Goal: Task Accomplishment & Management: Use online tool/utility

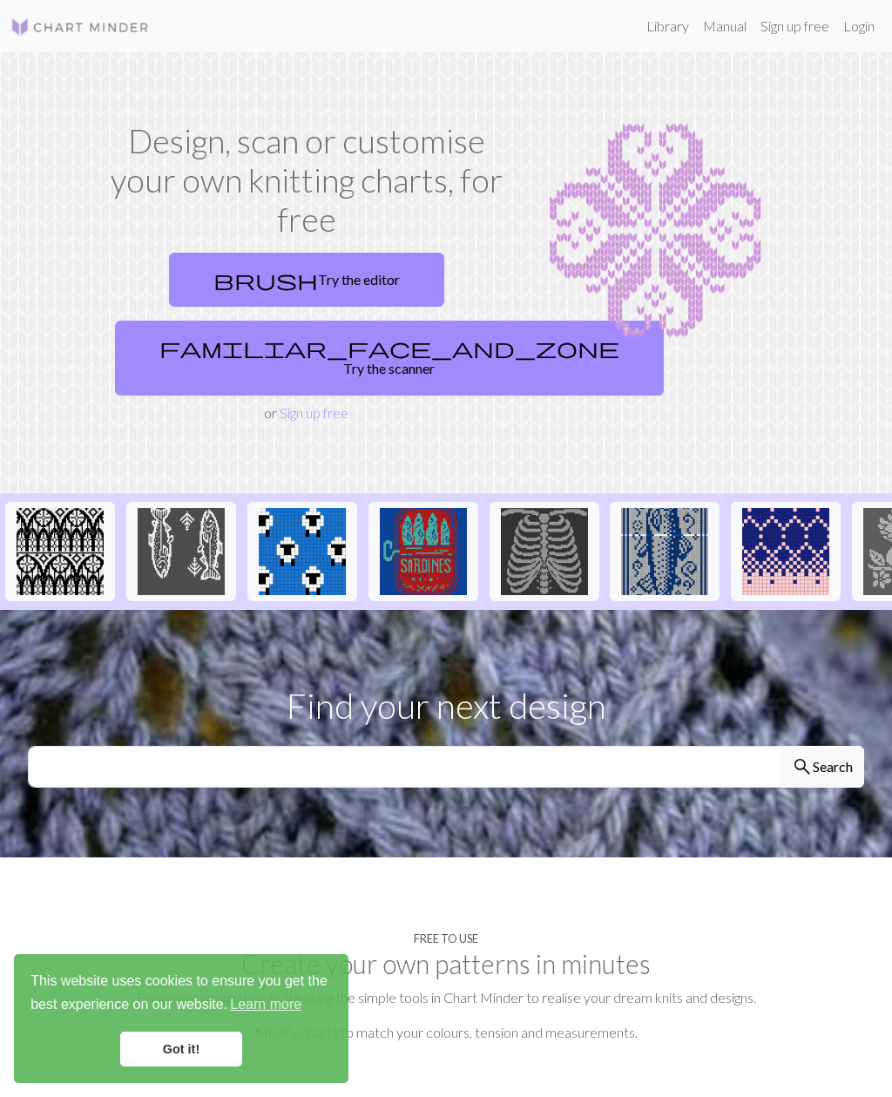
click at [259, 289] on span "brush" at bounding box center [266, 280] width 105 height 24
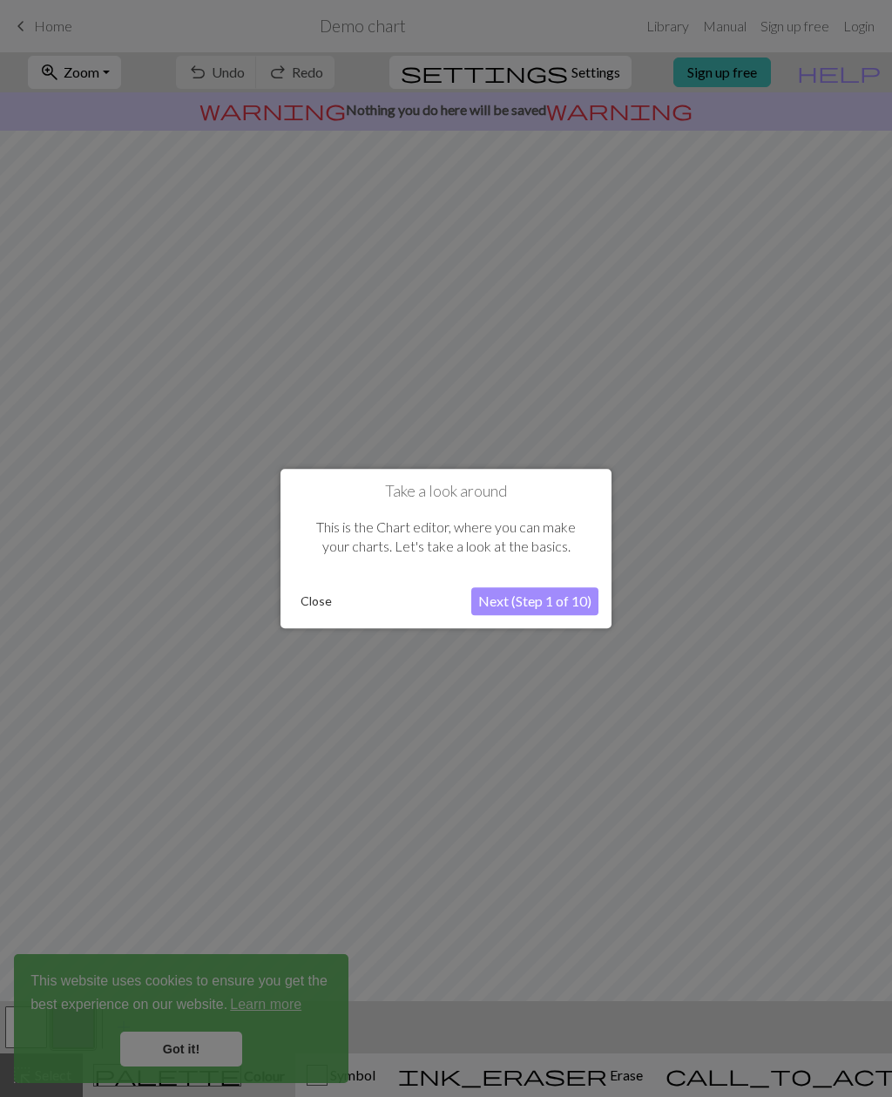
click at [553, 607] on button "Next (Step 1 of 10)" at bounding box center [535, 601] width 127 height 28
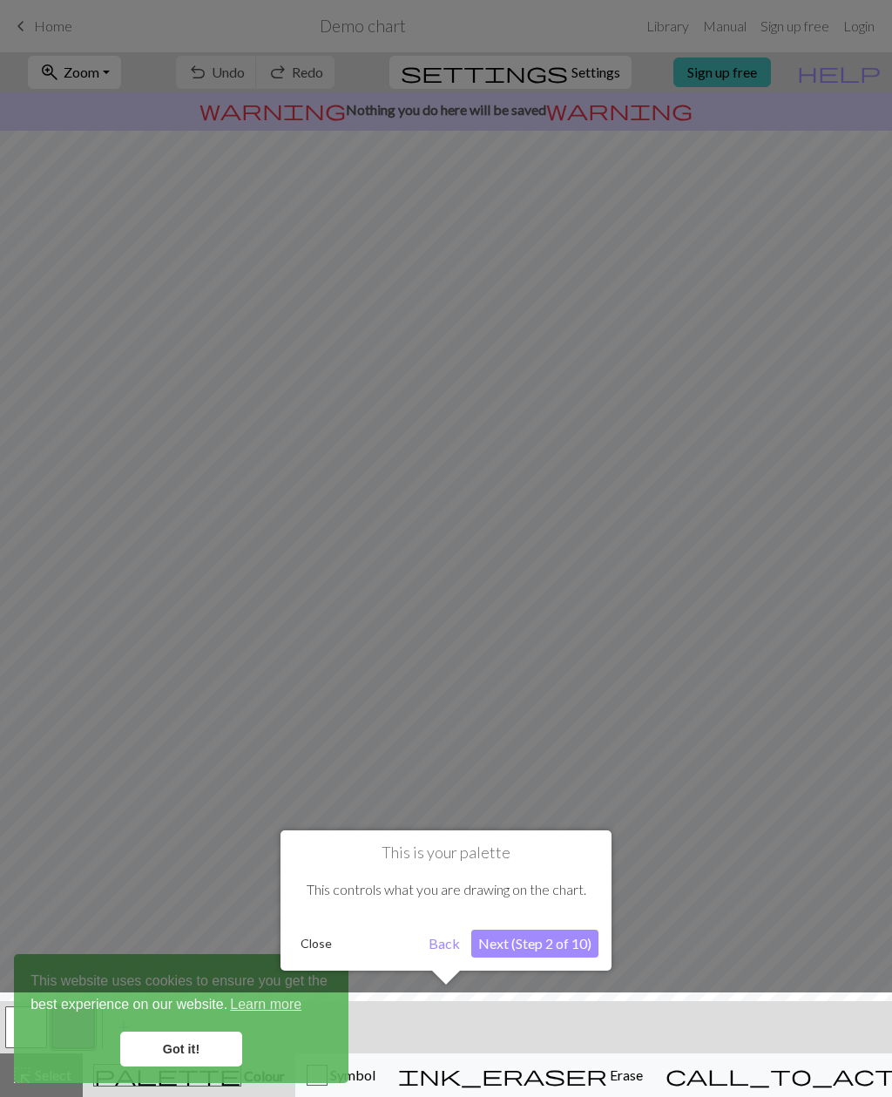
click at [457, 946] on button "Back" at bounding box center [444, 944] width 45 height 28
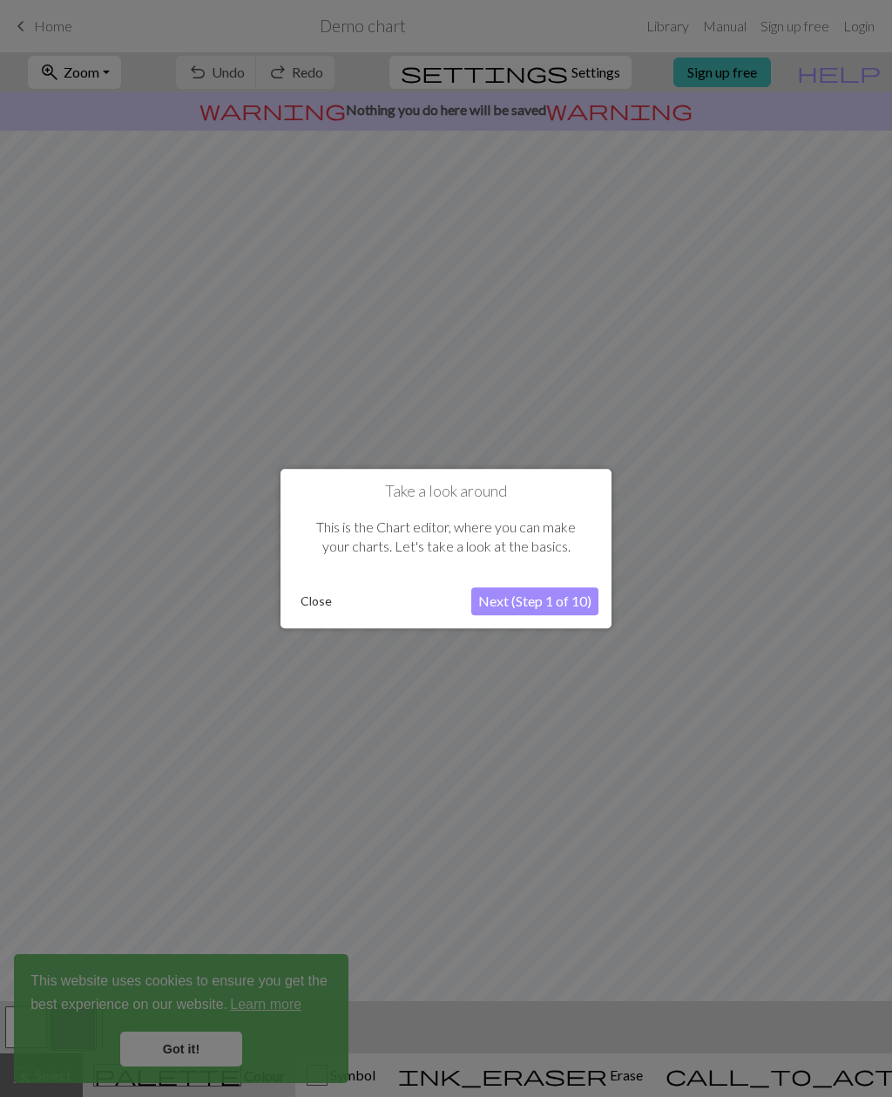
click at [319, 603] on button "Close" at bounding box center [316, 601] width 45 height 26
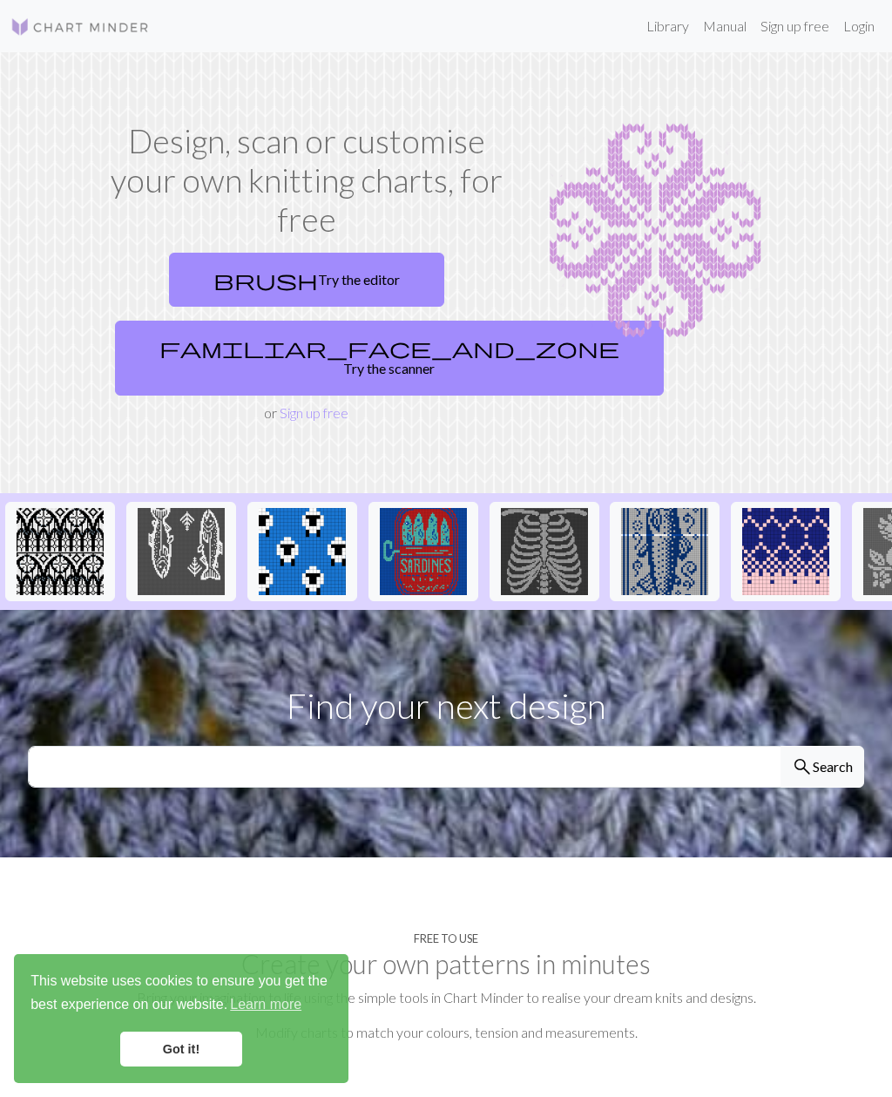
click at [369, 355] on link "familiar_face_and_zone Try the scanner" at bounding box center [389, 358] width 549 height 75
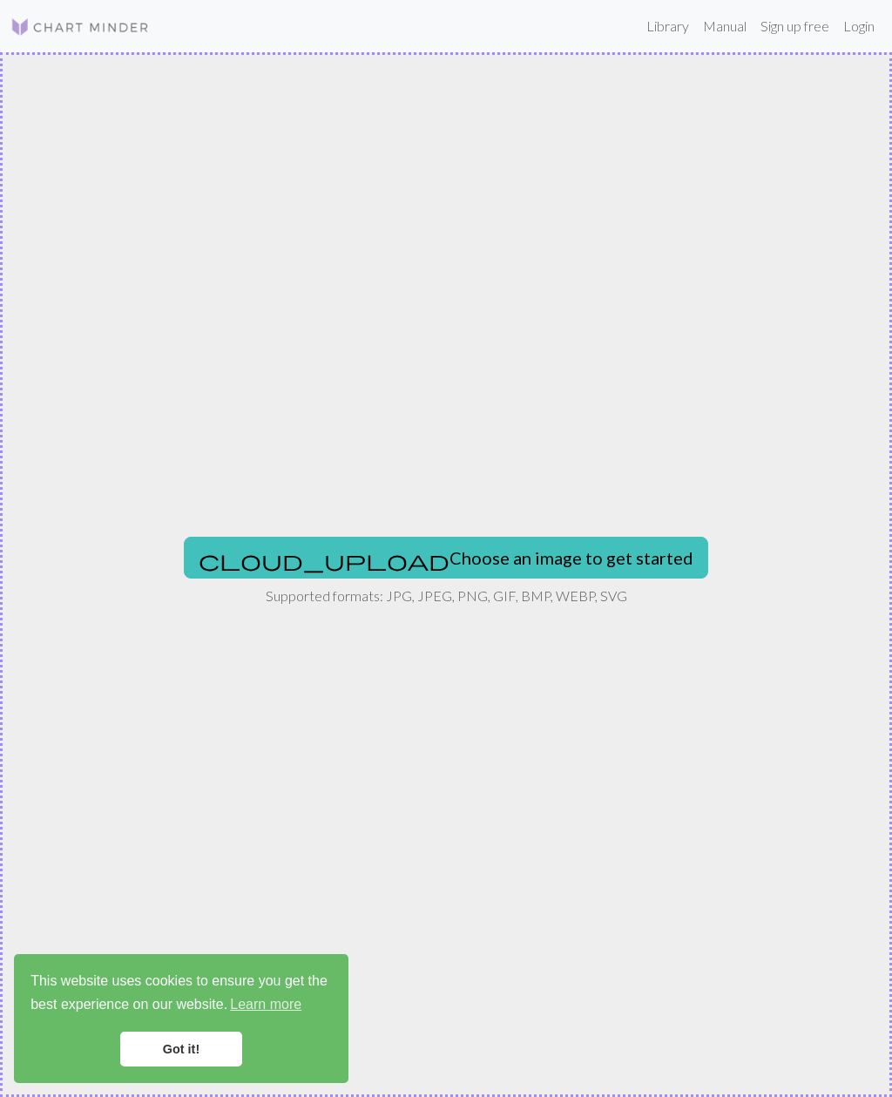
click at [509, 565] on button "cloud_upload Choose an image to get started" at bounding box center [446, 558] width 525 height 42
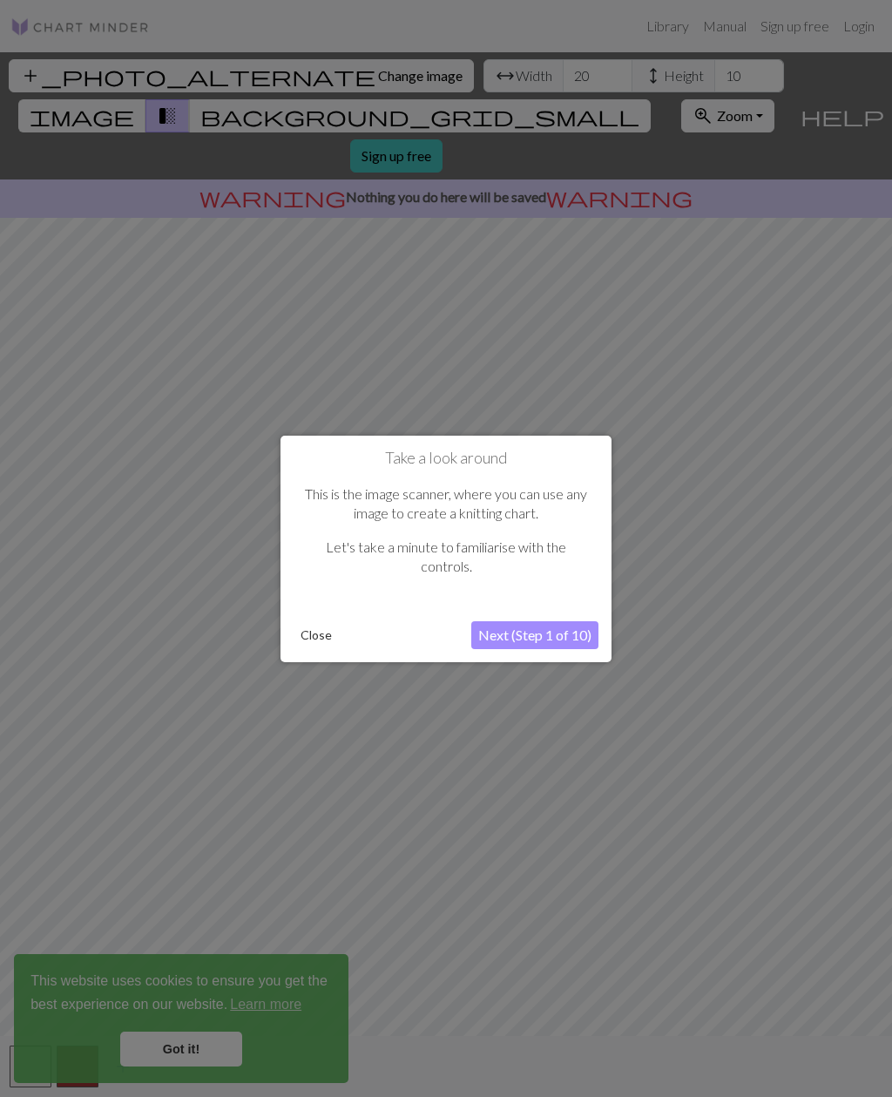
click at [573, 637] on button "Next (Step 1 of 10)" at bounding box center [535, 635] width 127 height 28
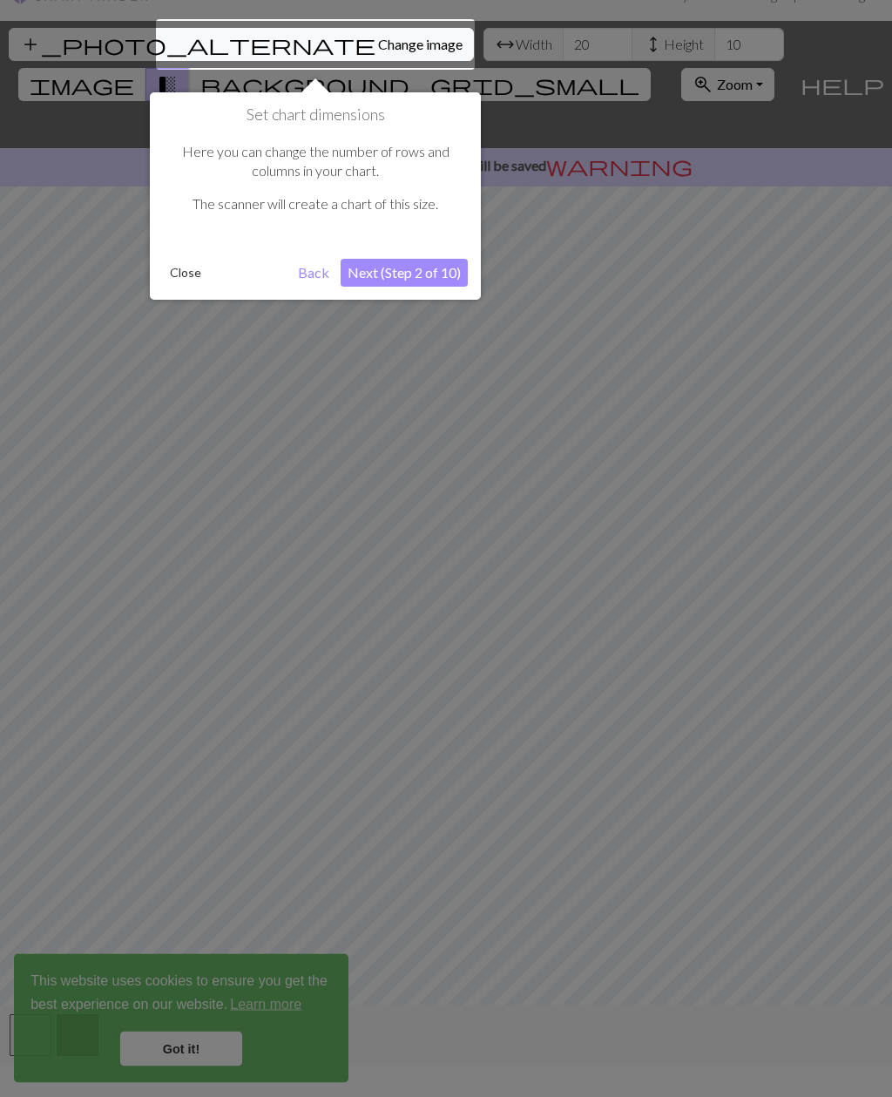
scroll to position [33, 0]
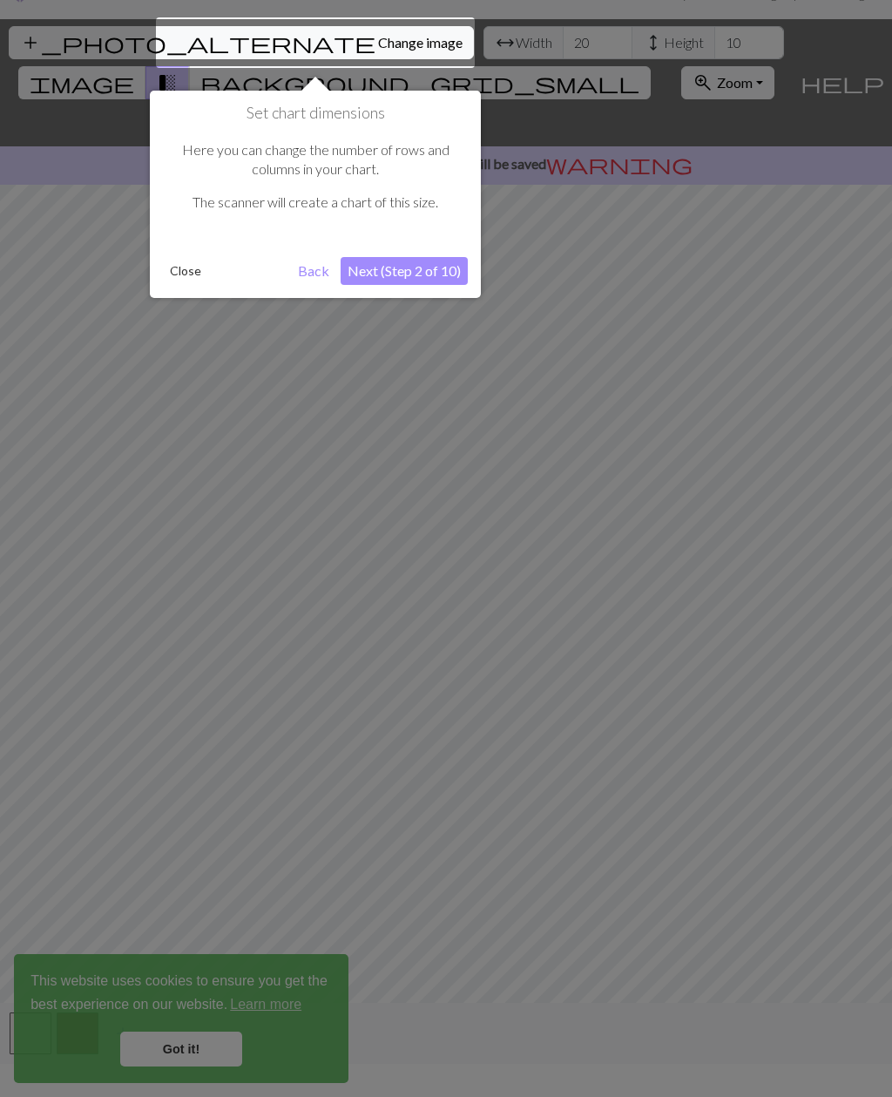
click at [181, 14] on div at bounding box center [446, 543] width 892 height 1153
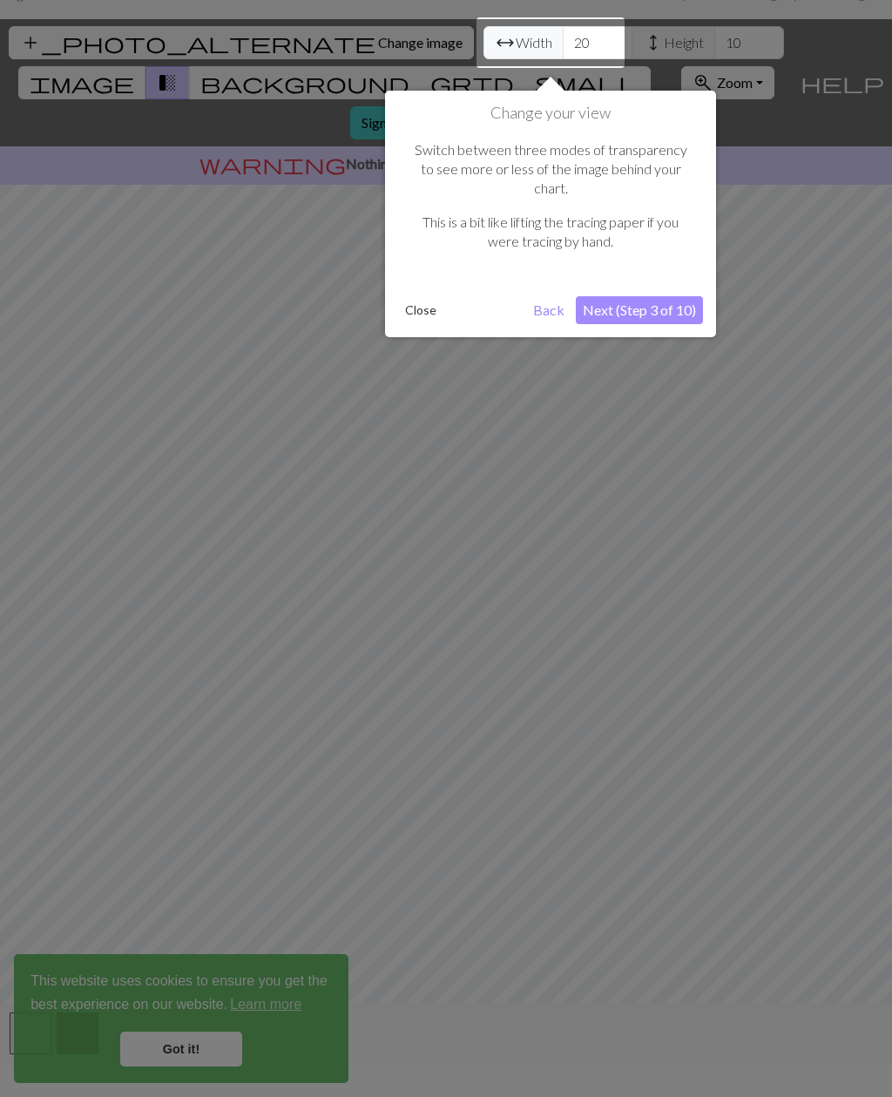
click at [100, 47] on div at bounding box center [446, 543] width 892 height 1153
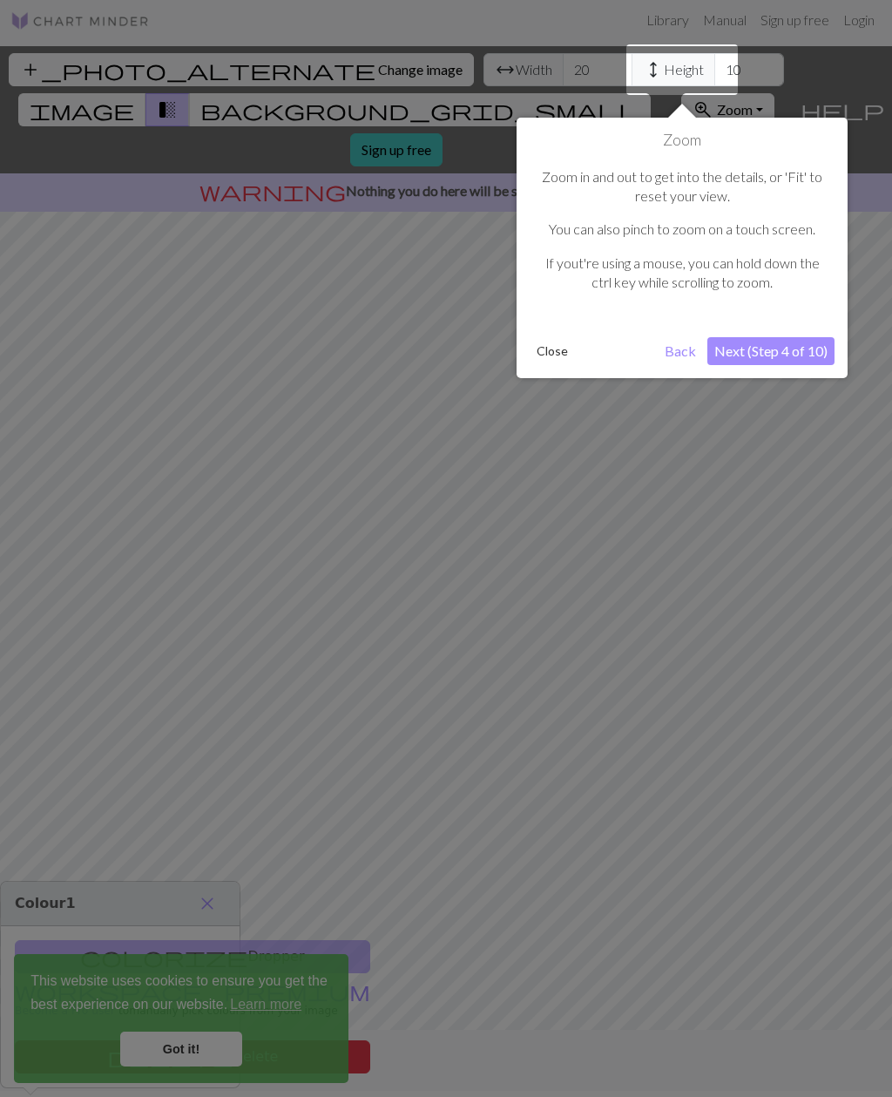
scroll to position [0, 0]
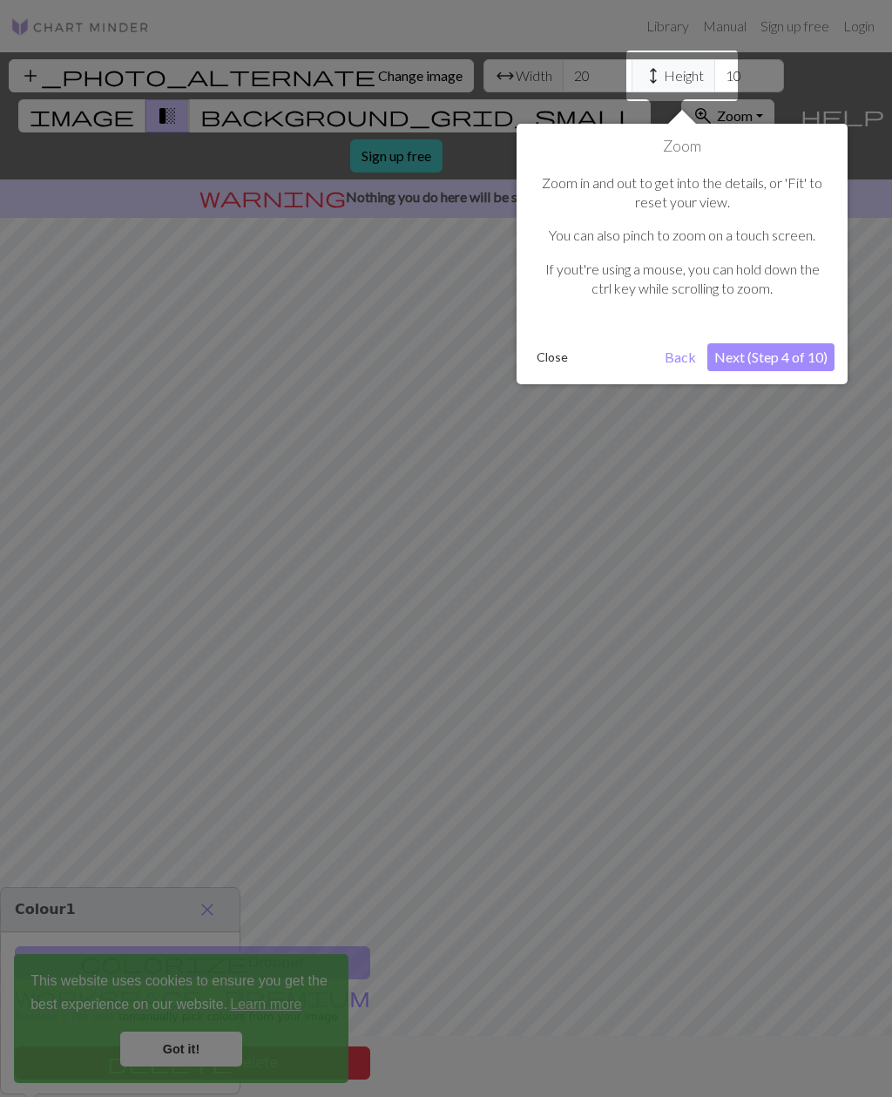
click at [714, 85] on div at bounding box center [683, 76] width 112 height 51
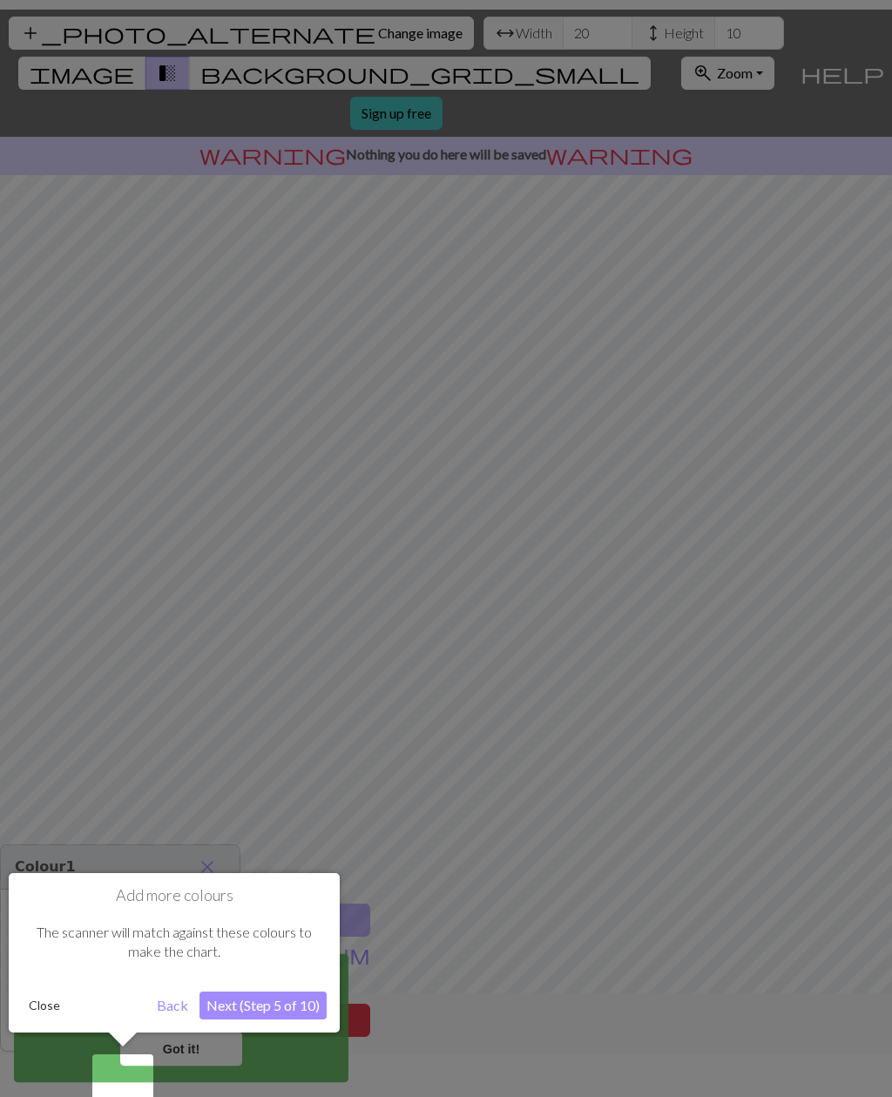
scroll to position [56, 0]
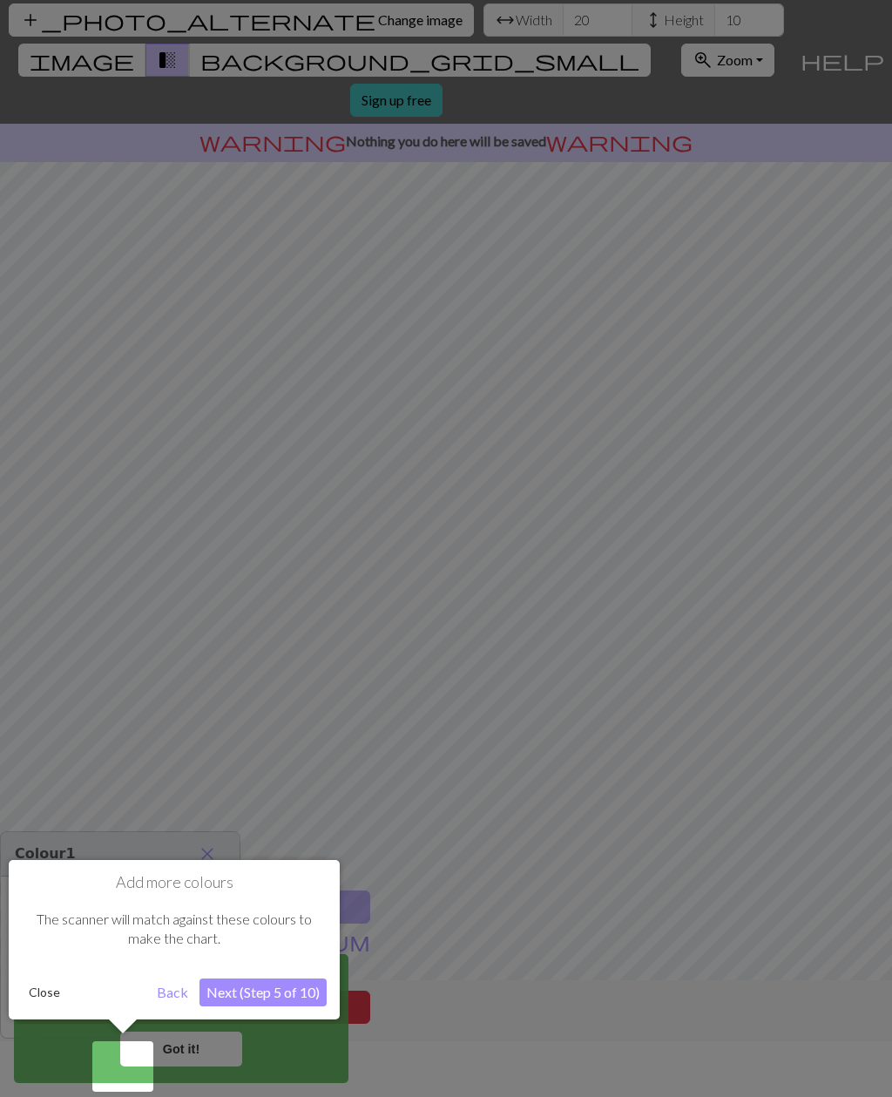
click at [304, 987] on button "Next (Step 5 of 10)" at bounding box center [263, 993] width 127 height 28
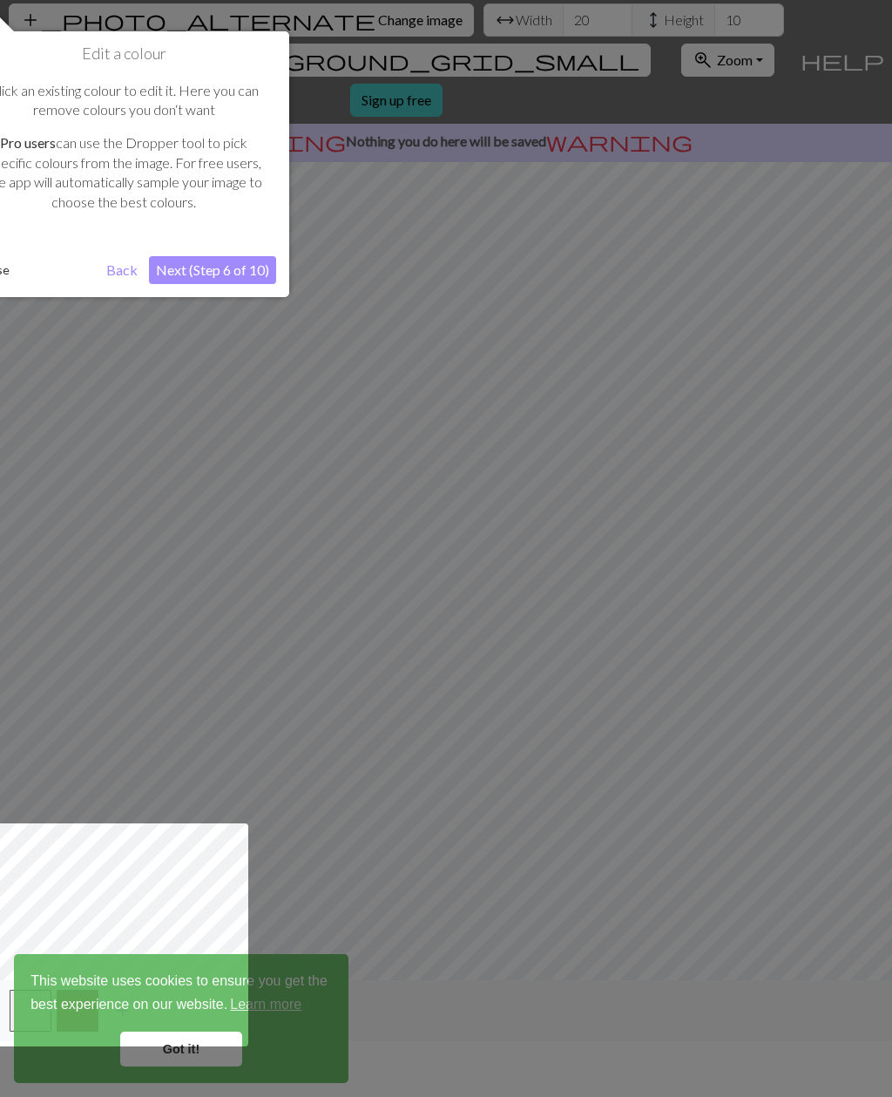
click at [194, 1046] on div at bounding box center [120, 935] width 256 height 223
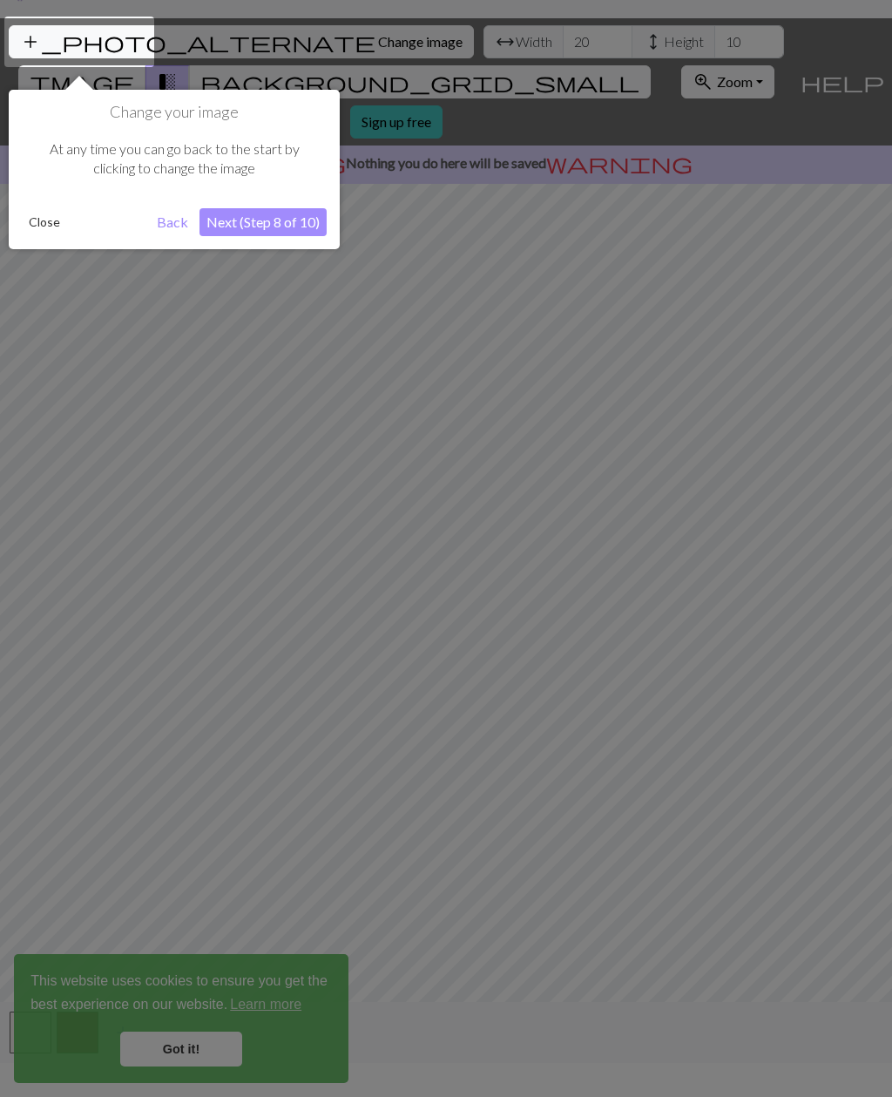
scroll to position [33, 0]
click at [254, 229] on button "Next (Step 8 of 10)" at bounding box center [263, 223] width 127 height 28
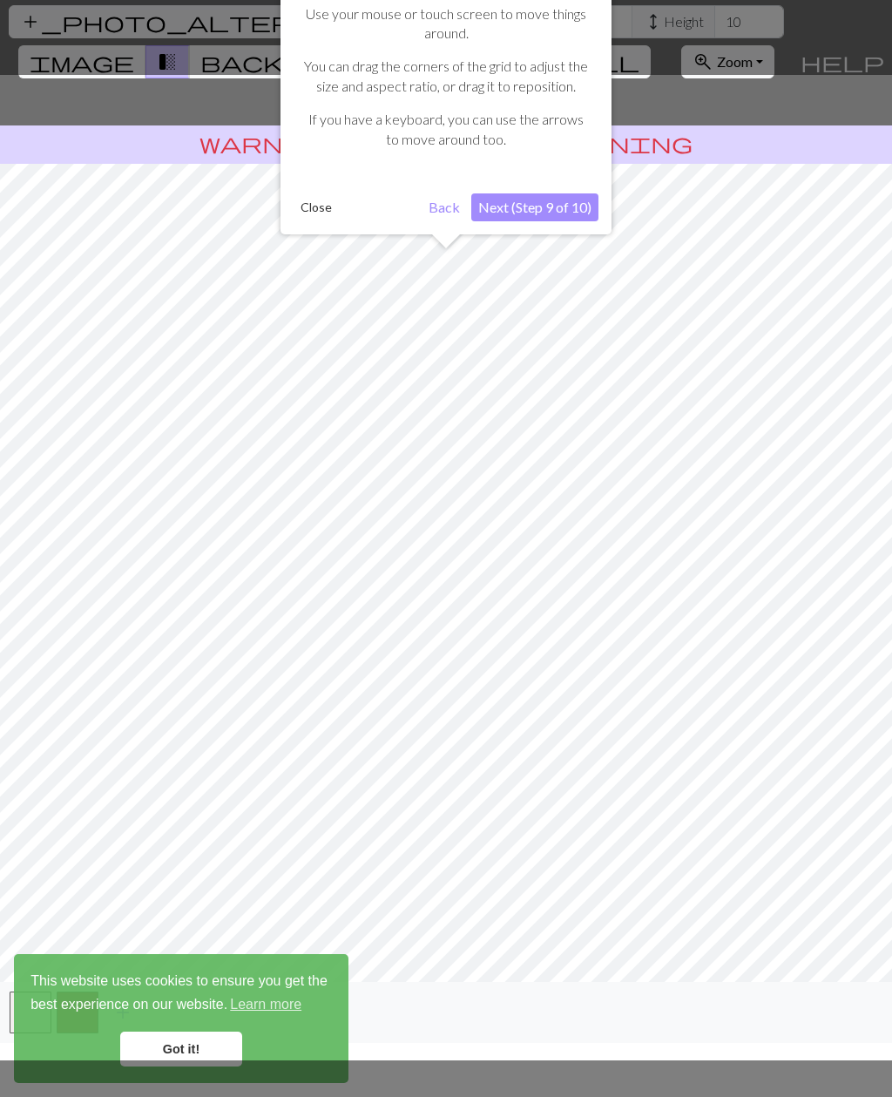
scroll to position [56, 0]
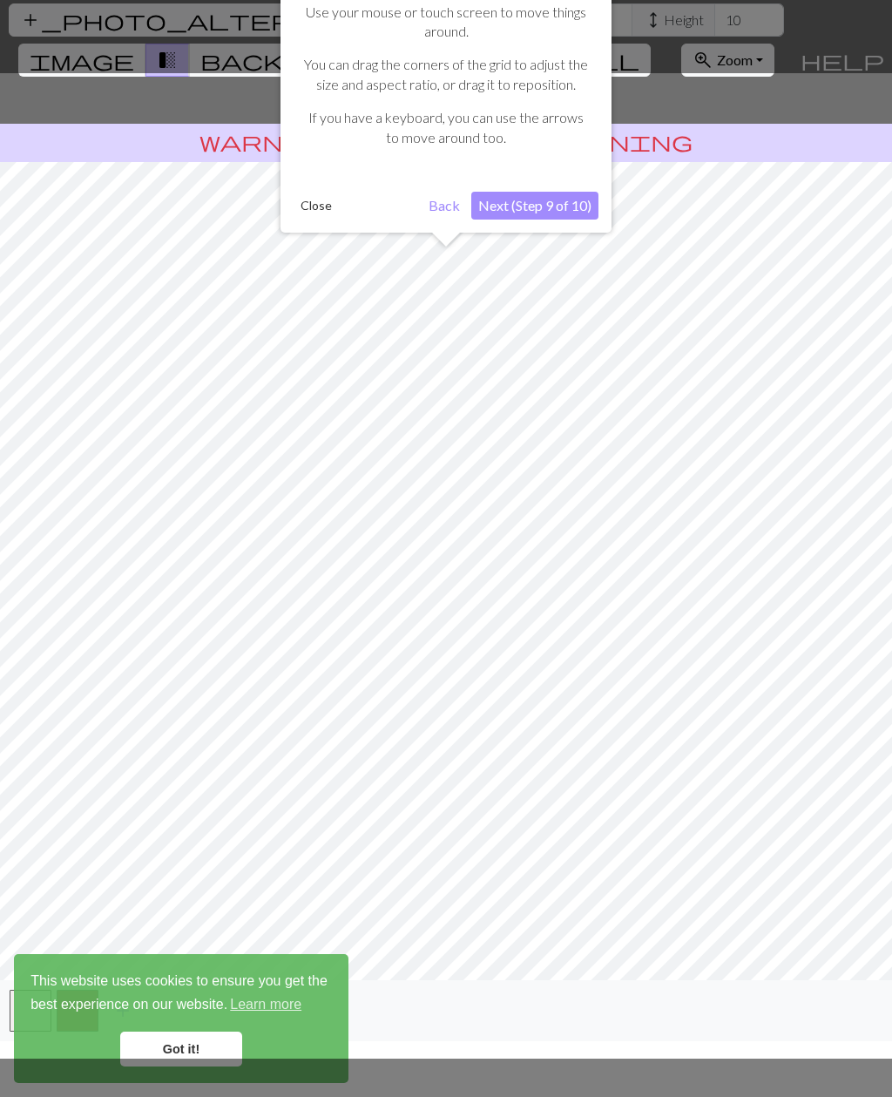
click at [601, 150] on div "Make your adjustments Use your mouse or touch screen to move things around. You…" at bounding box center [446, 93] width 331 height 280
click at [641, 164] on div at bounding box center [446, 566] width 910 height 986
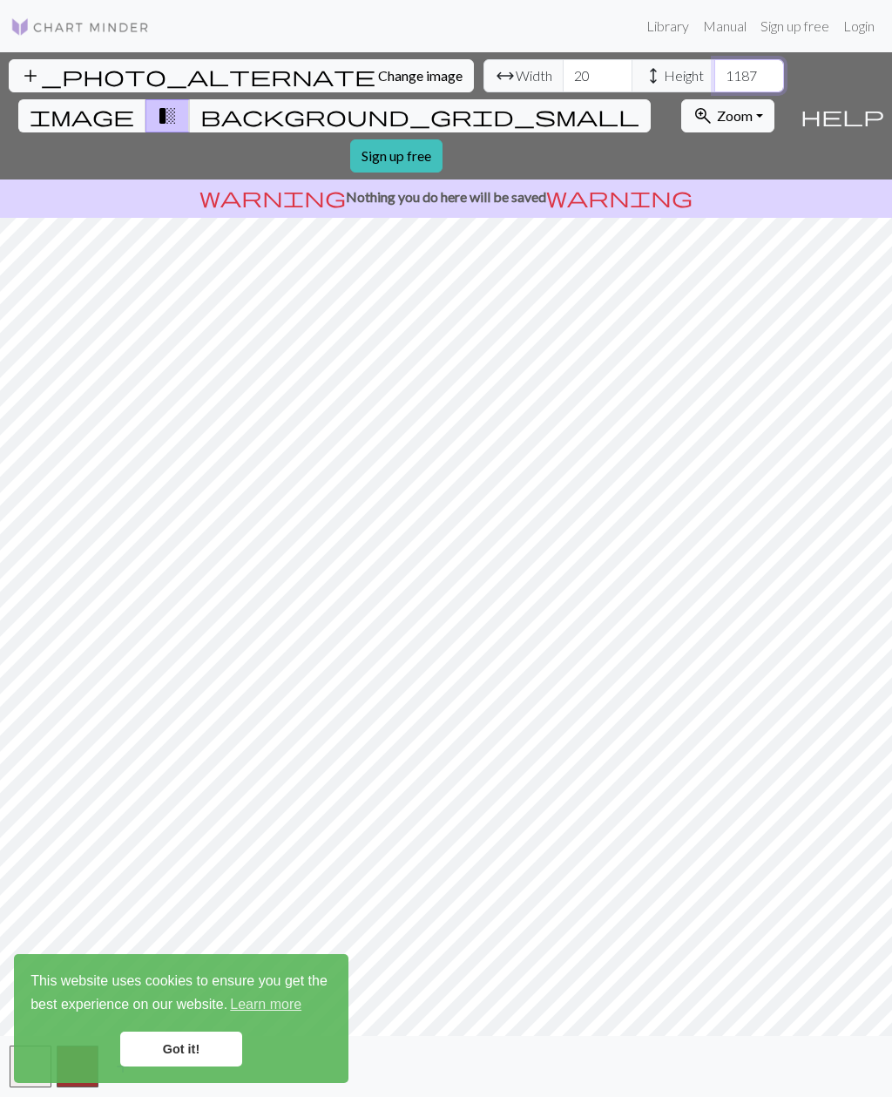
type input "1187"
click at [563, 59] on input "20" at bounding box center [598, 75] width 70 height 33
type input "2"
type input "1"
type input "240"
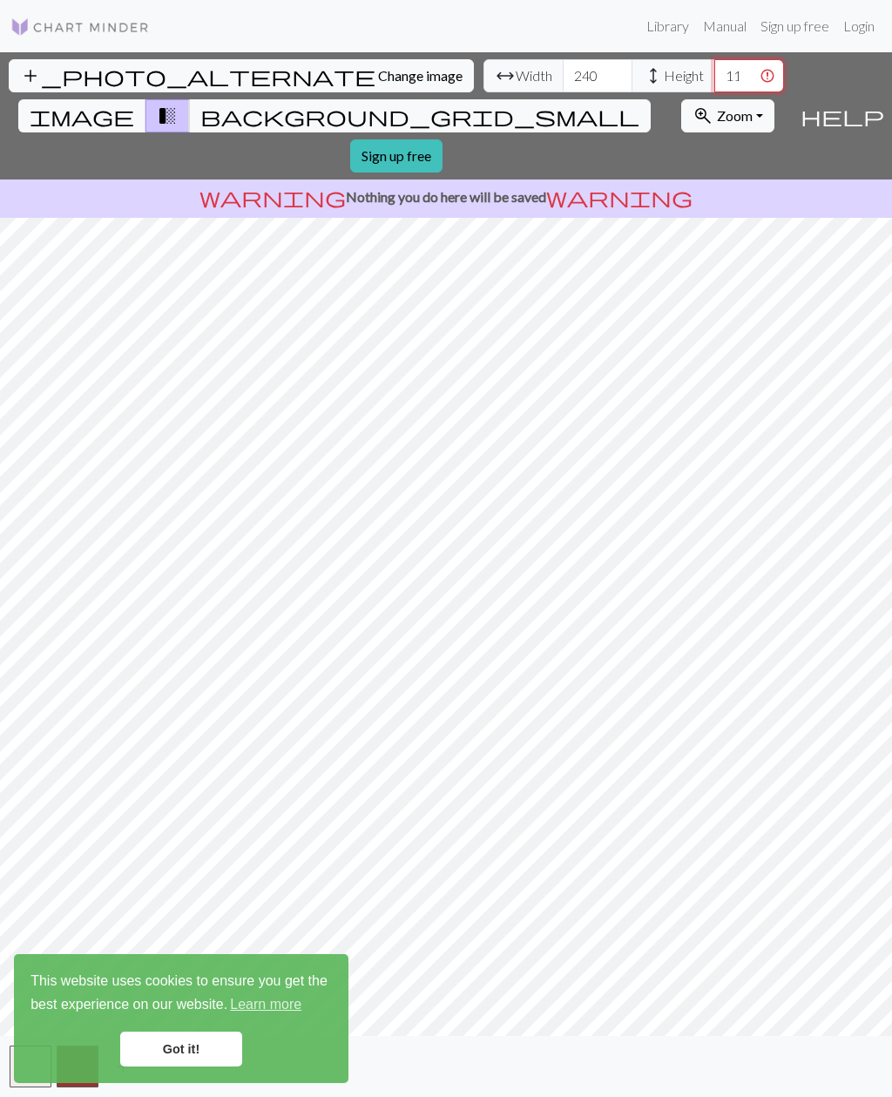
click at [715, 59] on input "1187" at bounding box center [750, 75] width 70 height 33
click at [715, 59] on input "11" at bounding box center [750, 75] width 70 height 33
type input "1"
click at [715, 59] on input "number" at bounding box center [750, 75] width 70 height 33
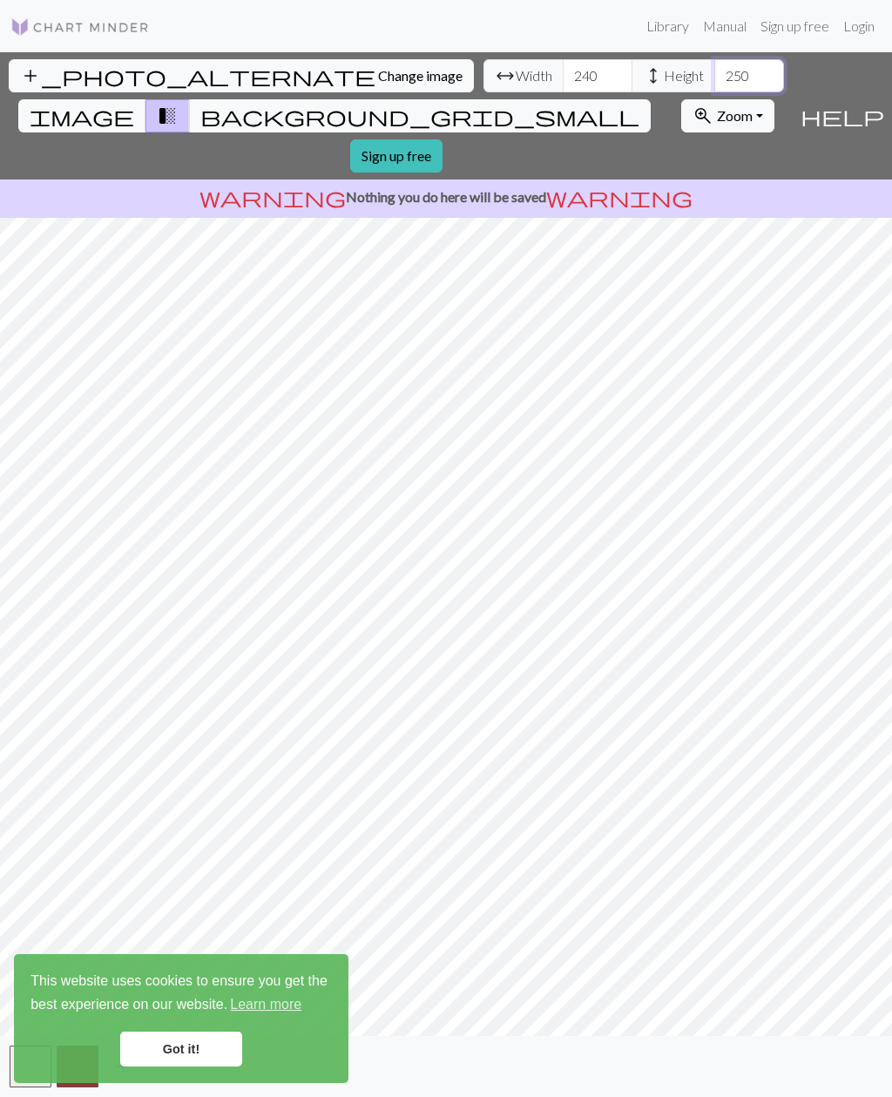
type input "250"
click at [563, 59] on input "240" at bounding box center [598, 75] width 70 height 33
type input "2"
type input "1"
type input "98"
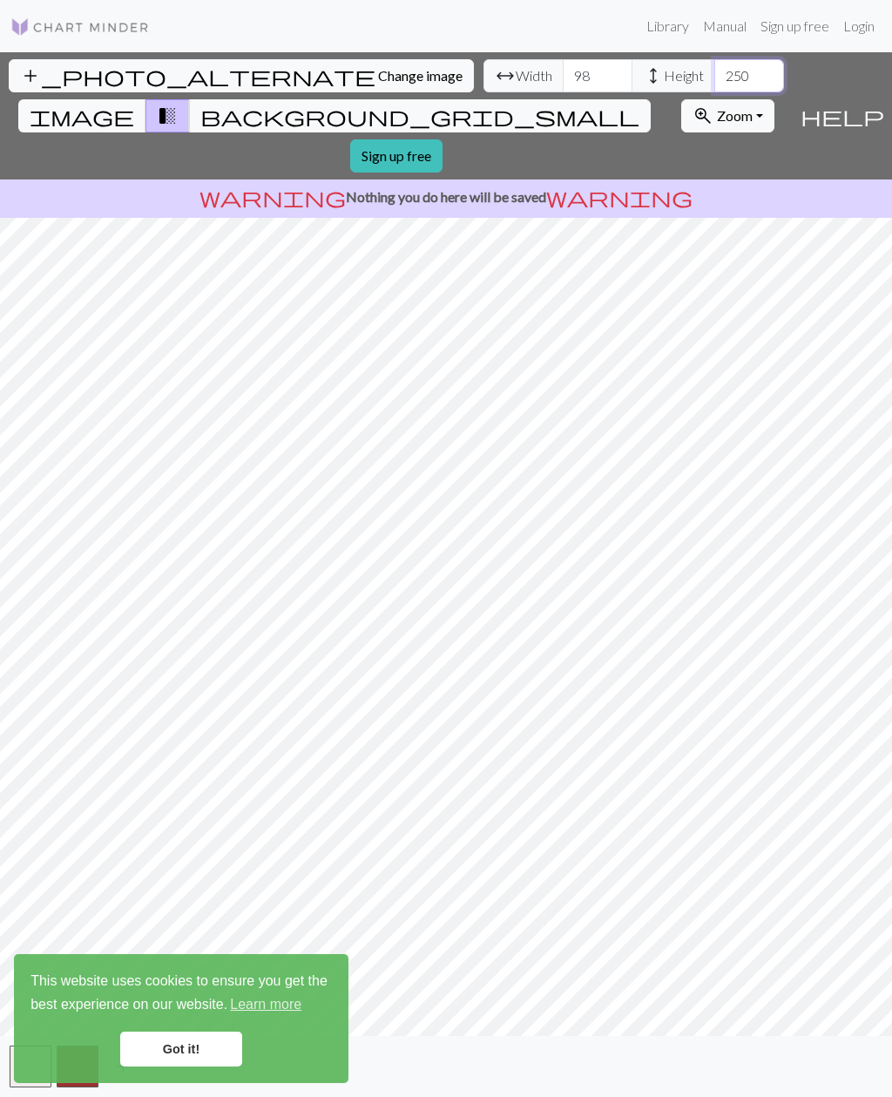
click at [715, 59] on input "250" at bounding box center [750, 75] width 70 height 33
type input "2"
type input "9"
type input "1"
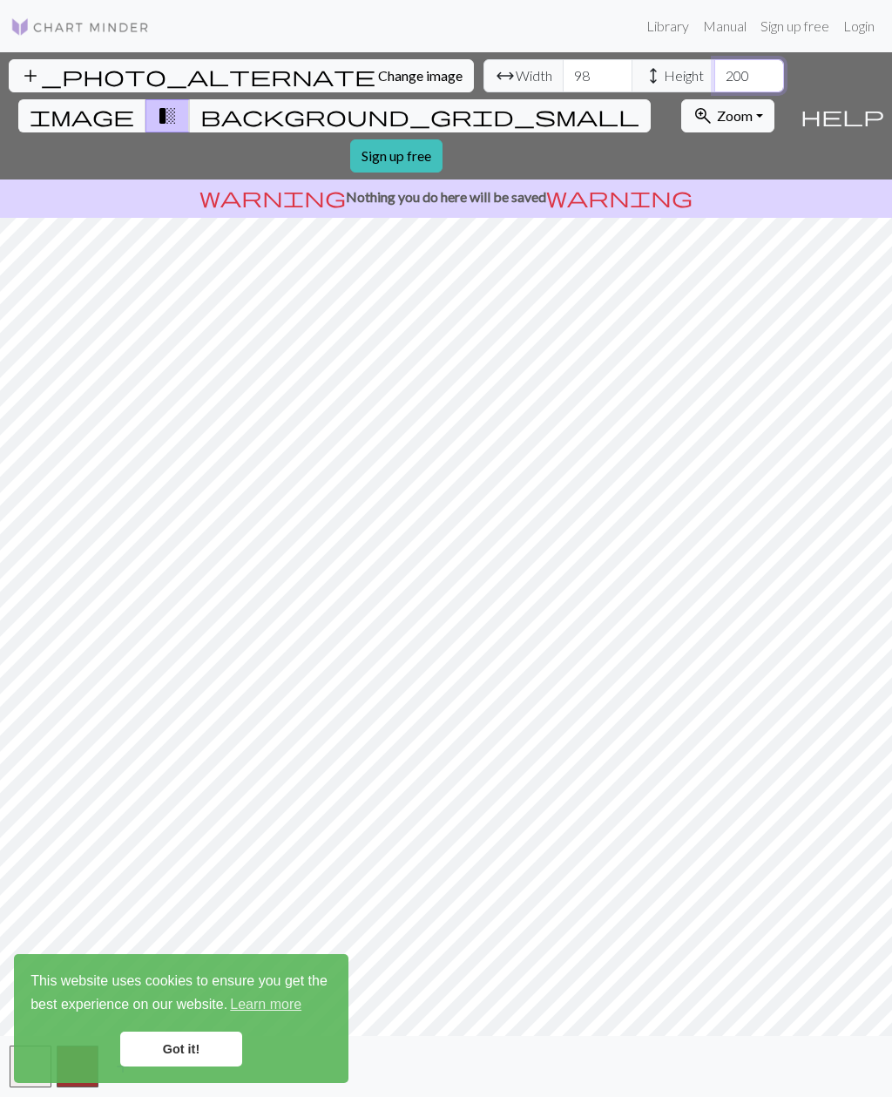
type input "200"
click at [563, 59] on input "98" at bounding box center [598, 75] width 70 height 33
type input "9"
type input "186"
click at [443, 139] on link "Sign up free" at bounding box center [396, 155] width 92 height 33
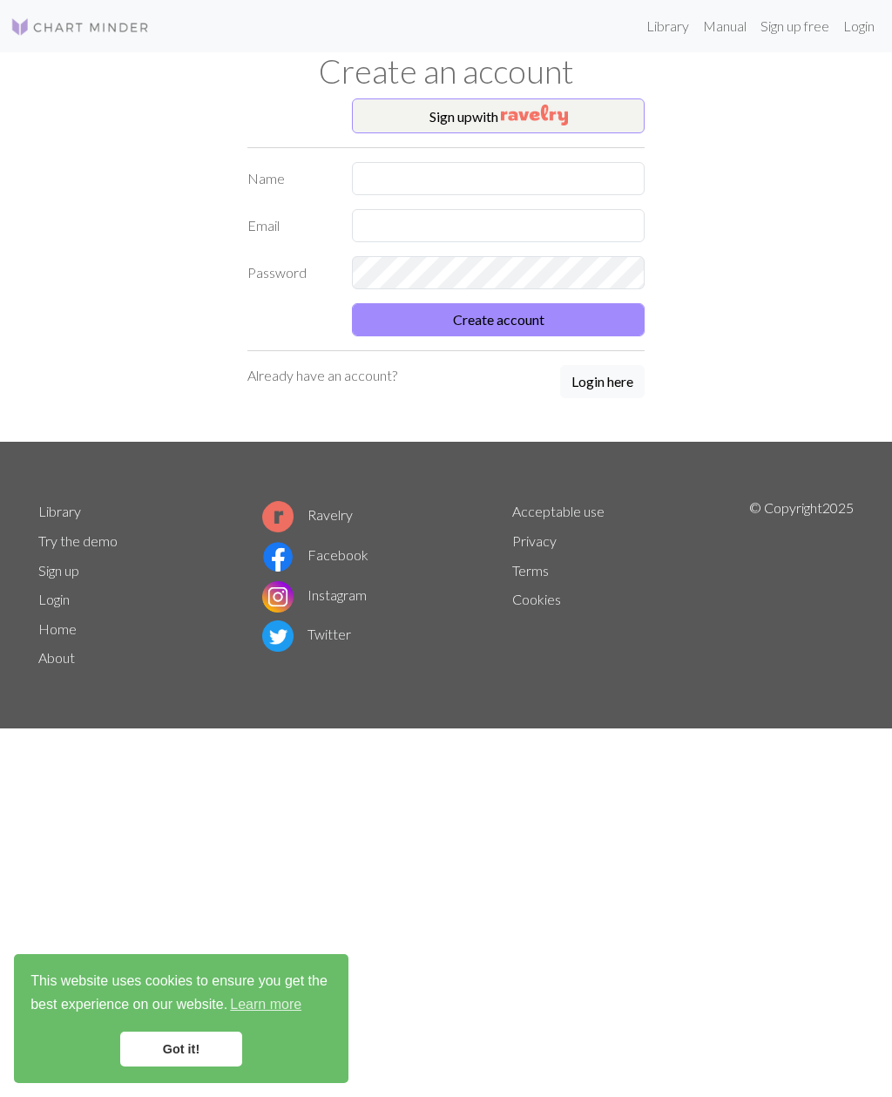
click at [583, 116] on button "Sign up with" at bounding box center [498, 115] width 293 height 35
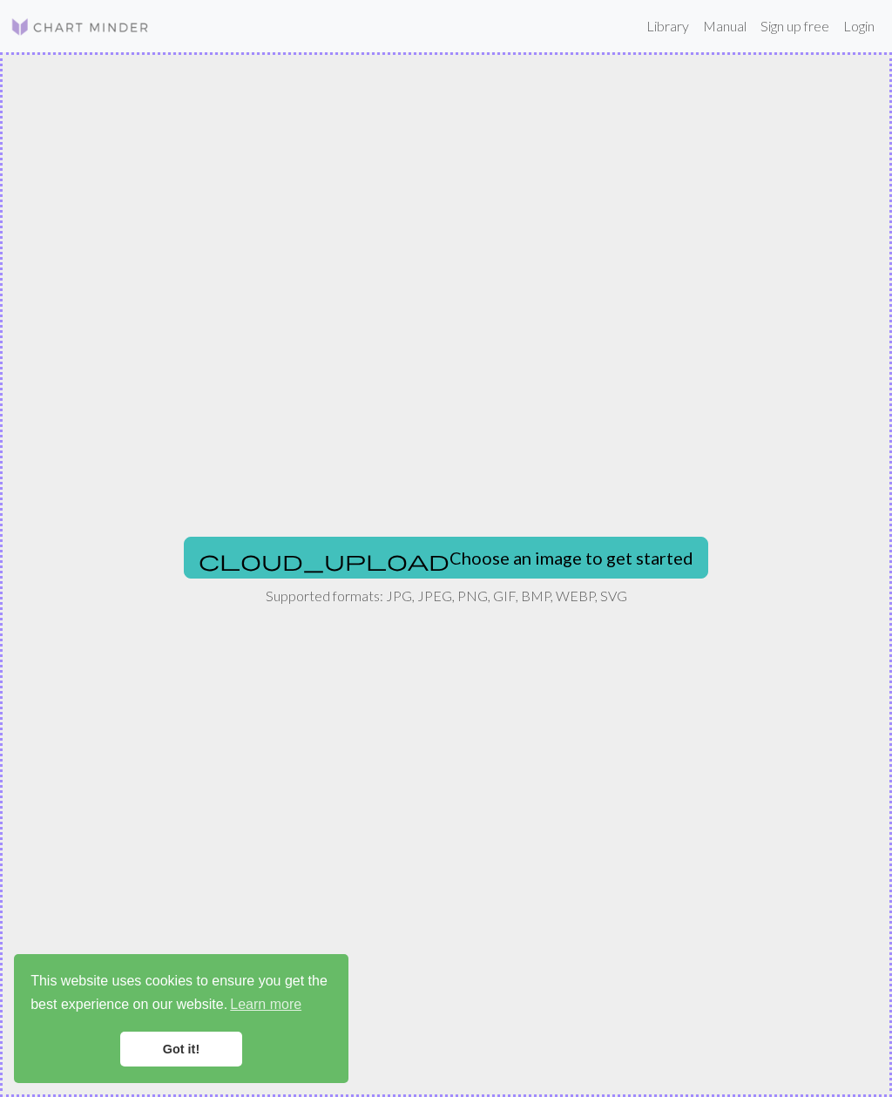
click at [457, 563] on button "cloud_upload Choose an image to get started" at bounding box center [446, 558] width 525 height 42
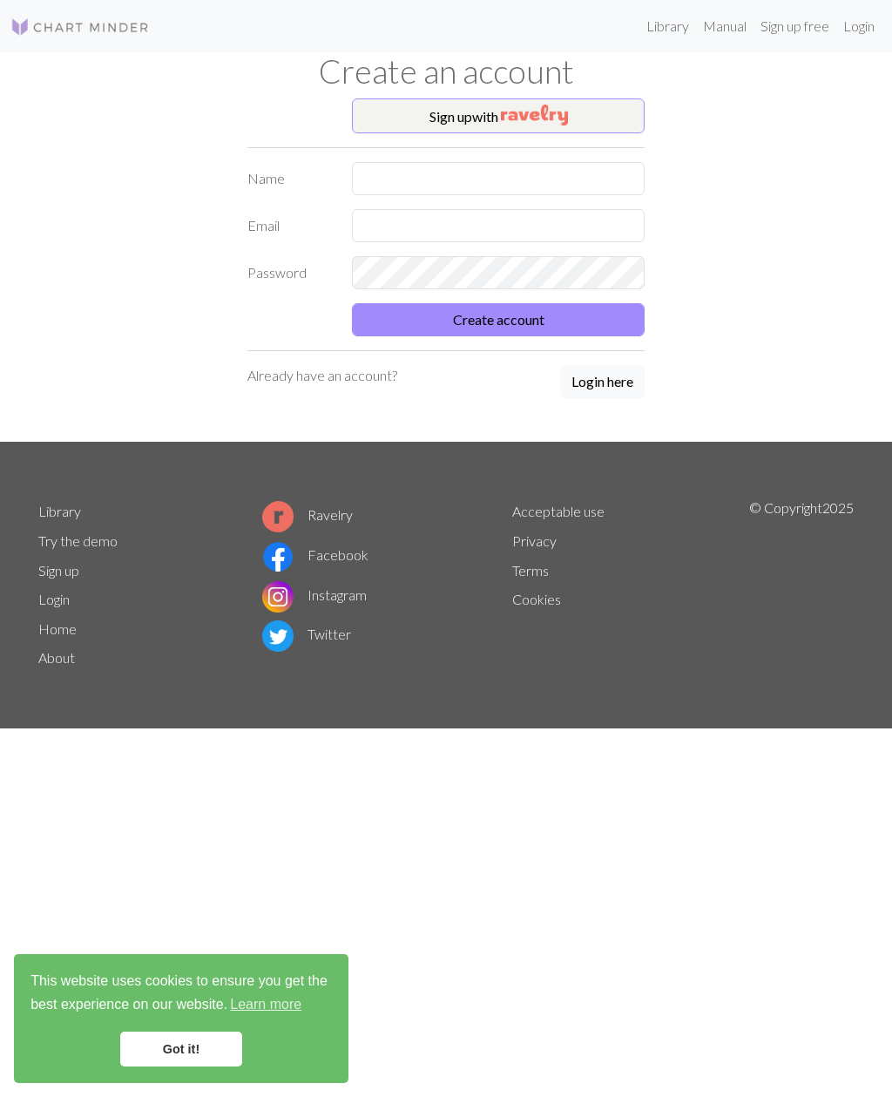
click at [853, 38] on link "Login" at bounding box center [859, 26] width 45 height 35
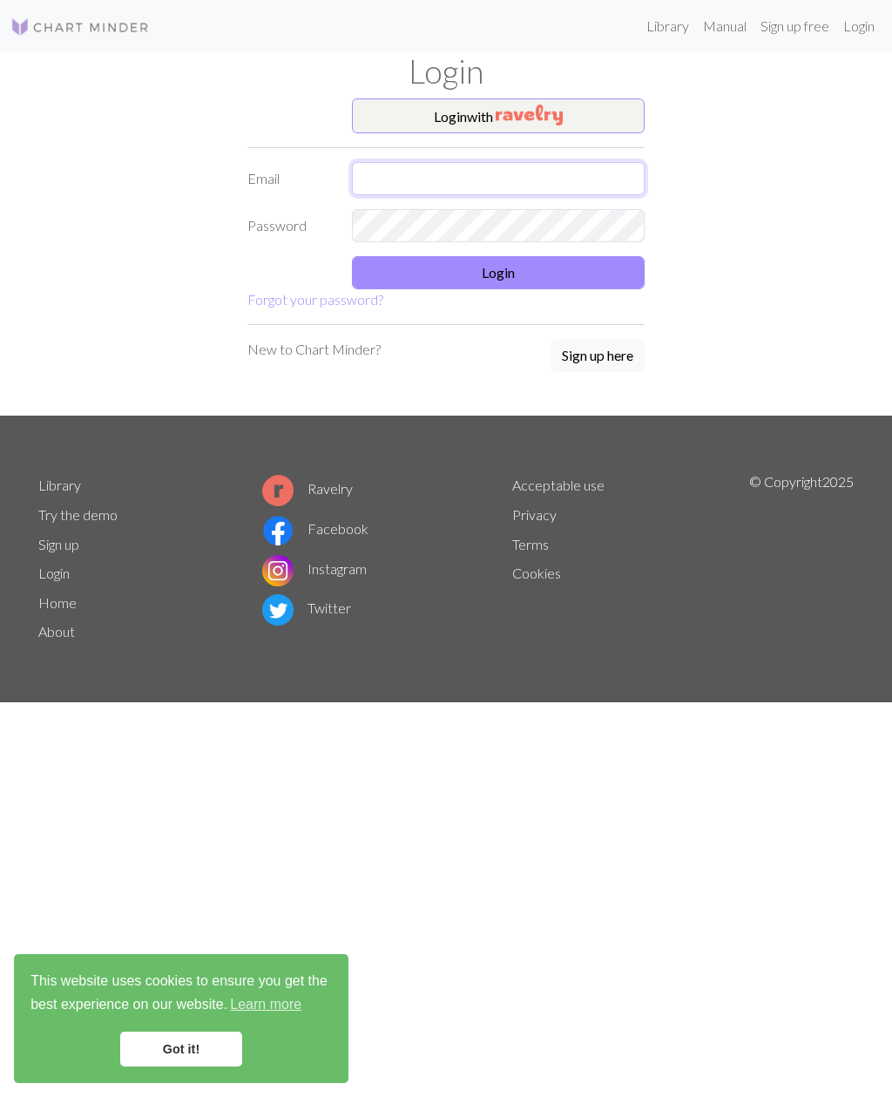
click at [467, 180] on input "text" at bounding box center [498, 178] width 293 height 33
click at [617, 362] on button "Sign up here" at bounding box center [598, 355] width 94 height 33
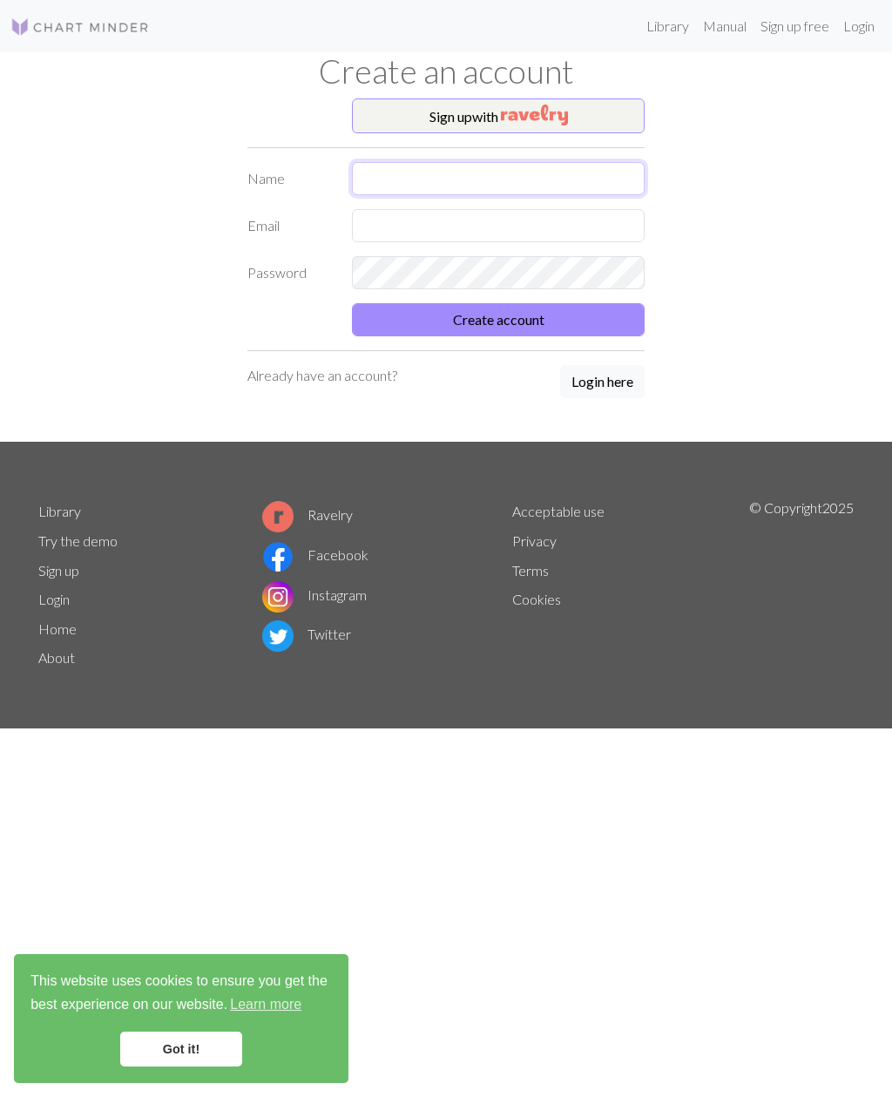
click at [448, 182] on input "text" at bounding box center [498, 178] width 293 height 33
type input "[PERSON_NAME]"
click at [431, 236] on input "text" at bounding box center [498, 225] width 293 height 33
type input "d.alex2012@mail.ru"
click at [577, 327] on button "Create account" at bounding box center [498, 319] width 293 height 33
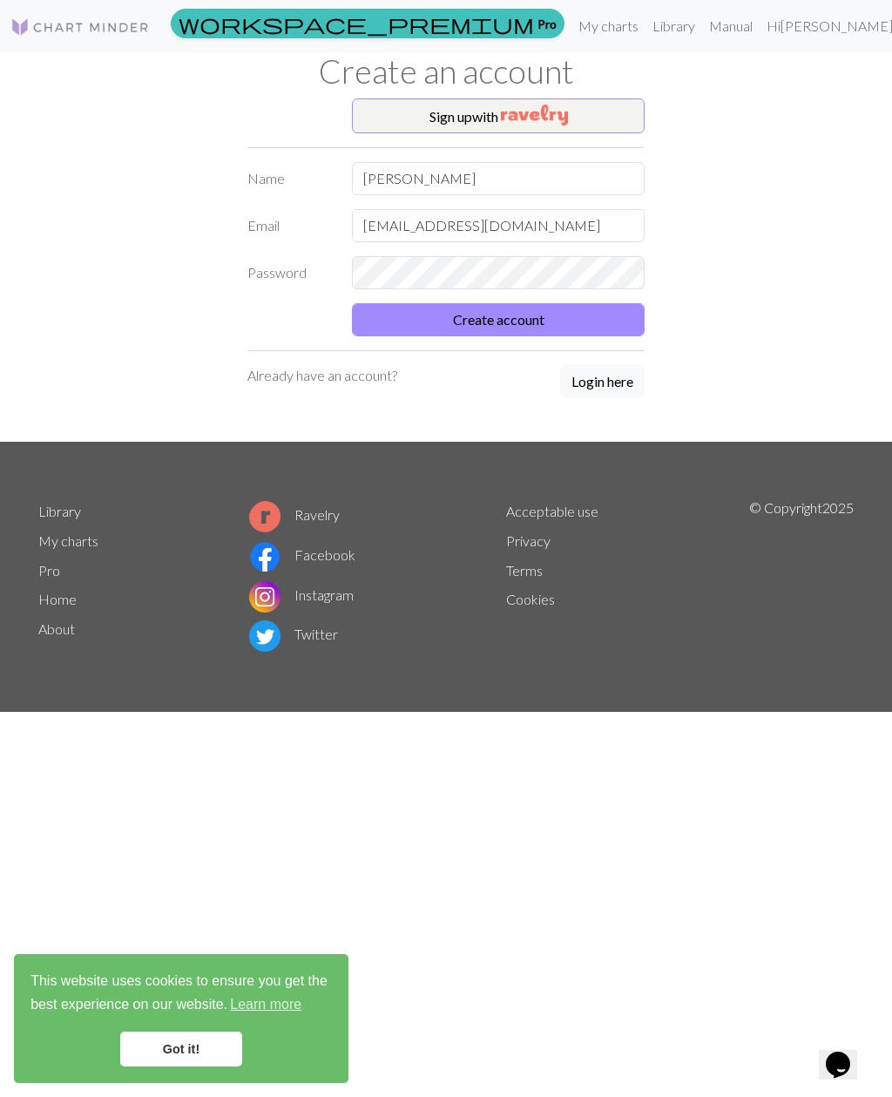
click at [595, 323] on button "Create account" at bounding box center [498, 319] width 293 height 33
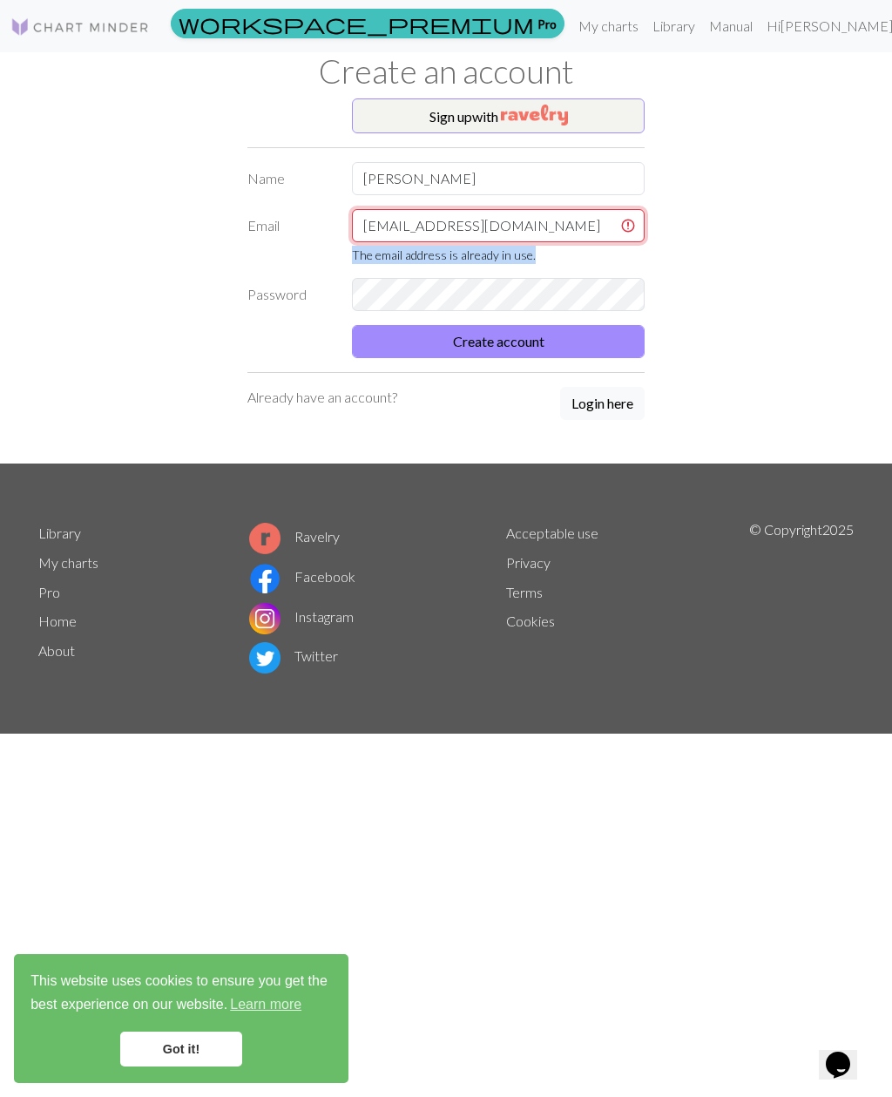
click at [593, 221] on input "d.alex2012@mail.ru" at bounding box center [498, 225] width 293 height 33
type input "d.alex2012@mail.ru"
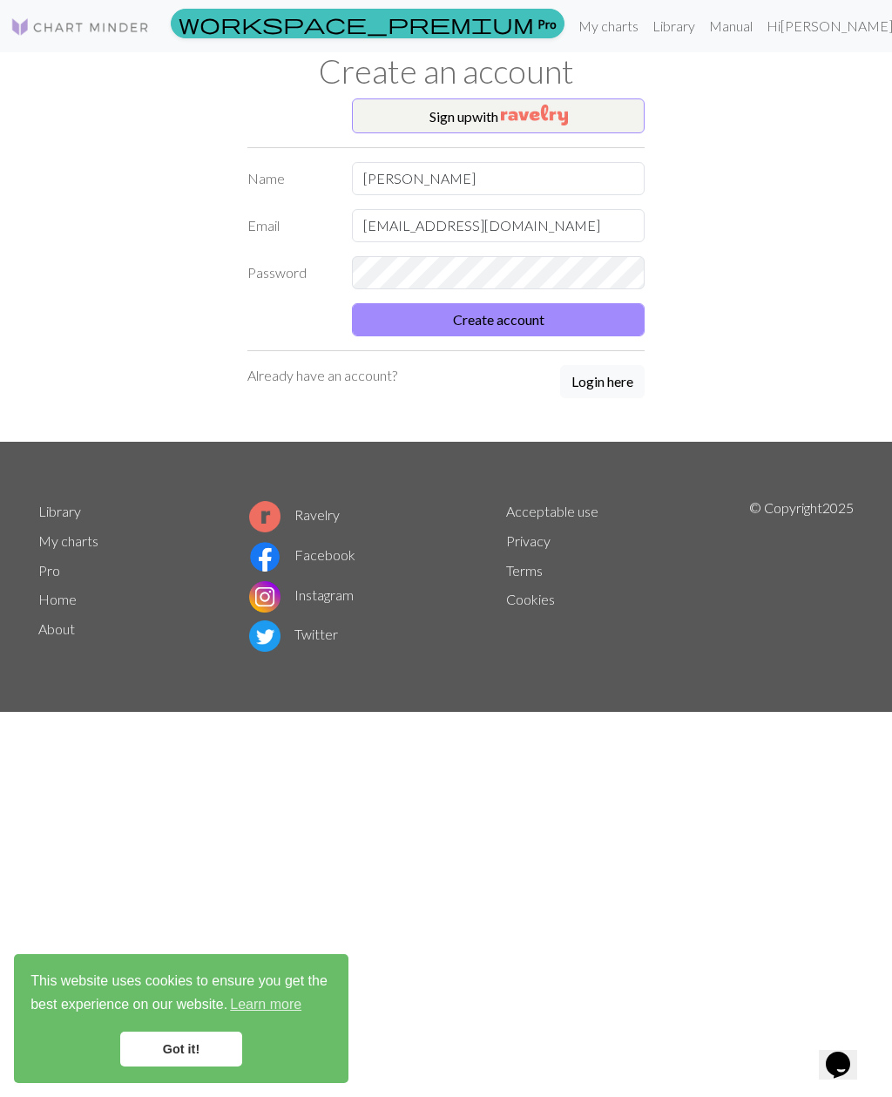
click at [580, 322] on button "Create account" at bounding box center [498, 319] width 293 height 33
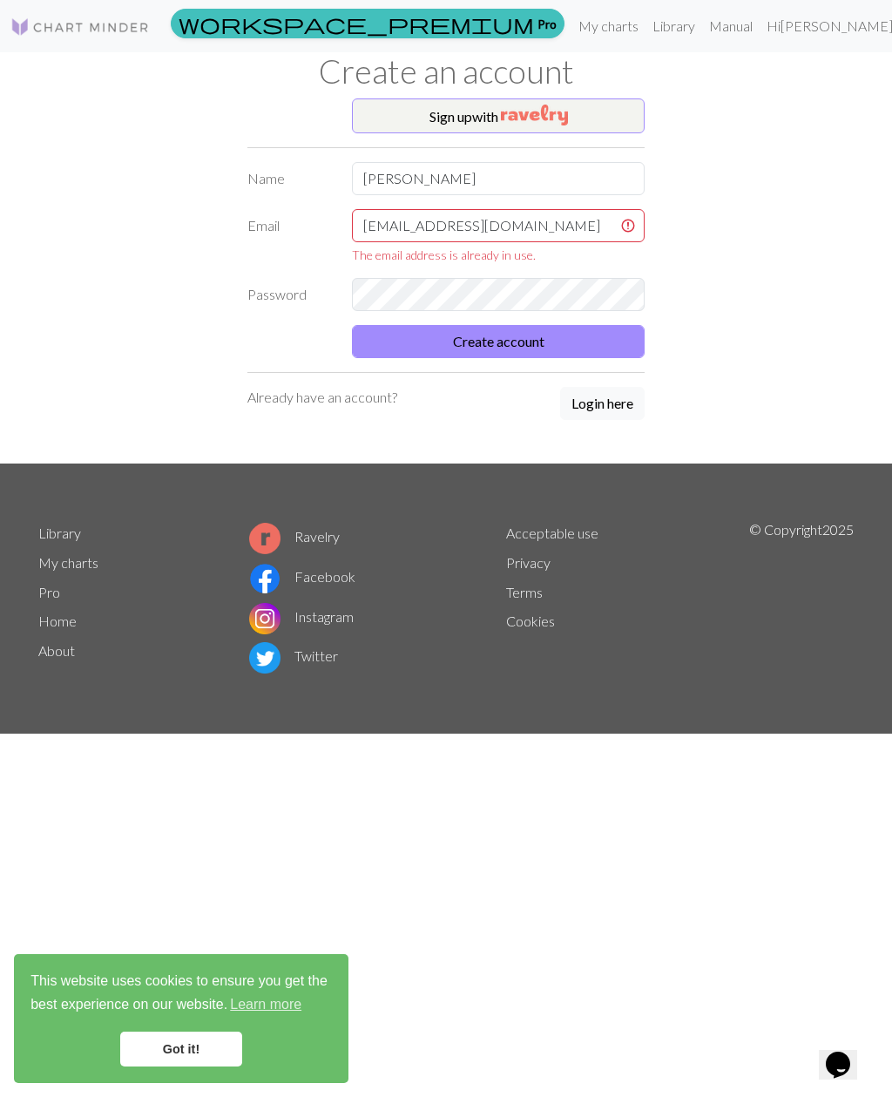
click at [558, 342] on button "Create account" at bounding box center [498, 341] width 293 height 33
click at [530, 227] on input "d.alex2012@mail.ru" at bounding box center [498, 225] width 293 height 33
type input "d.alex2012@mail.ru"
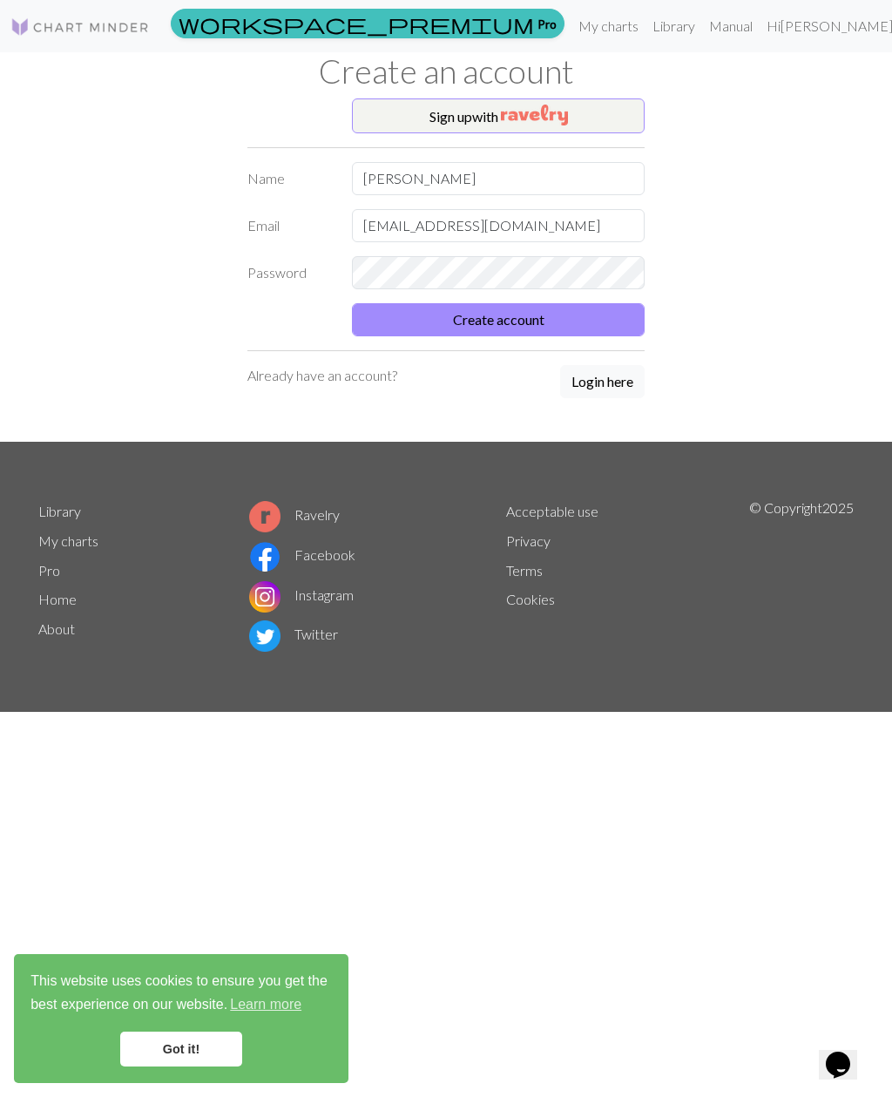
click at [548, 325] on button "Create account" at bounding box center [498, 319] width 293 height 33
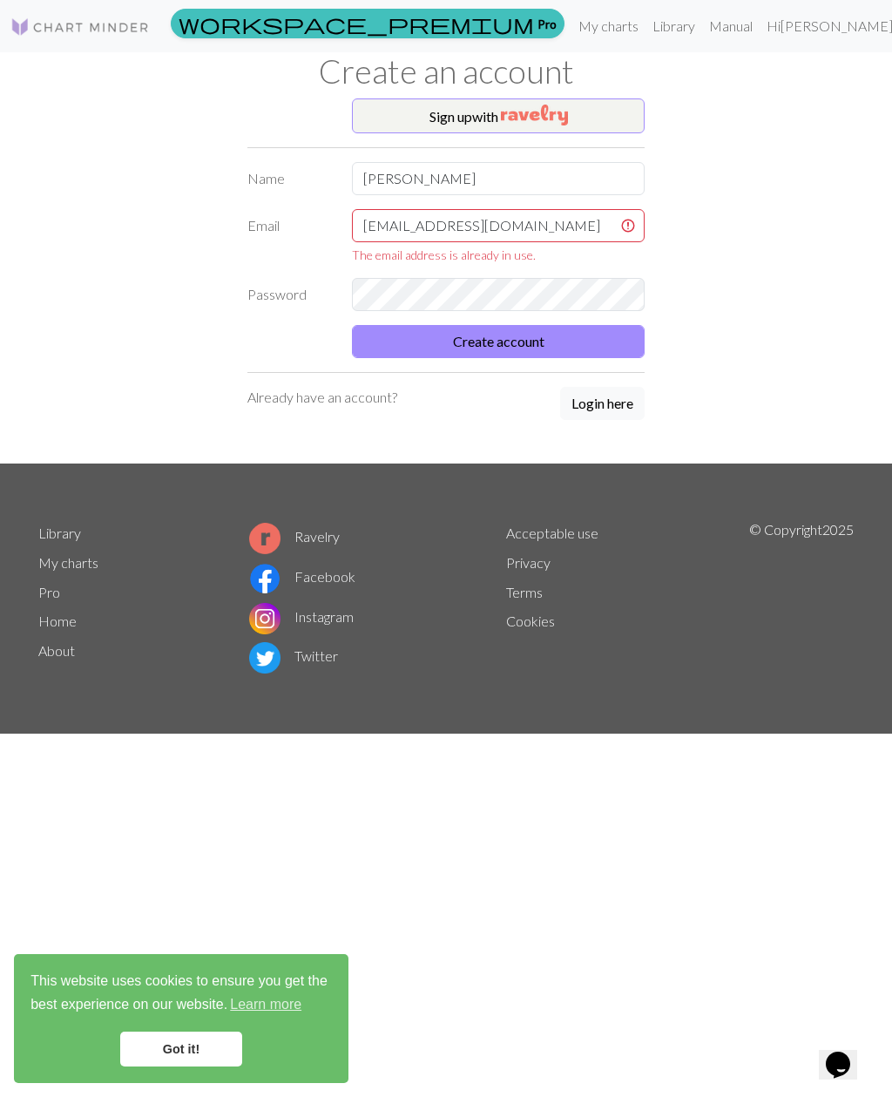
click at [194, 1044] on link "Got it!" at bounding box center [181, 1049] width 122 height 35
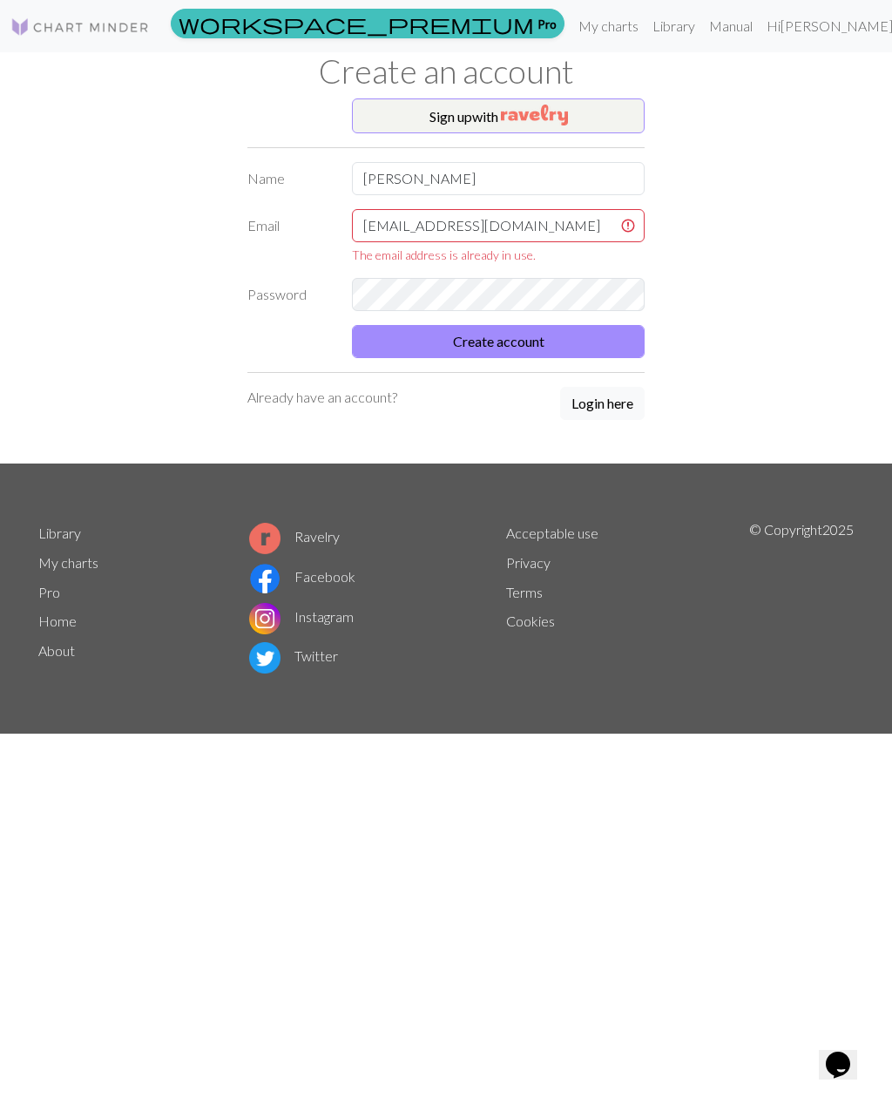
click at [383, 401] on p "Already have an account?" at bounding box center [323, 397] width 150 height 21
click at [851, 24] on link "Hi Галина" at bounding box center [836, 26] width 153 height 35
click at [792, 134] on link "Logout" at bounding box center [814, 130] width 56 height 35
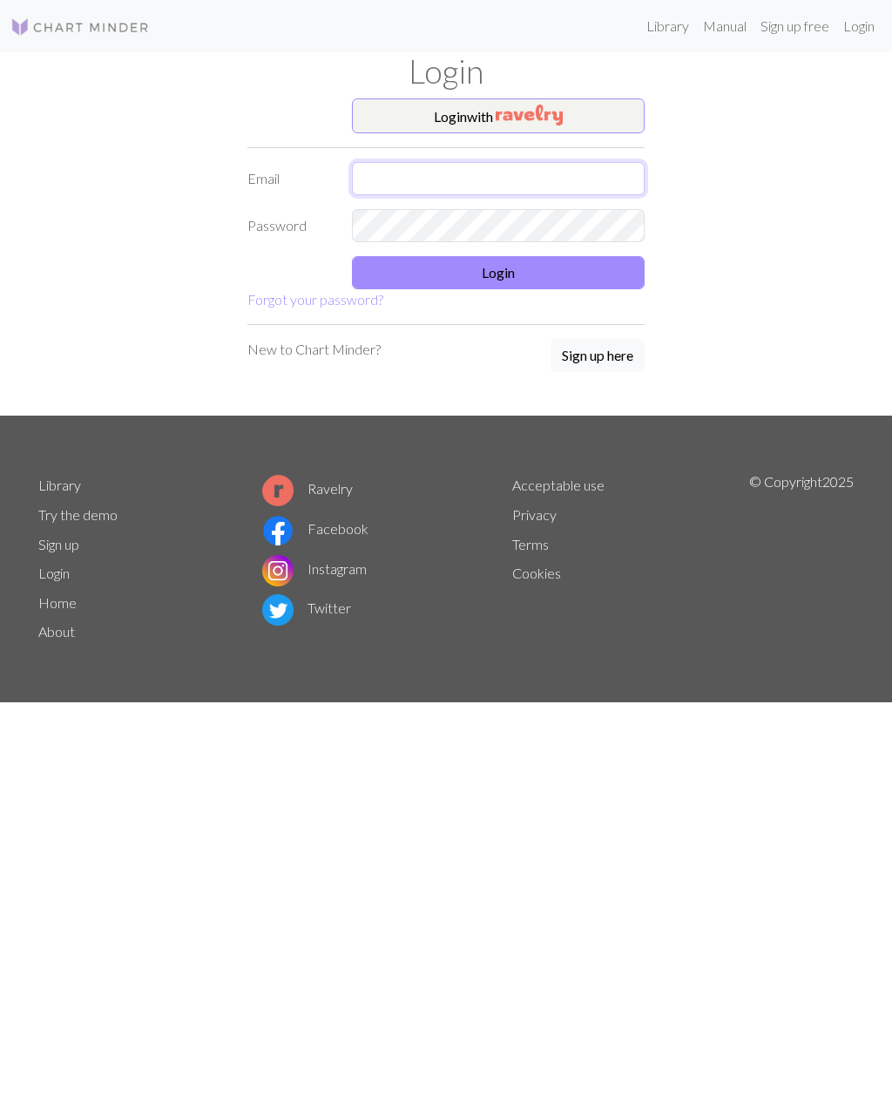
click at [590, 179] on input "text" at bounding box center [498, 178] width 293 height 33
type input "d.alex2012@mail.ru"
click at [559, 269] on button "Login" at bounding box center [498, 272] width 293 height 33
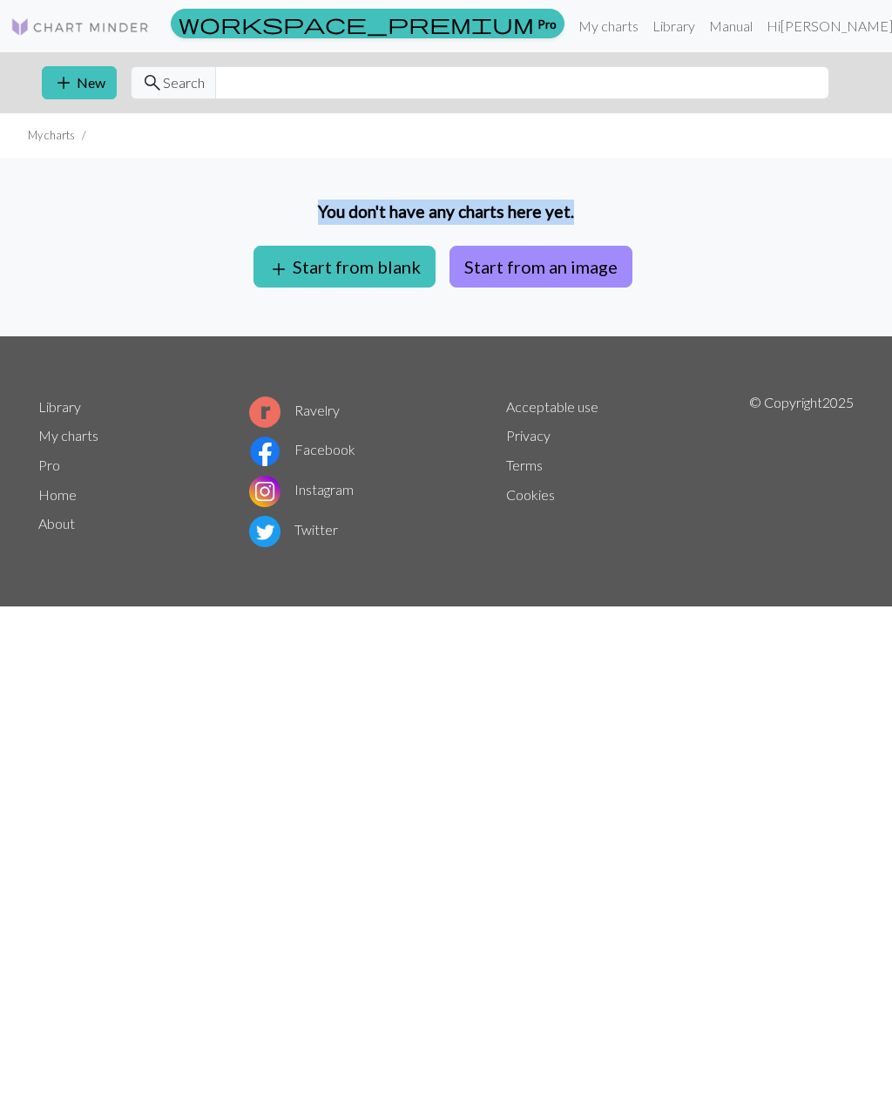
click at [533, 273] on button "Start from an image" at bounding box center [541, 267] width 183 height 42
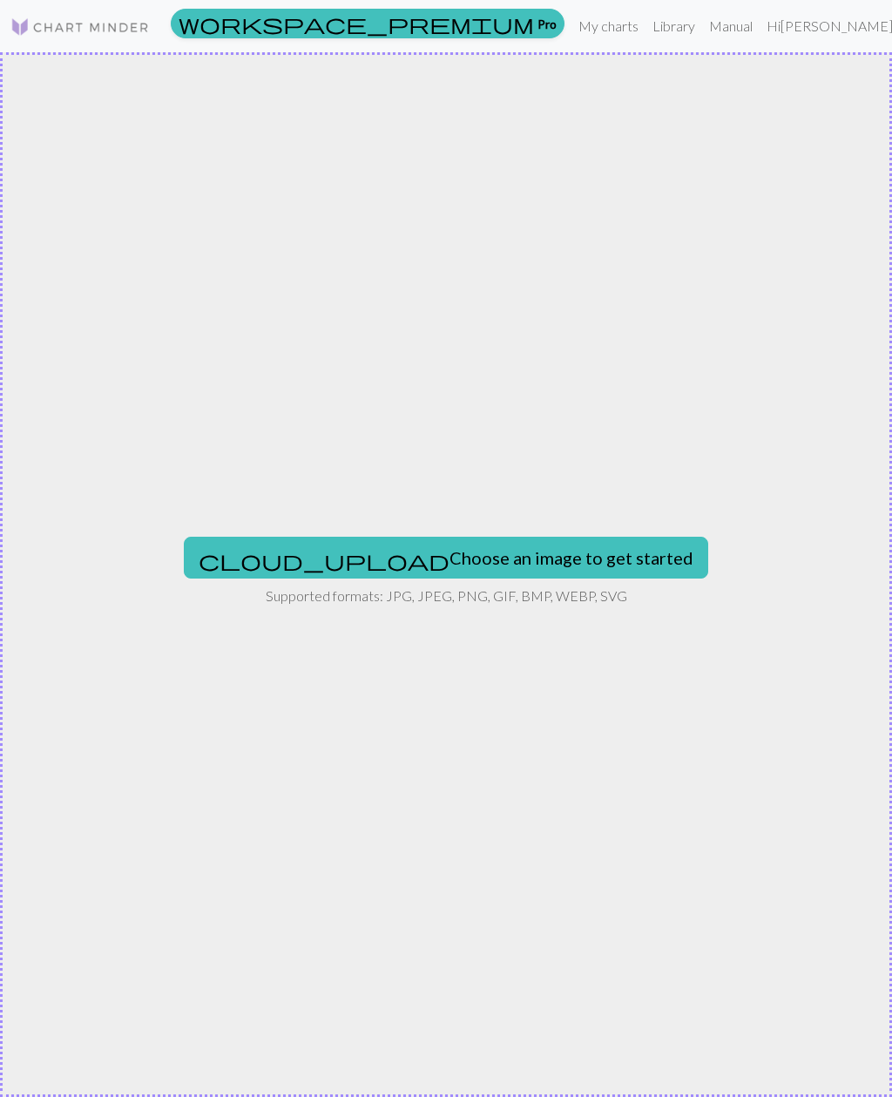
click at [497, 557] on button "cloud_upload Choose an image to get started" at bounding box center [446, 558] width 525 height 42
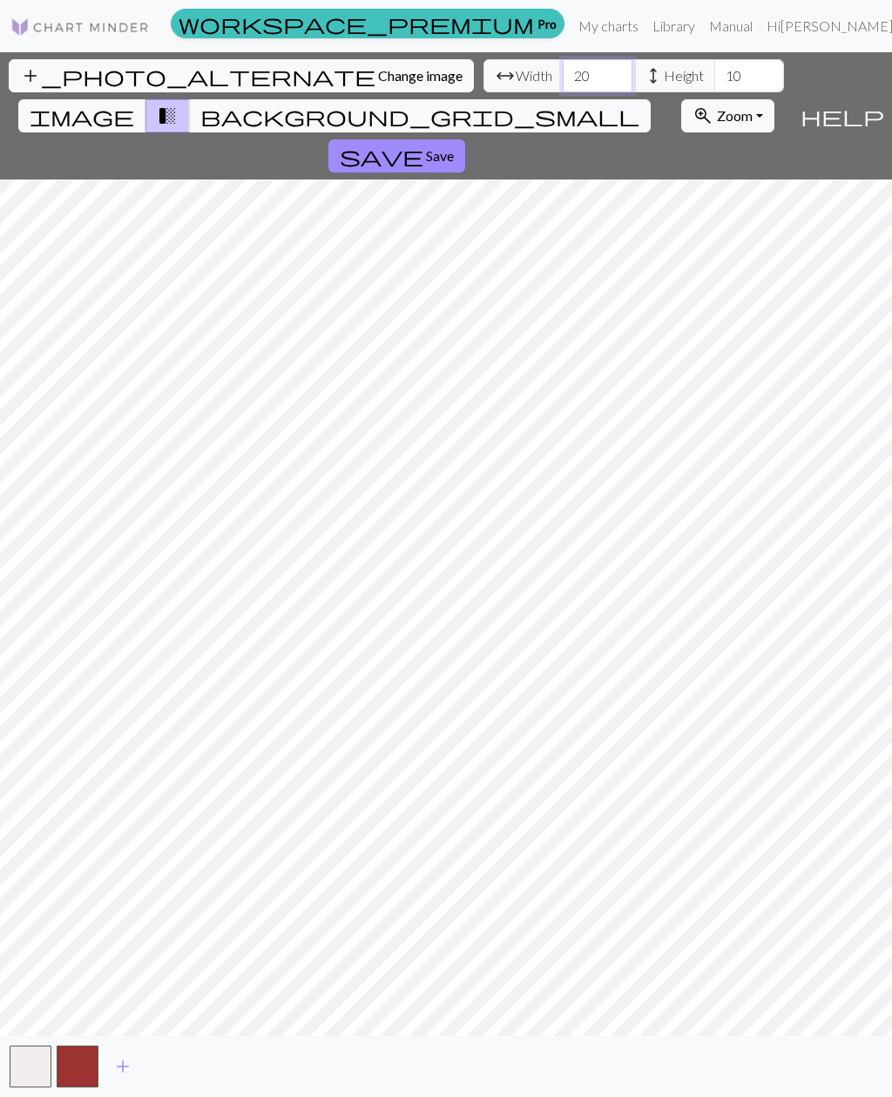
click at [563, 70] on input "20" at bounding box center [598, 75] width 70 height 33
type input "2"
type input "186"
click at [715, 64] on input "10" at bounding box center [750, 75] width 70 height 33
click at [715, 71] on input "10" at bounding box center [750, 75] width 70 height 33
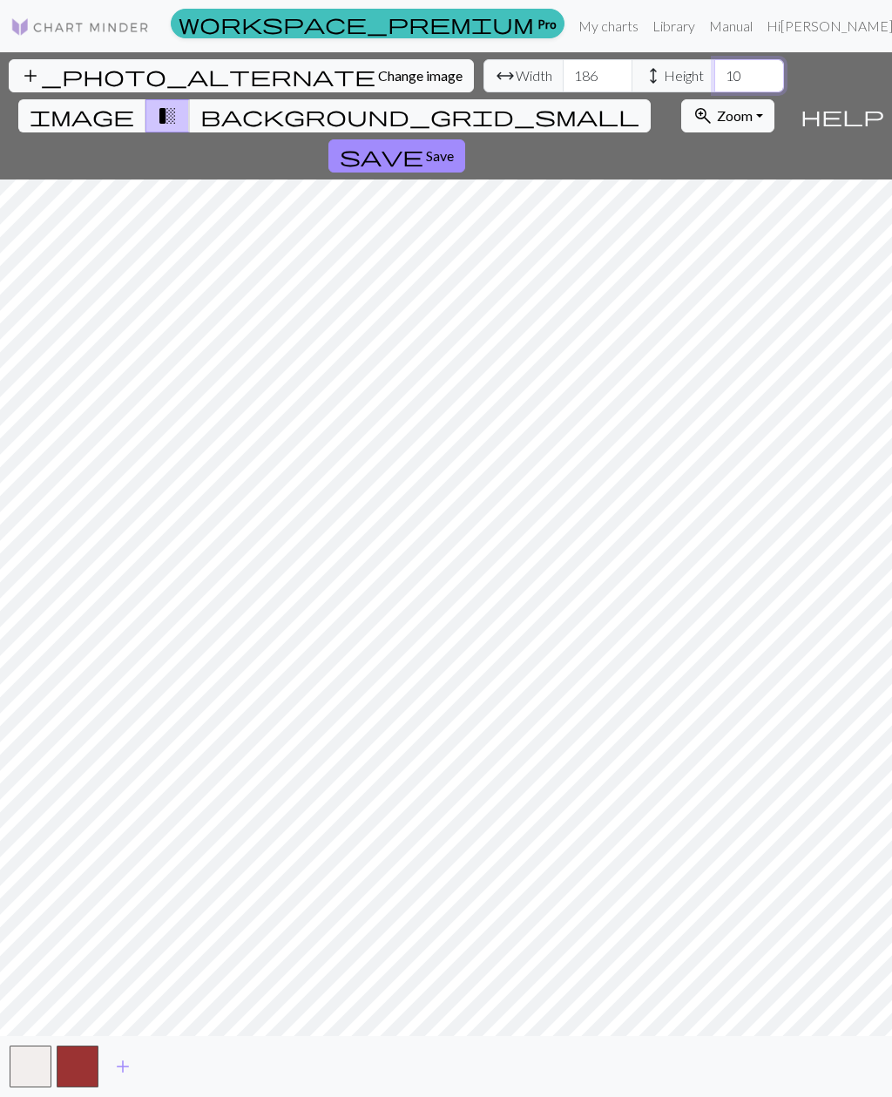
type input "1"
type input "5"
type input "258"
click at [563, 71] on input "186" at bounding box center [598, 75] width 70 height 33
type input "1"
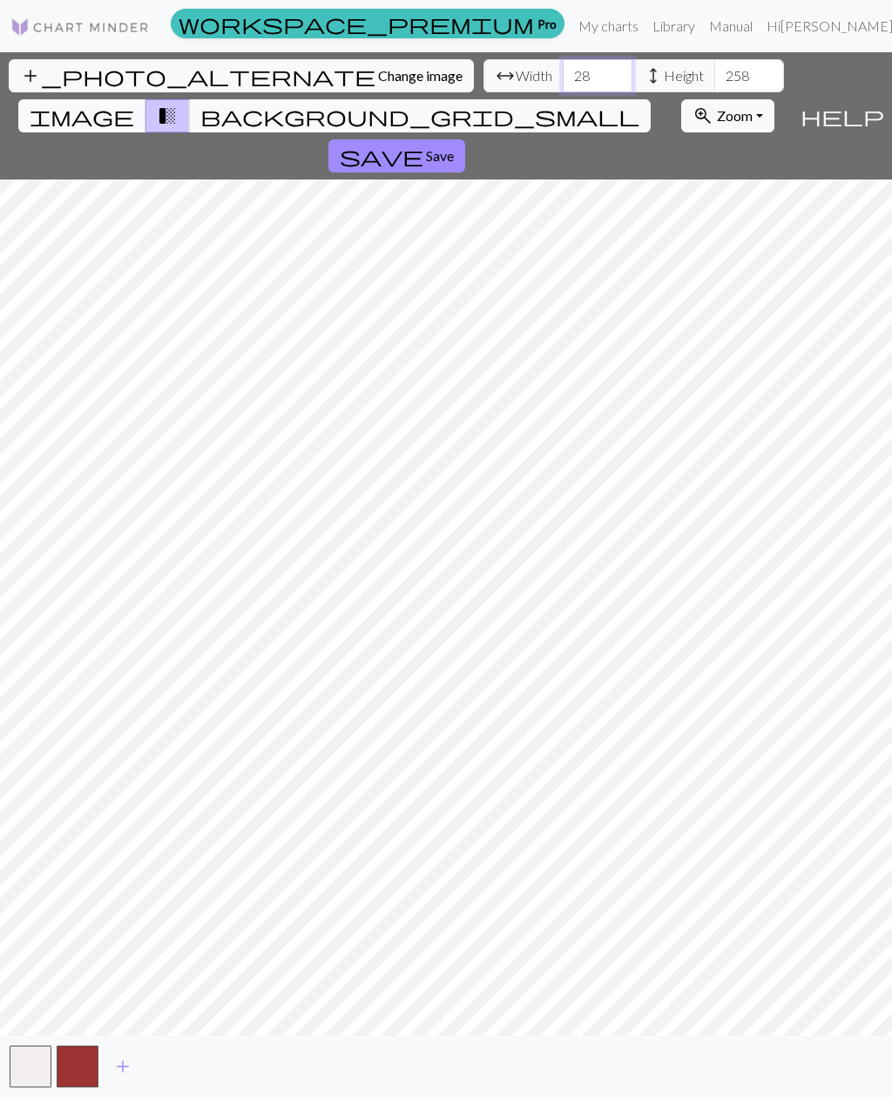
type input "2"
click at [563, 77] on input "number" at bounding box center [598, 75] width 70 height 33
click at [563, 73] on input "number" at bounding box center [598, 75] width 70 height 33
type input "1"
type input "200"
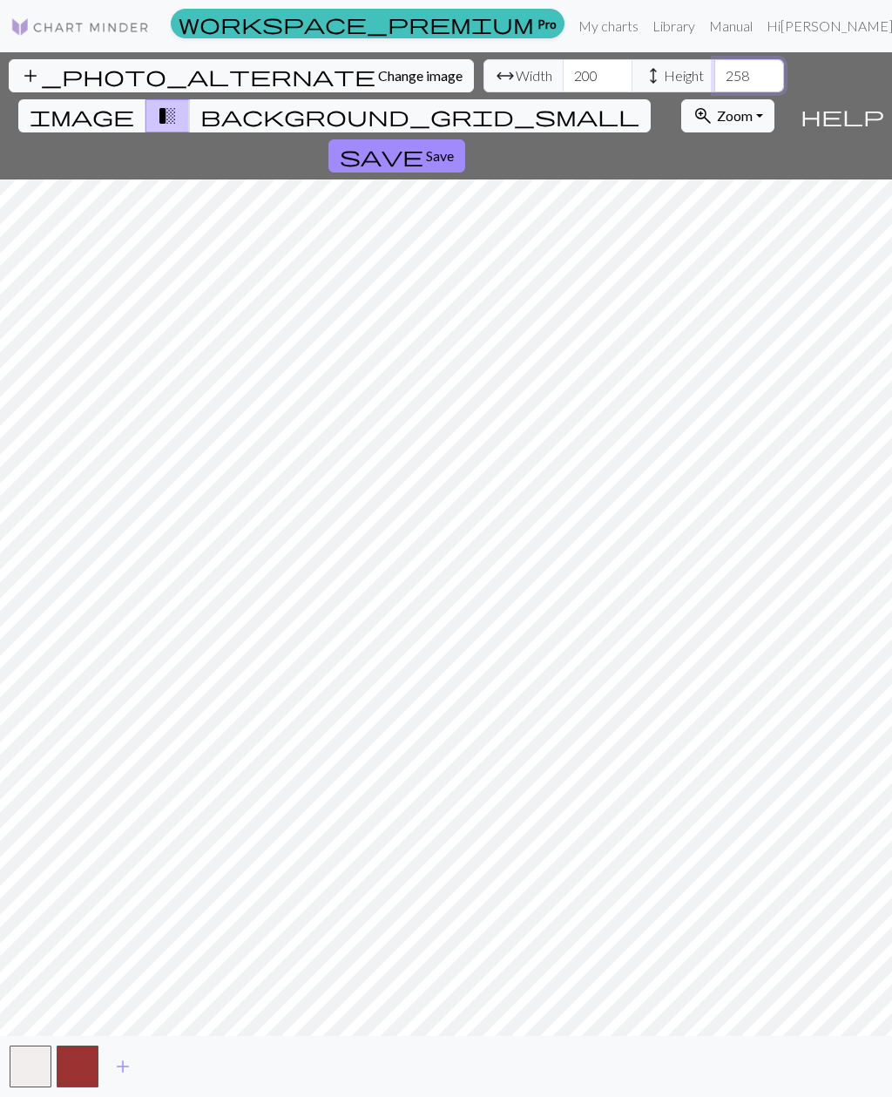
click at [715, 78] on input "258" at bounding box center [750, 75] width 70 height 33
type input "2"
click at [715, 78] on input "178" at bounding box center [750, 75] width 70 height 33
type input "1"
type input "250"
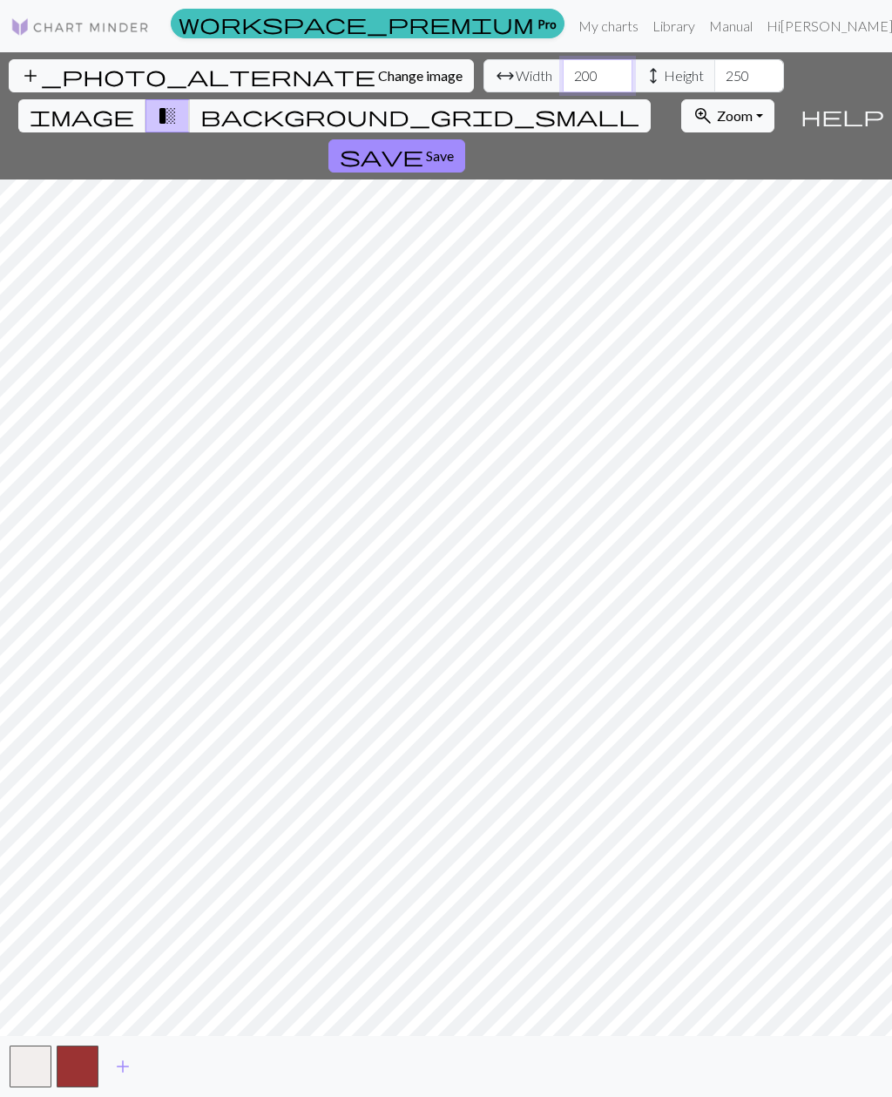
click at [563, 75] on input "200" at bounding box center [598, 75] width 70 height 33
type input "2"
type input "290"
click at [682, 99] on button "zoom_in Zoom Zoom" at bounding box center [728, 115] width 93 height 33
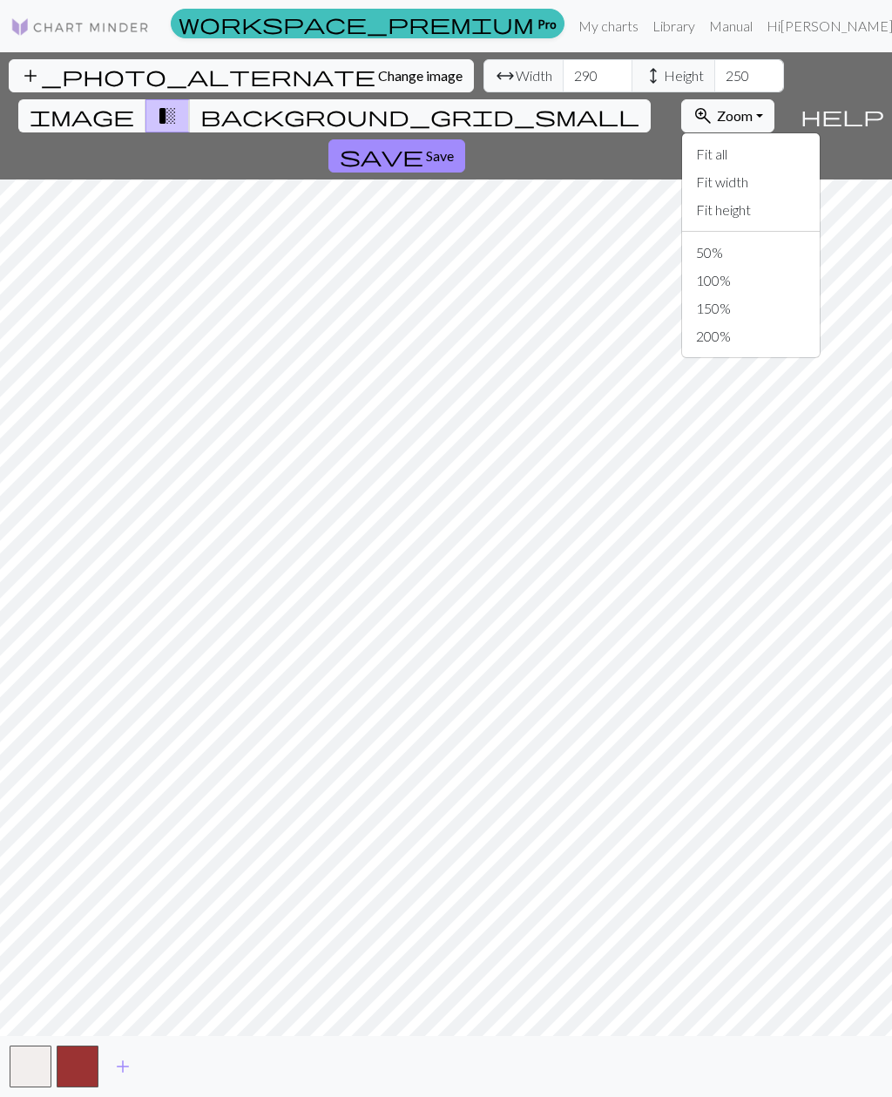
click at [454, 147] on span "Save" at bounding box center [440, 155] width 28 height 17
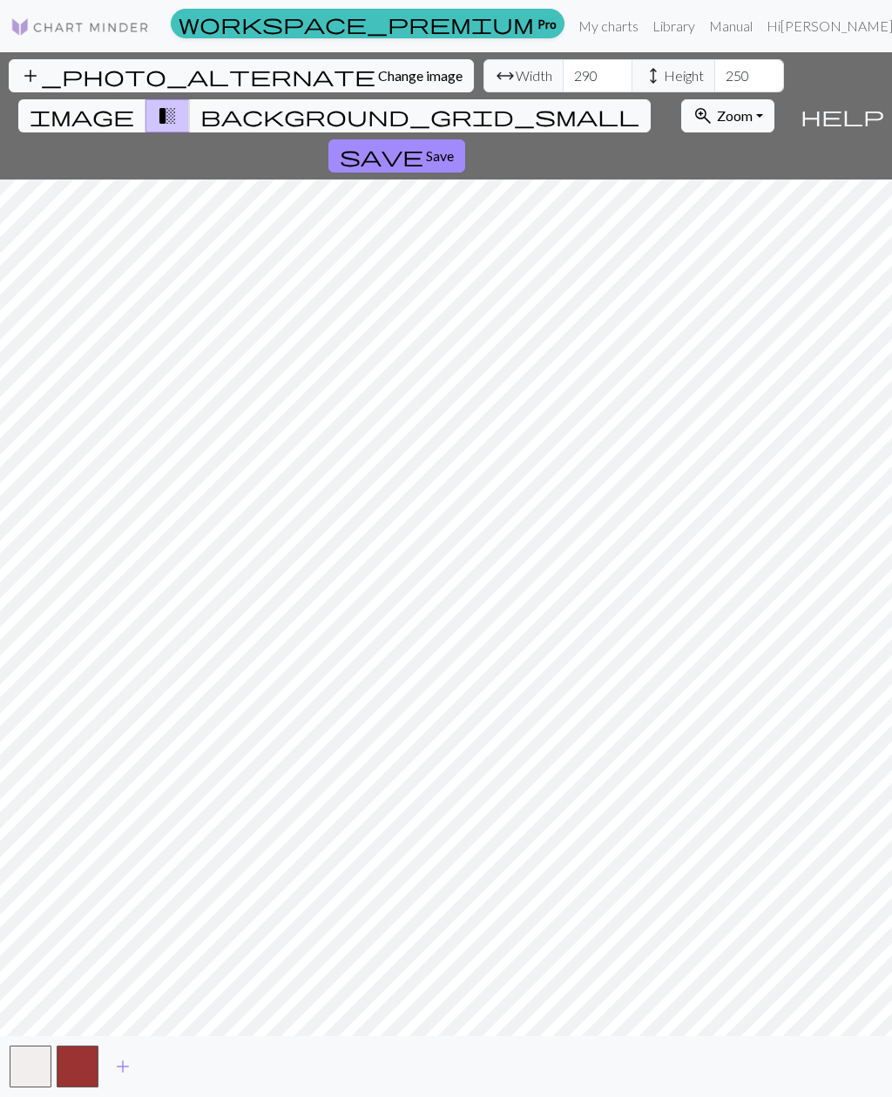
click at [454, 147] on span "Save" at bounding box center [440, 155] width 28 height 17
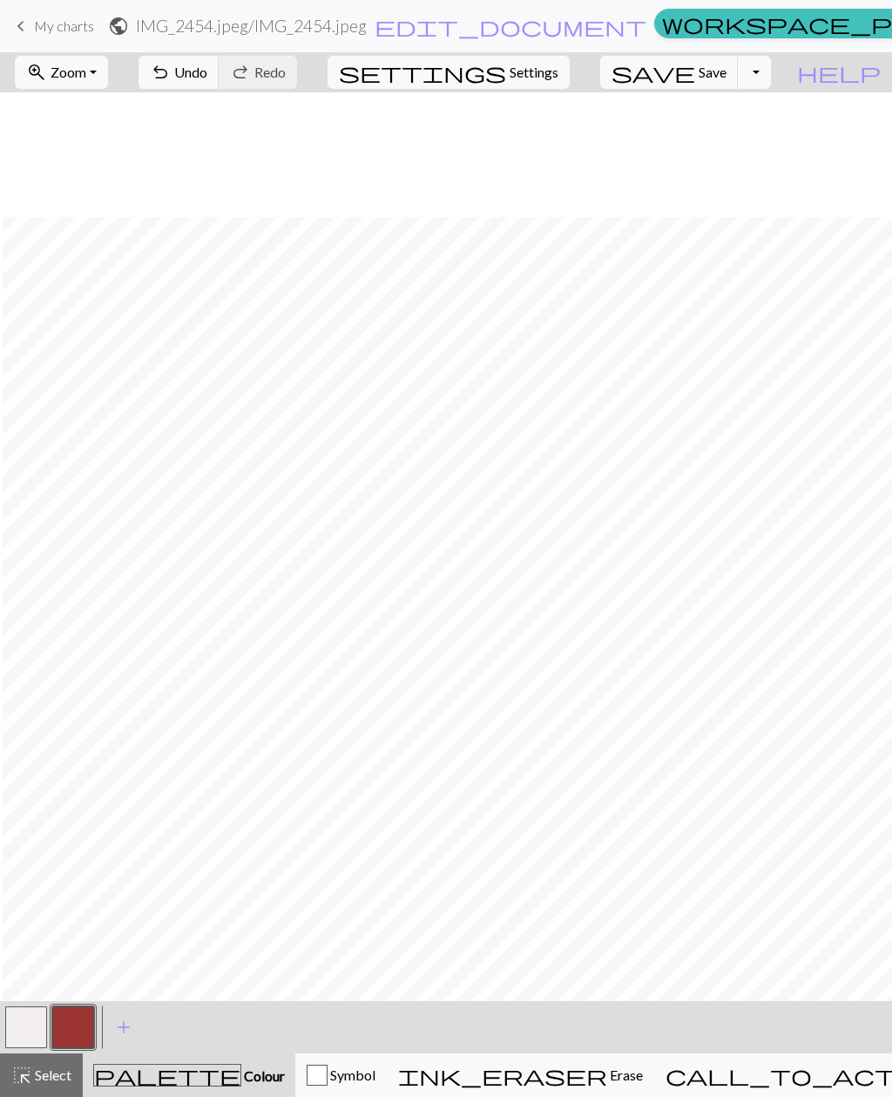
scroll to position [1396, 1126]
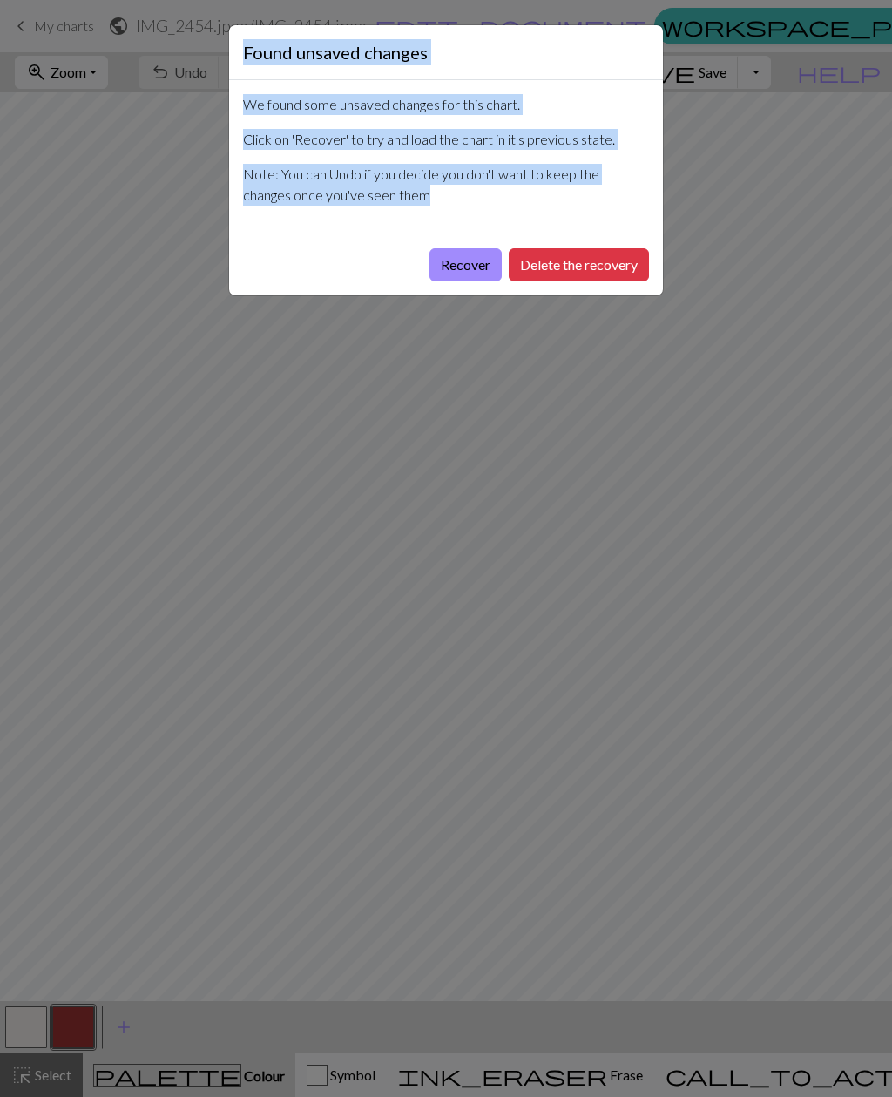
click at [474, 261] on button "Recover" at bounding box center [466, 264] width 72 height 33
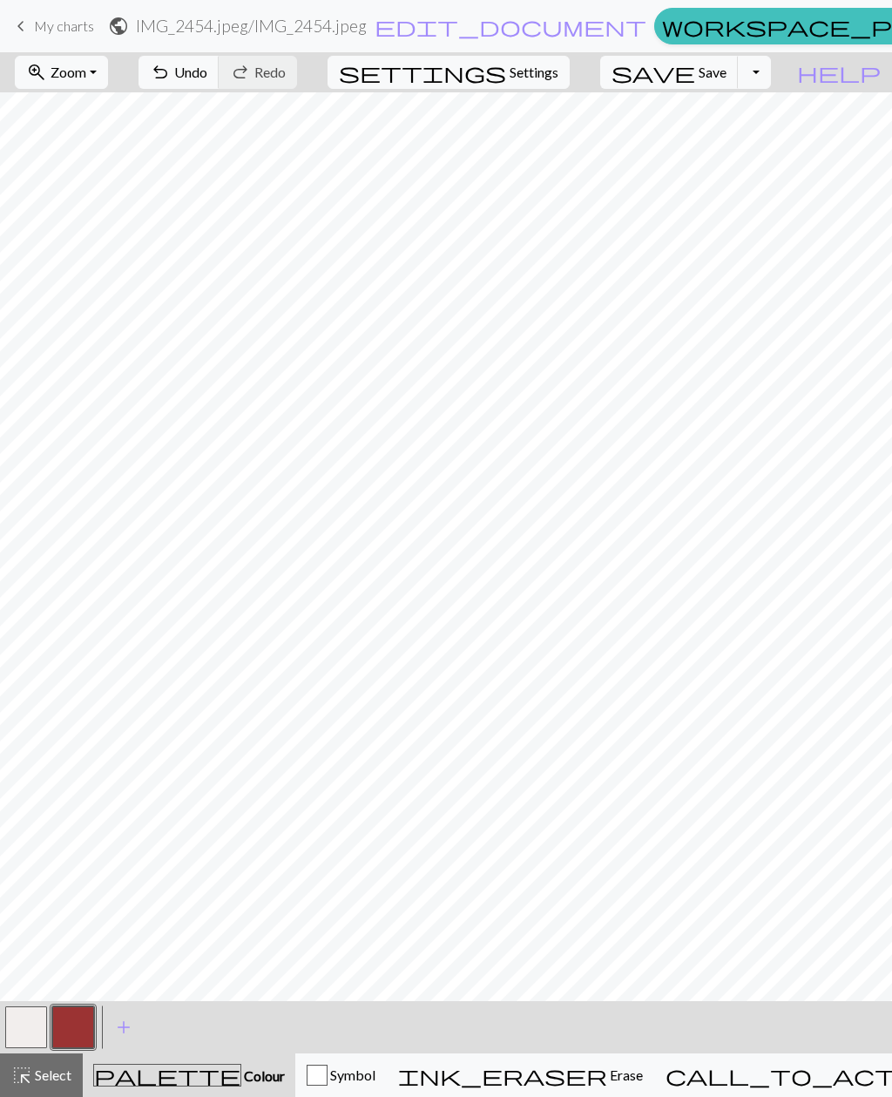
click at [76, 1025] on button "button" at bounding box center [73, 1028] width 42 height 42
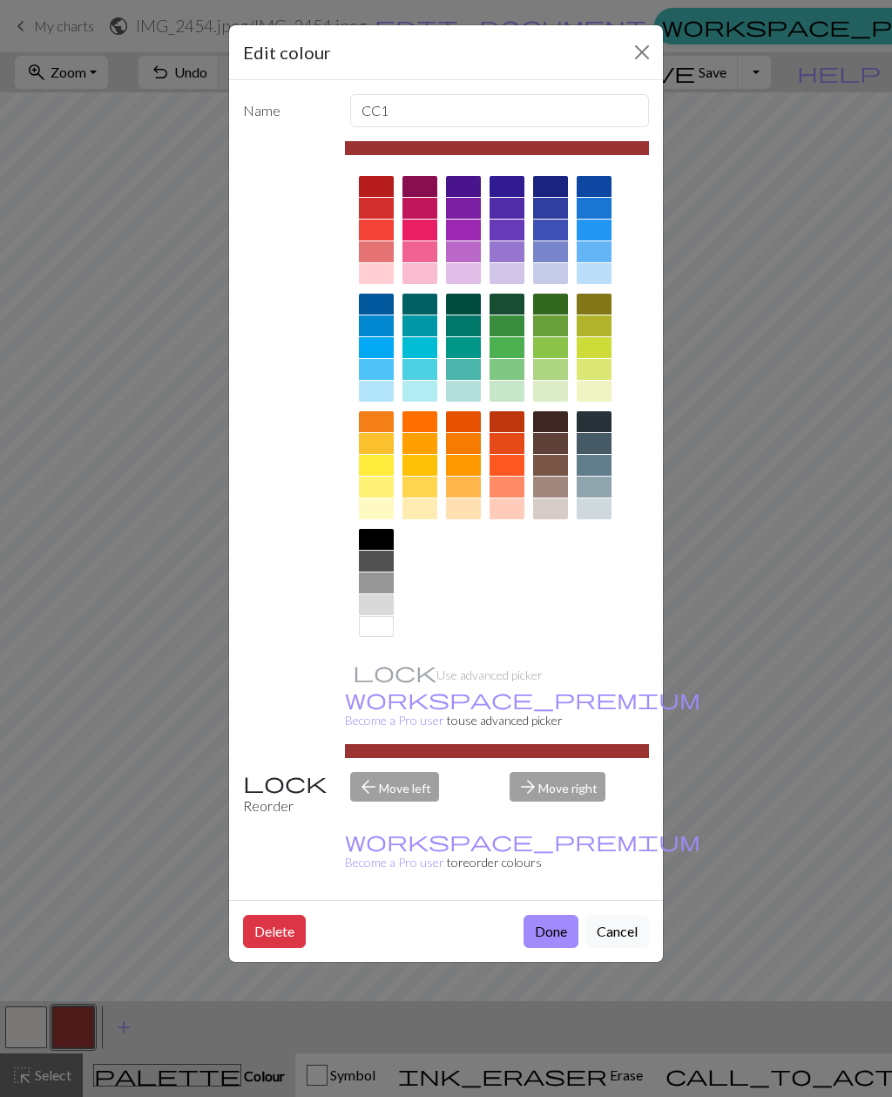
click at [549, 349] on div at bounding box center [550, 347] width 35 height 21
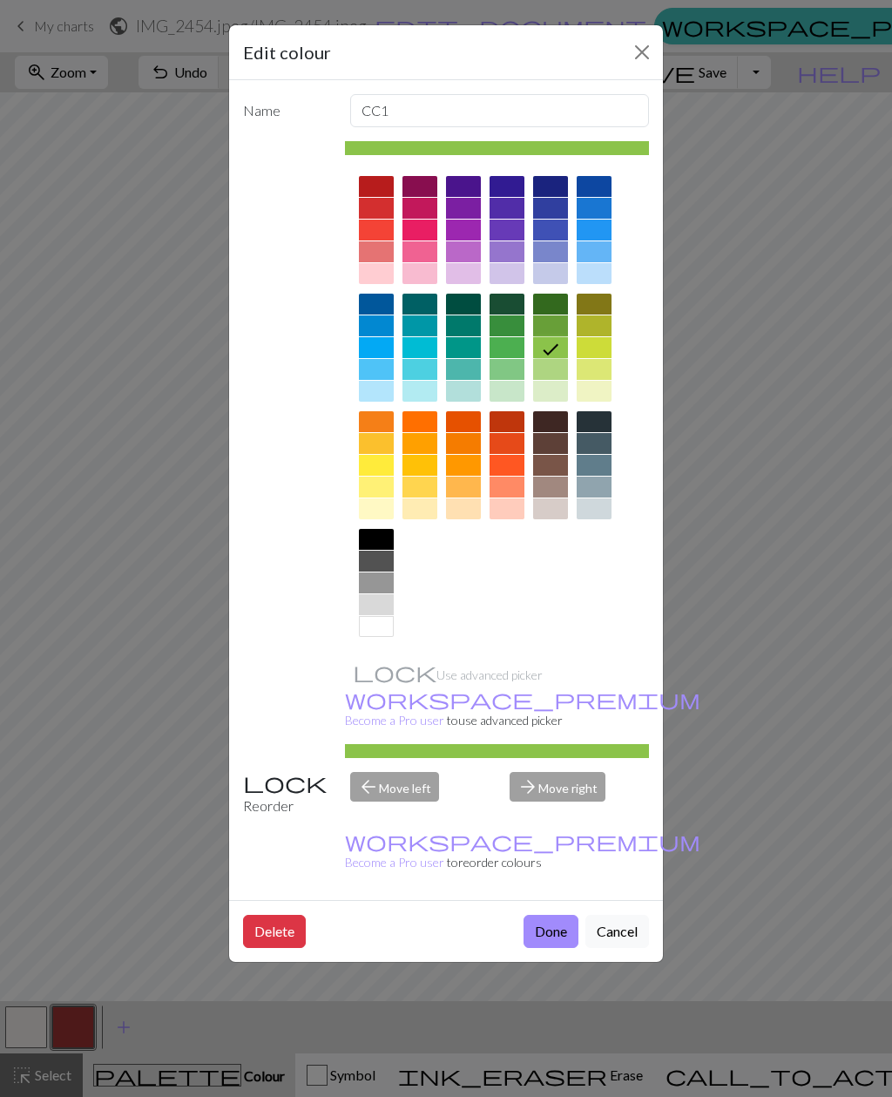
click at [553, 332] on div at bounding box center [550, 325] width 35 height 21
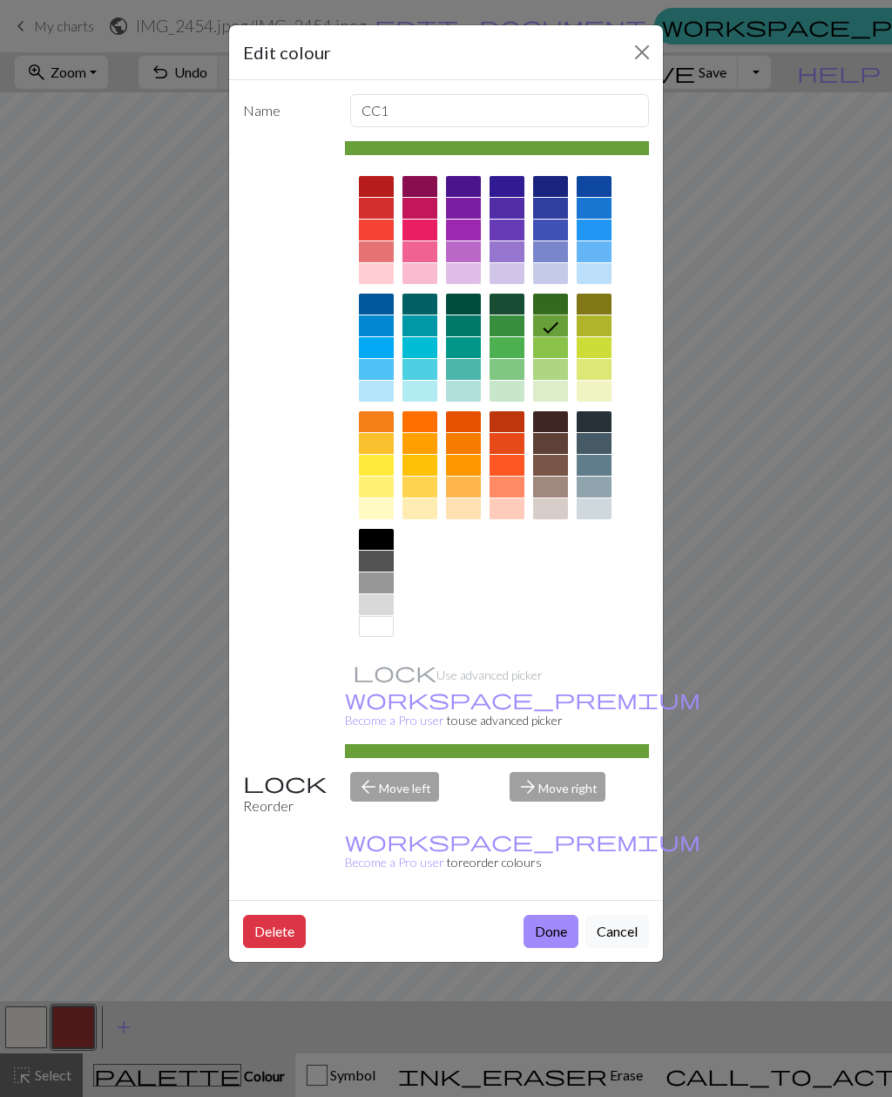
click at [543, 915] on button "Done" at bounding box center [551, 931] width 55 height 33
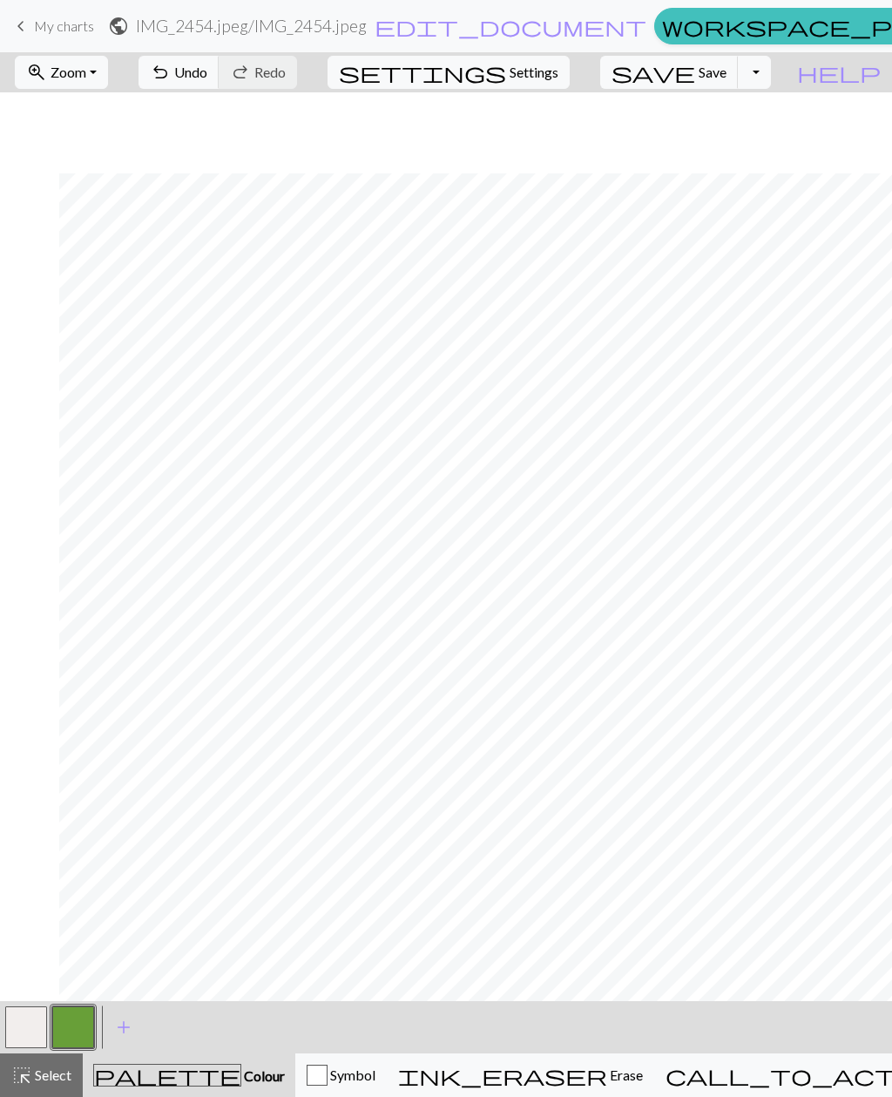
scroll to position [127, 343]
click at [771, 72] on button "Toggle Dropdown" at bounding box center [754, 72] width 33 height 33
click at [743, 139] on button "save_alt Download" at bounding box center [627, 139] width 288 height 28
click at [872, 74] on span "help" at bounding box center [839, 72] width 84 height 24
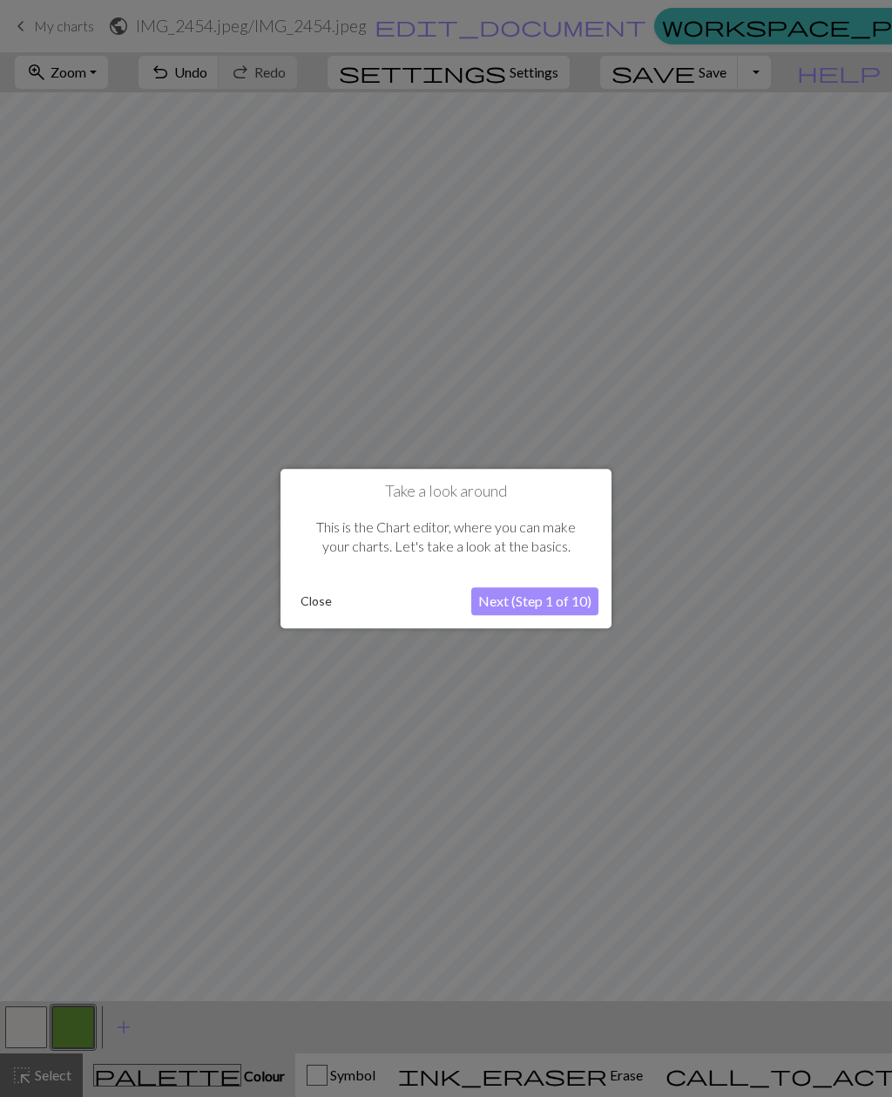
click at [870, 72] on div at bounding box center [446, 548] width 892 height 1097
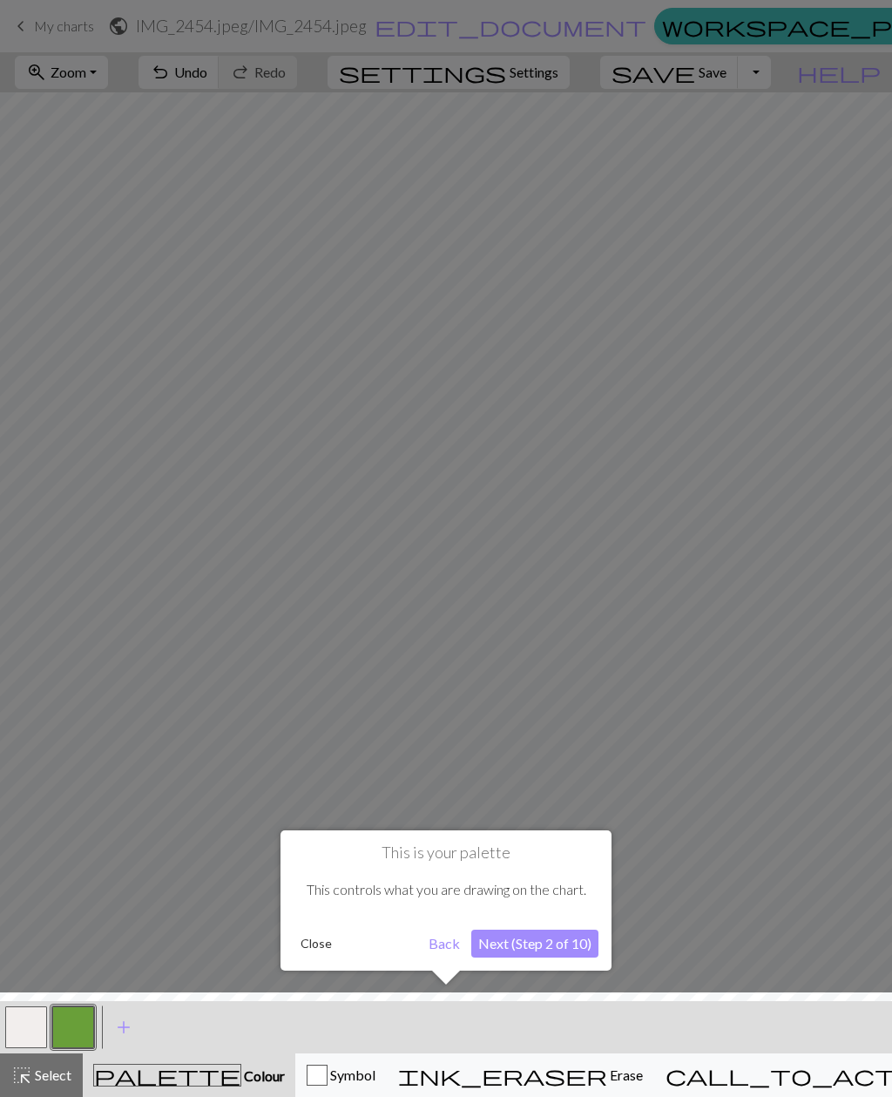
click at [818, 306] on div at bounding box center [446, 548] width 892 height 1097
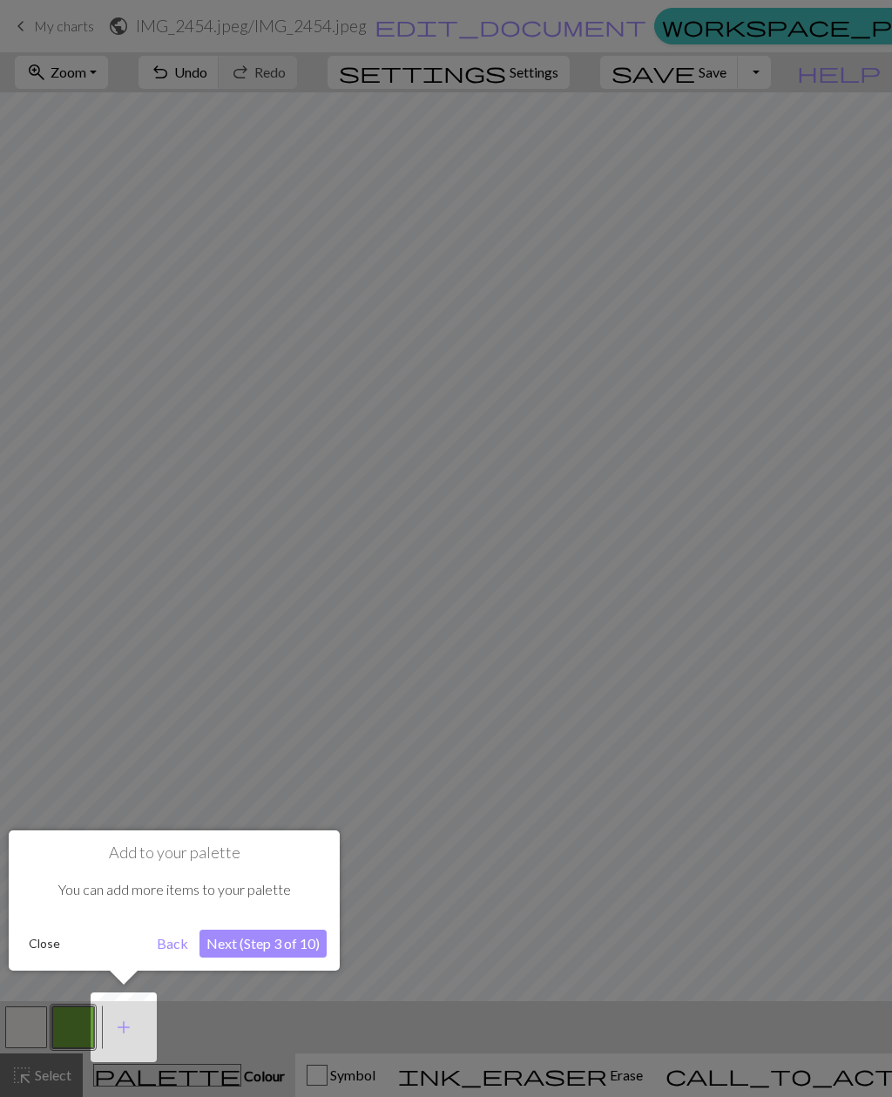
click at [785, 86] on div at bounding box center [446, 548] width 892 height 1097
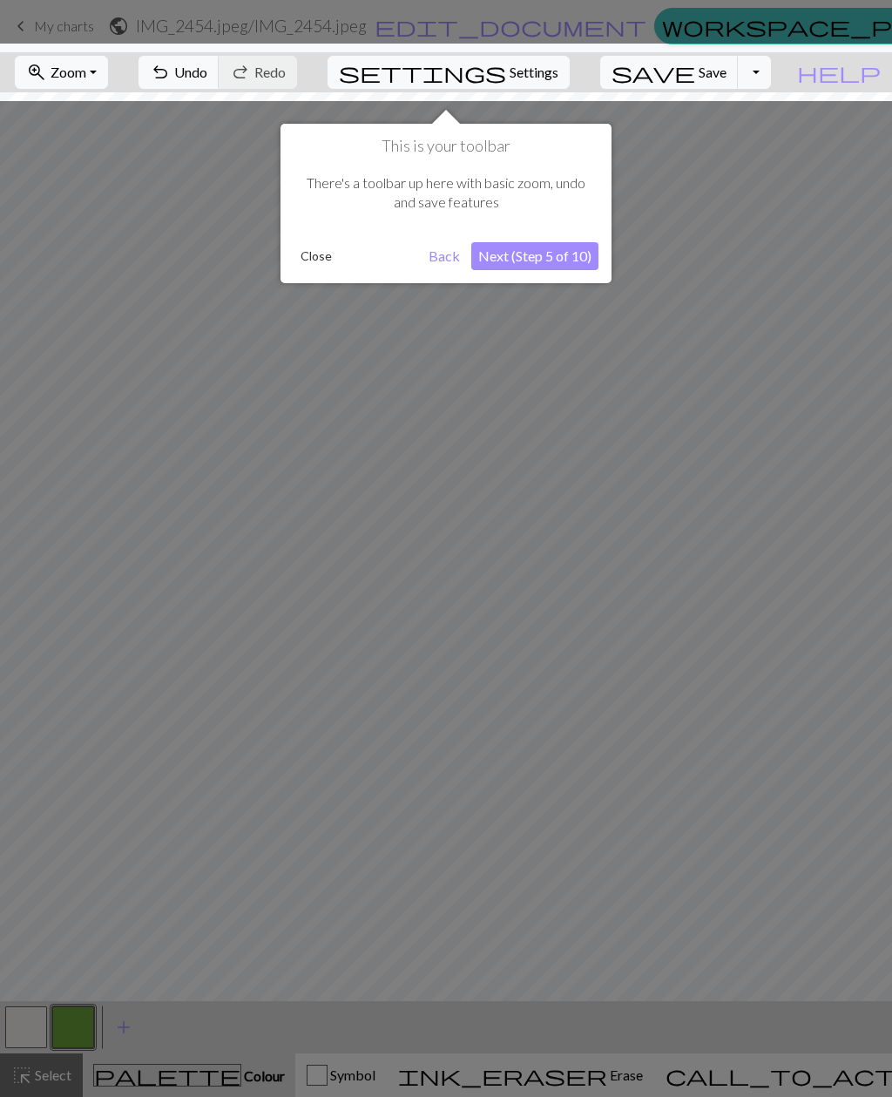
click at [781, 207] on div at bounding box center [446, 548] width 892 height 1097
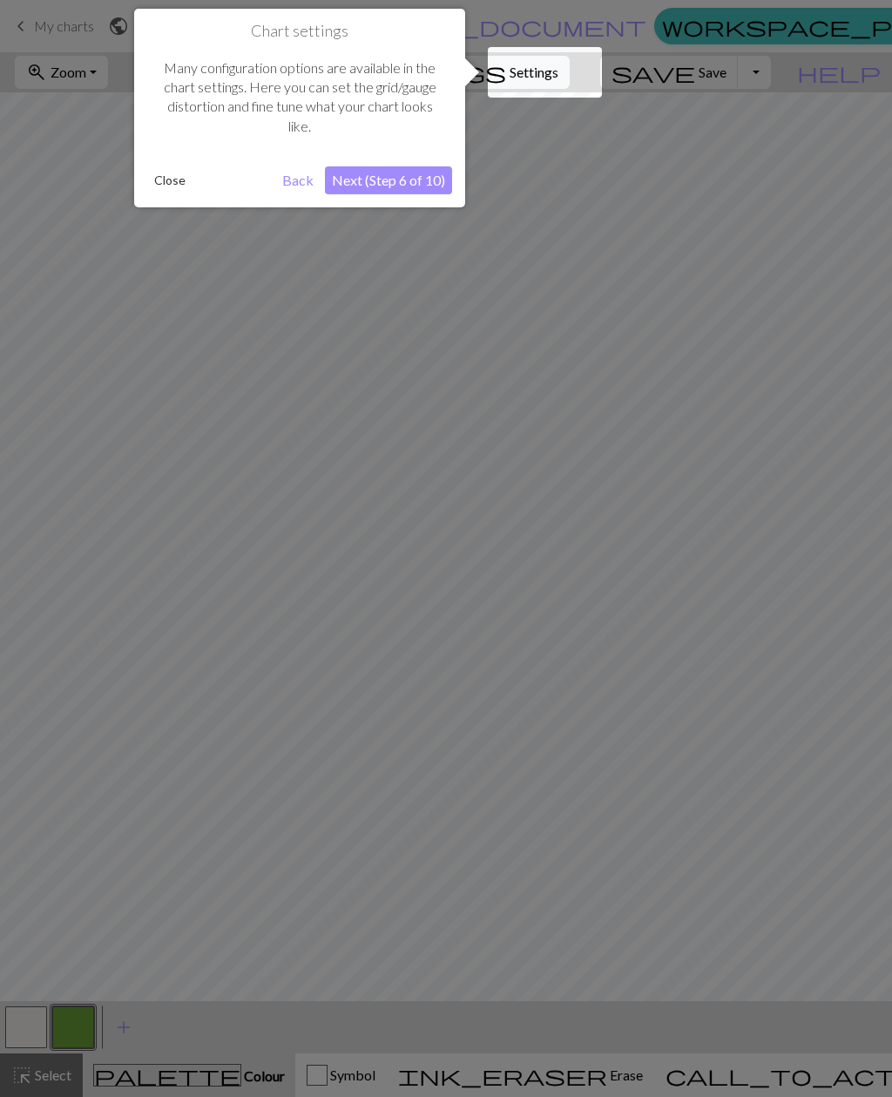
click at [525, 83] on div at bounding box center [545, 72] width 114 height 51
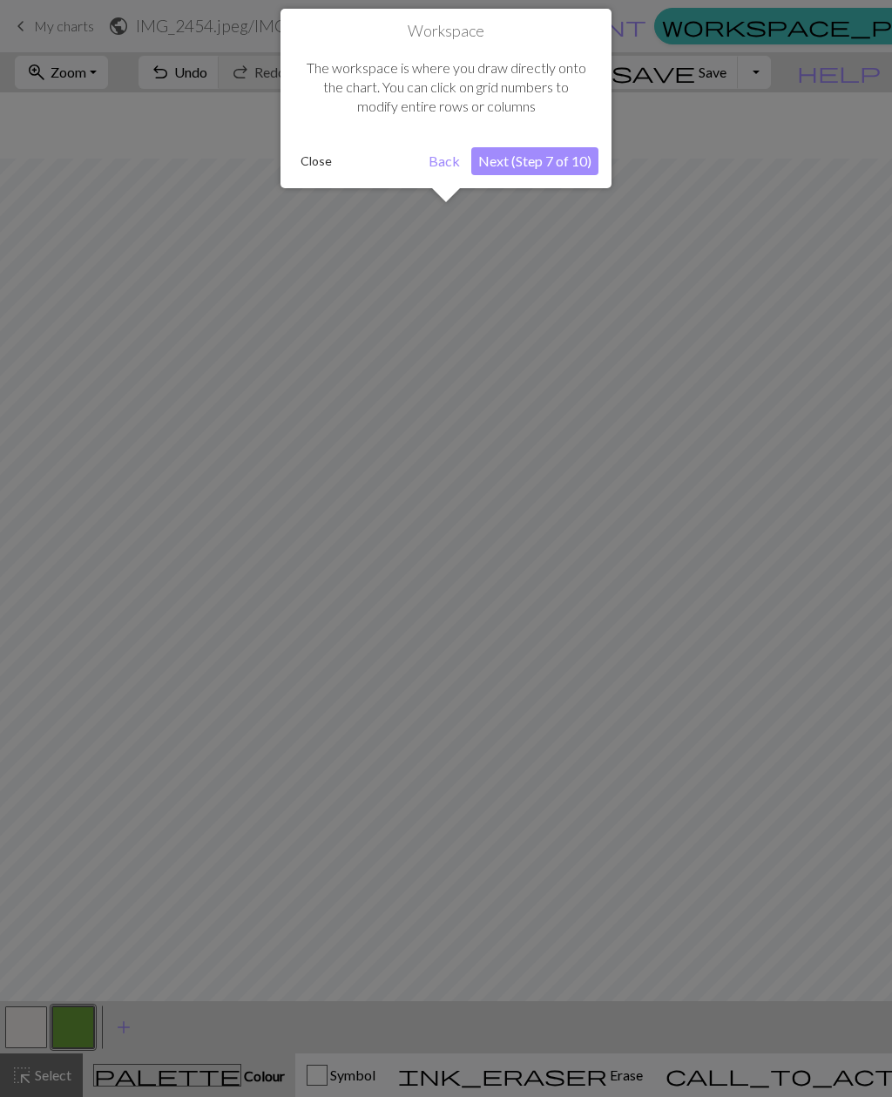
scroll to position [537, 608]
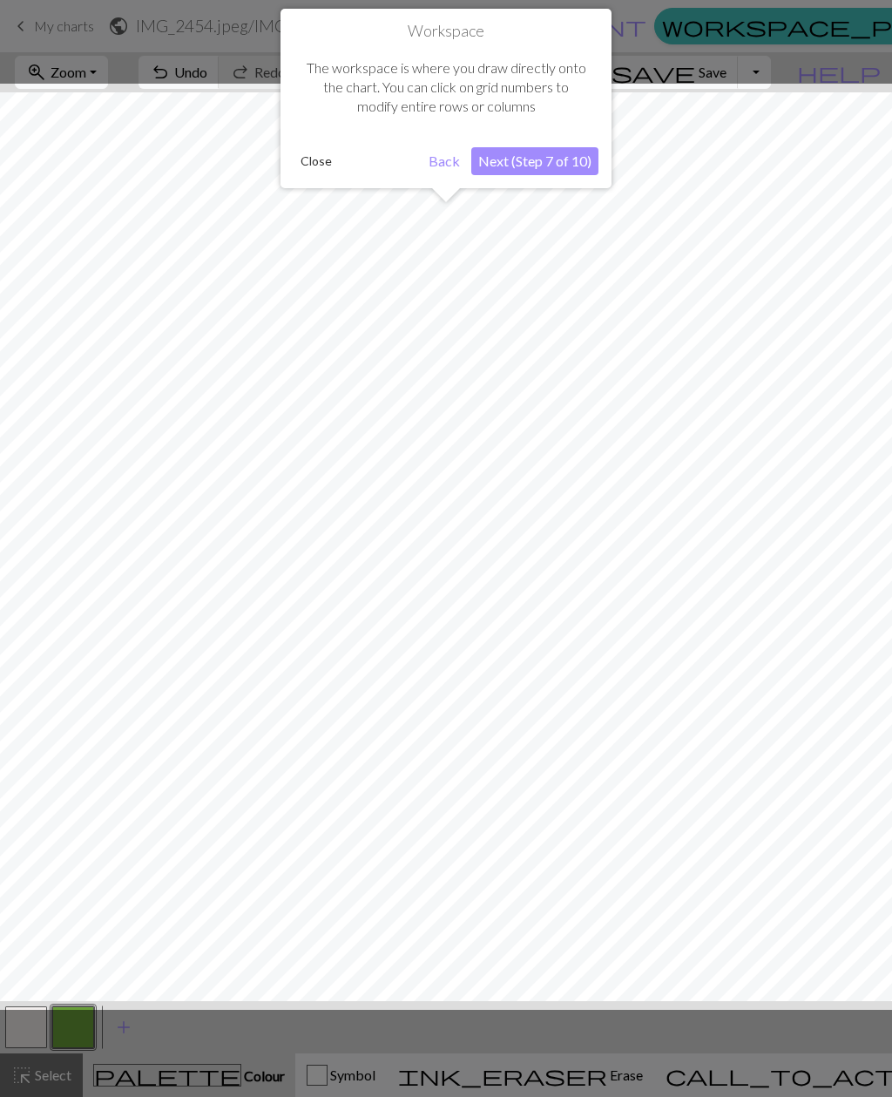
click at [324, 160] on button "Close" at bounding box center [316, 161] width 45 height 26
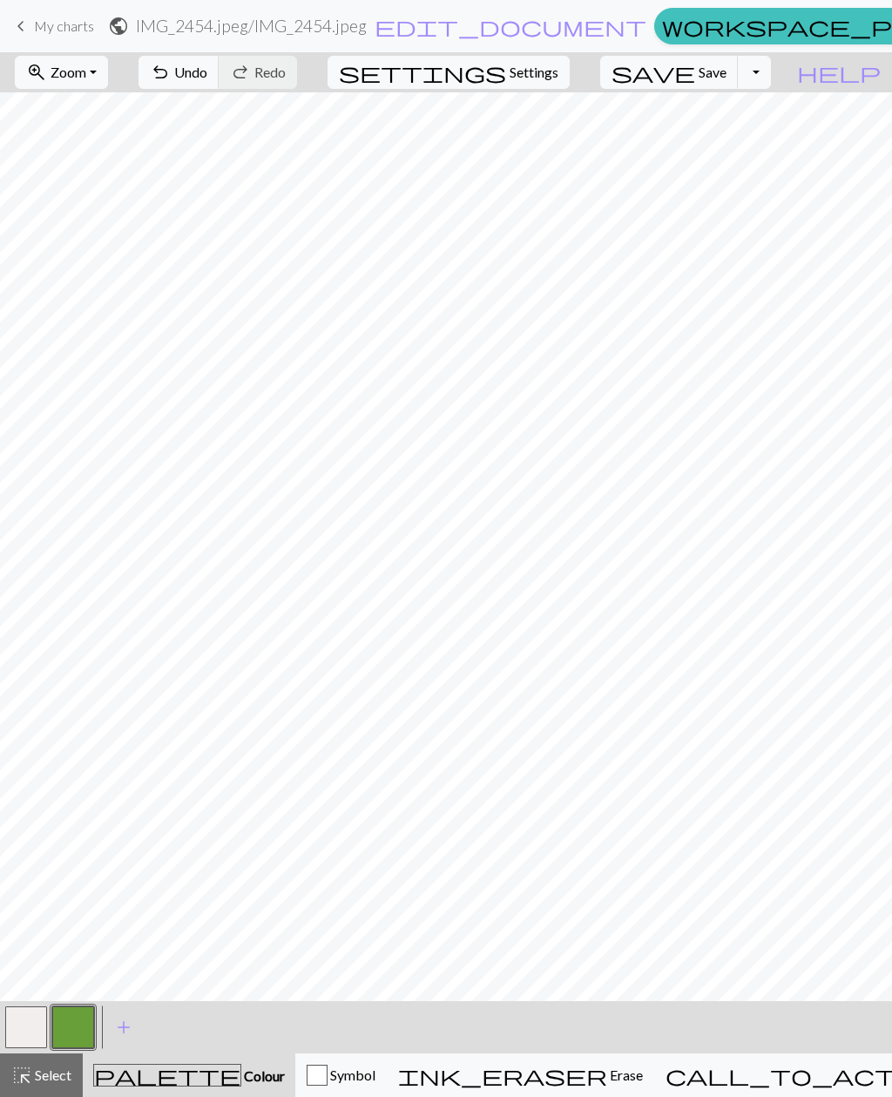
click at [727, 73] on span "Save" at bounding box center [713, 72] width 28 height 17
click at [771, 74] on button "Toggle Dropdown" at bounding box center [754, 72] width 33 height 33
click at [745, 139] on button "save_alt Download" at bounding box center [627, 139] width 288 height 28
click at [727, 70] on span "Save" at bounding box center [713, 72] width 28 height 17
click at [771, 72] on button "Toggle Dropdown" at bounding box center [754, 72] width 33 height 33
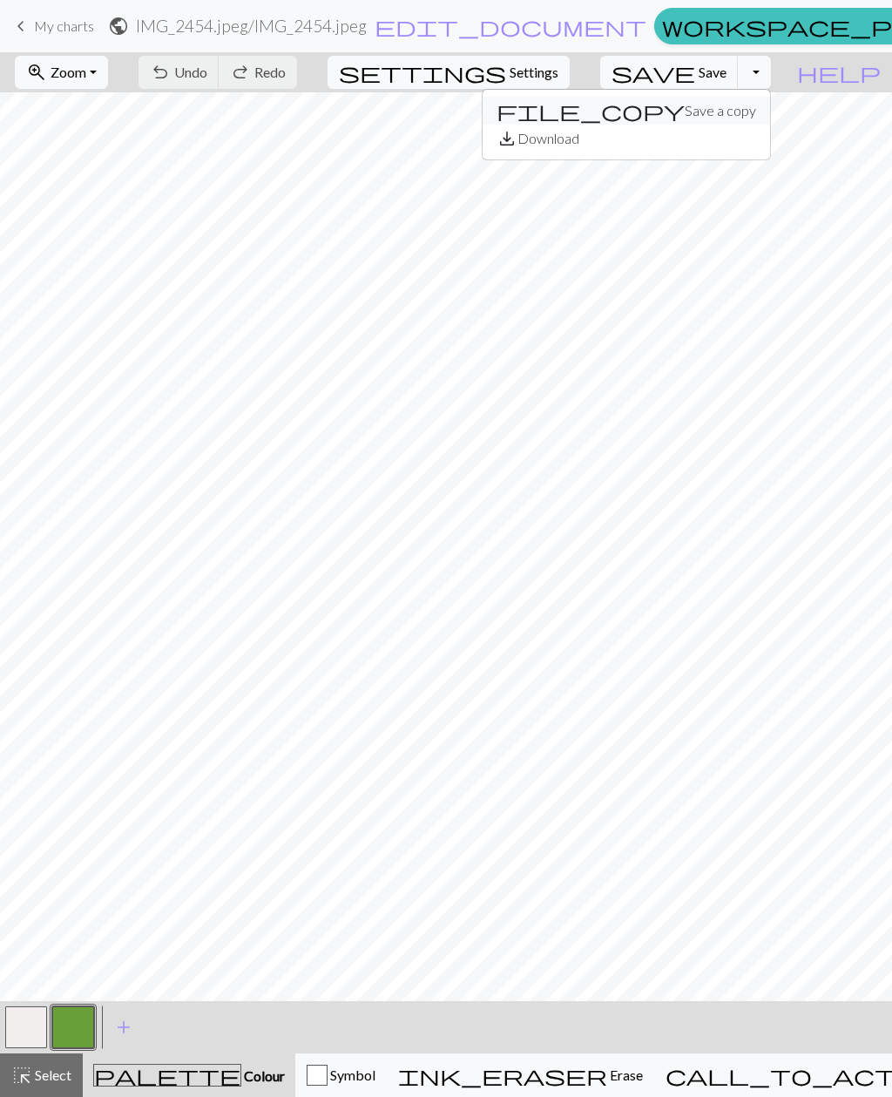
click at [739, 113] on button "file_copy Save a copy" at bounding box center [627, 111] width 288 height 28
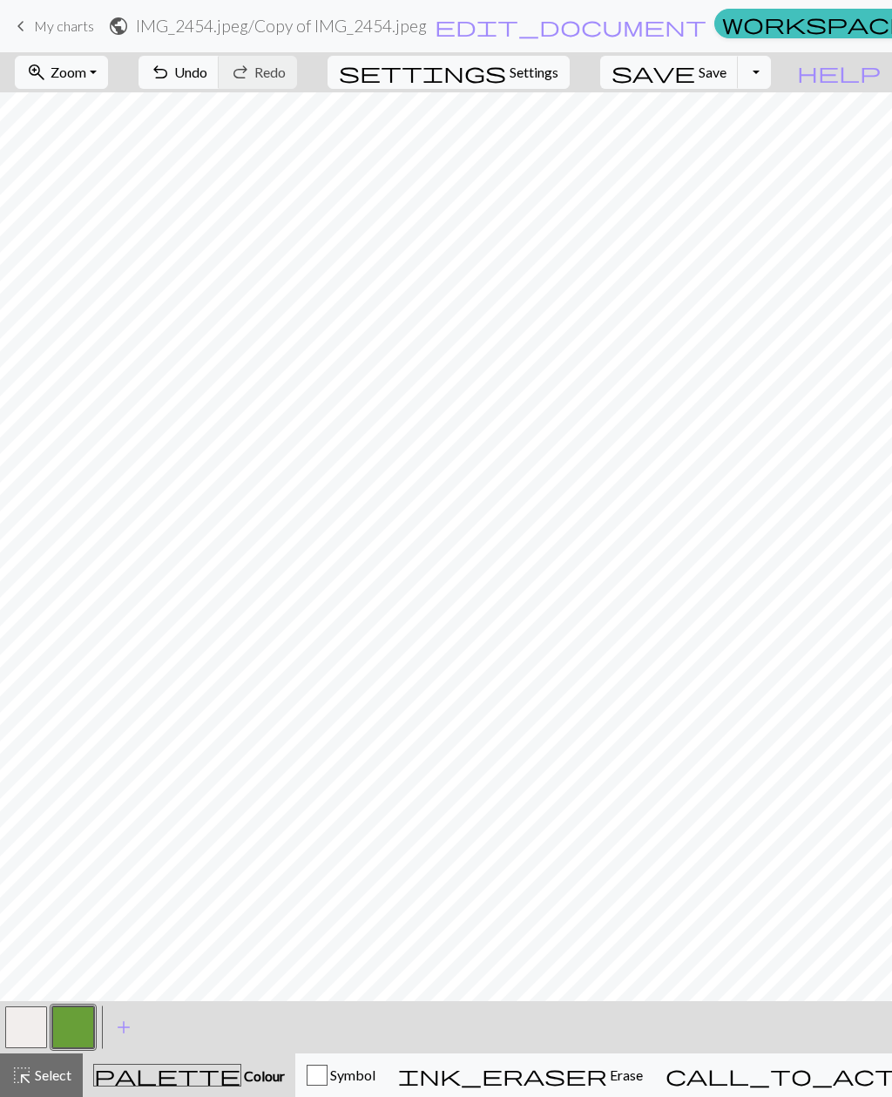
click at [771, 69] on button "Toggle Dropdown" at bounding box center [754, 72] width 33 height 33
click at [518, 141] on span "save_alt" at bounding box center [507, 138] width 21 height 24
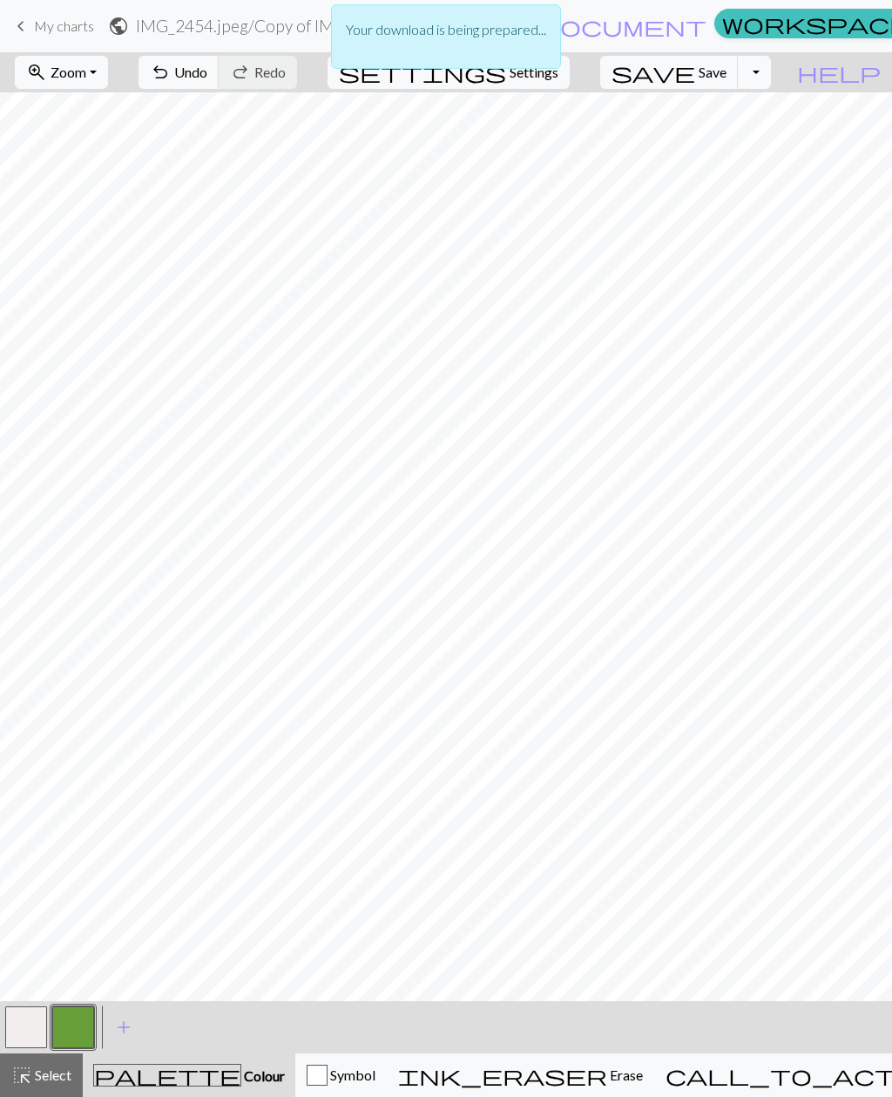
click at [442, 34] on p "Your download is being prepared..." at bounding box center [446, 29] width 200 height 21
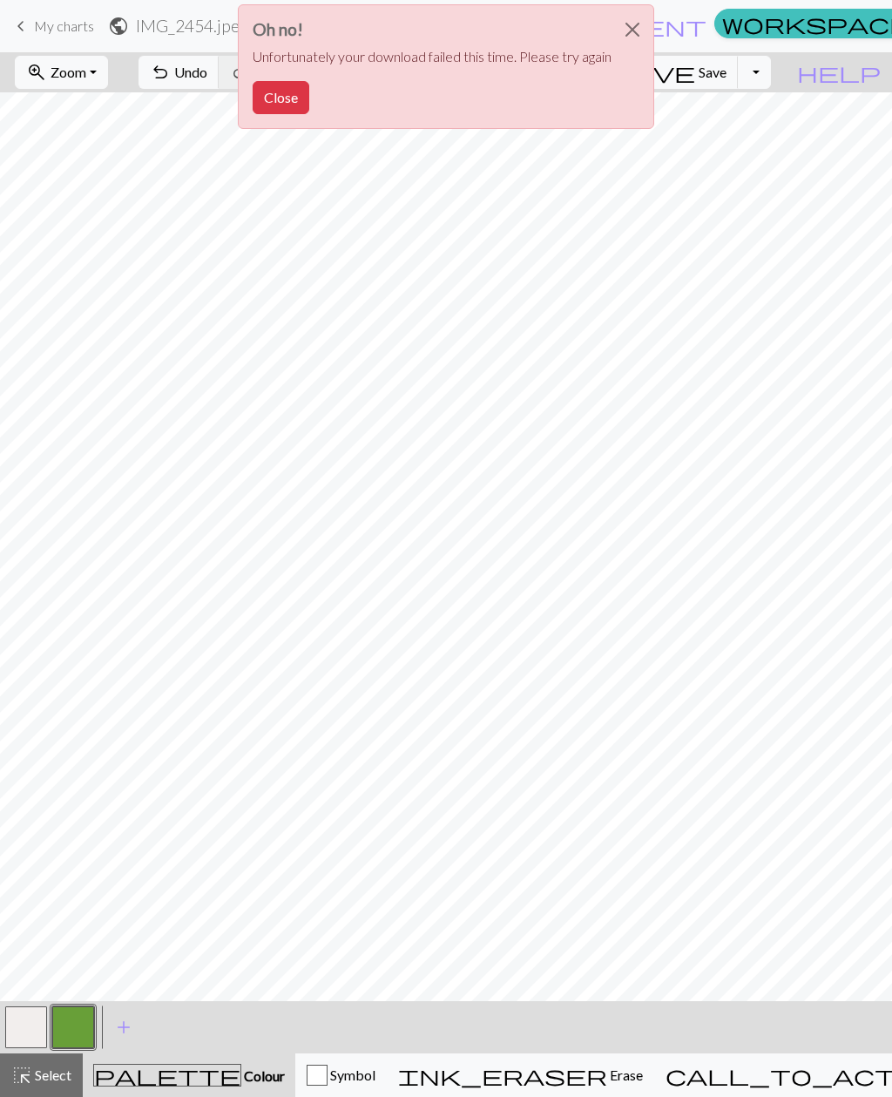
click at [580, 62] on p "Unfortunately your download failed this time. Please try again" at bounding box center [432, 56] width 359 height 21
click at [628, 32] on button "Close" at bounding box center [633, 29] width 42 height 49
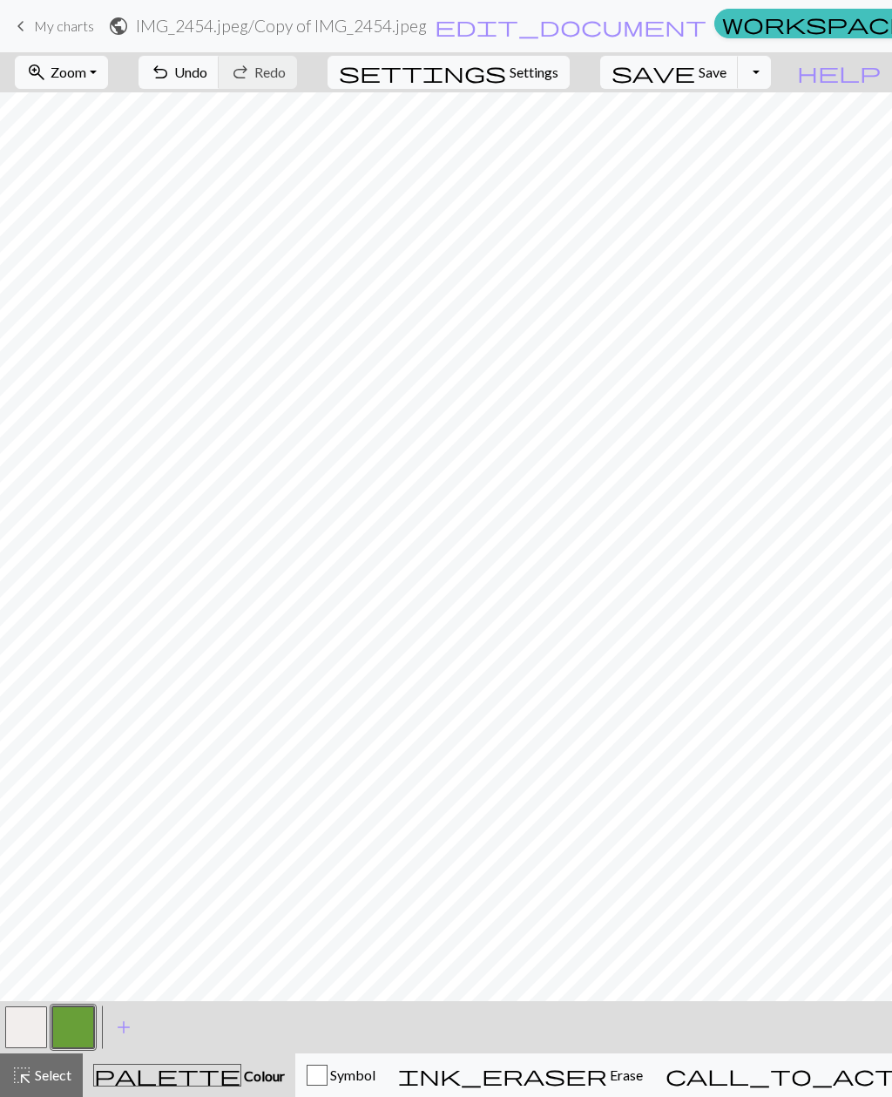
click at [557, 77] on span "Settings" at bounding box center [534, 72] width 49 height 21
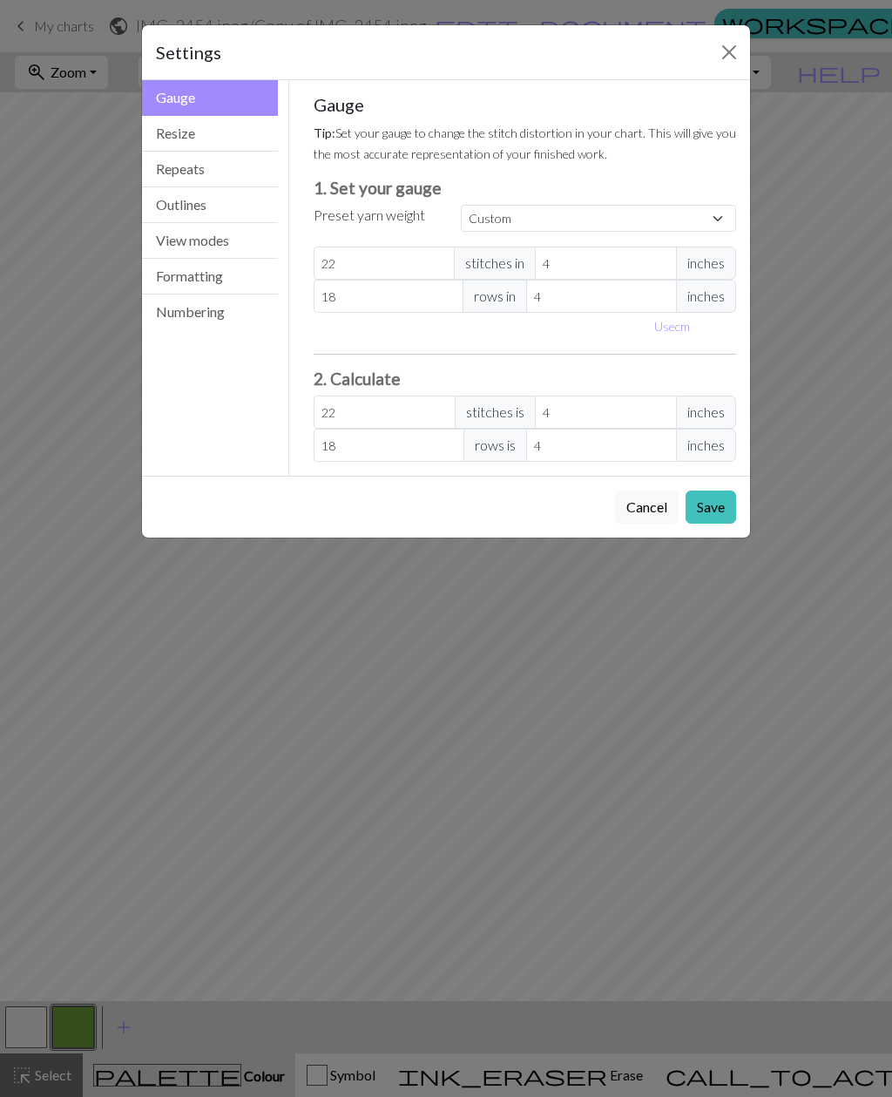
click at [718, 513] on button "Save" at bounding box center [711, 507] width 51 height 33
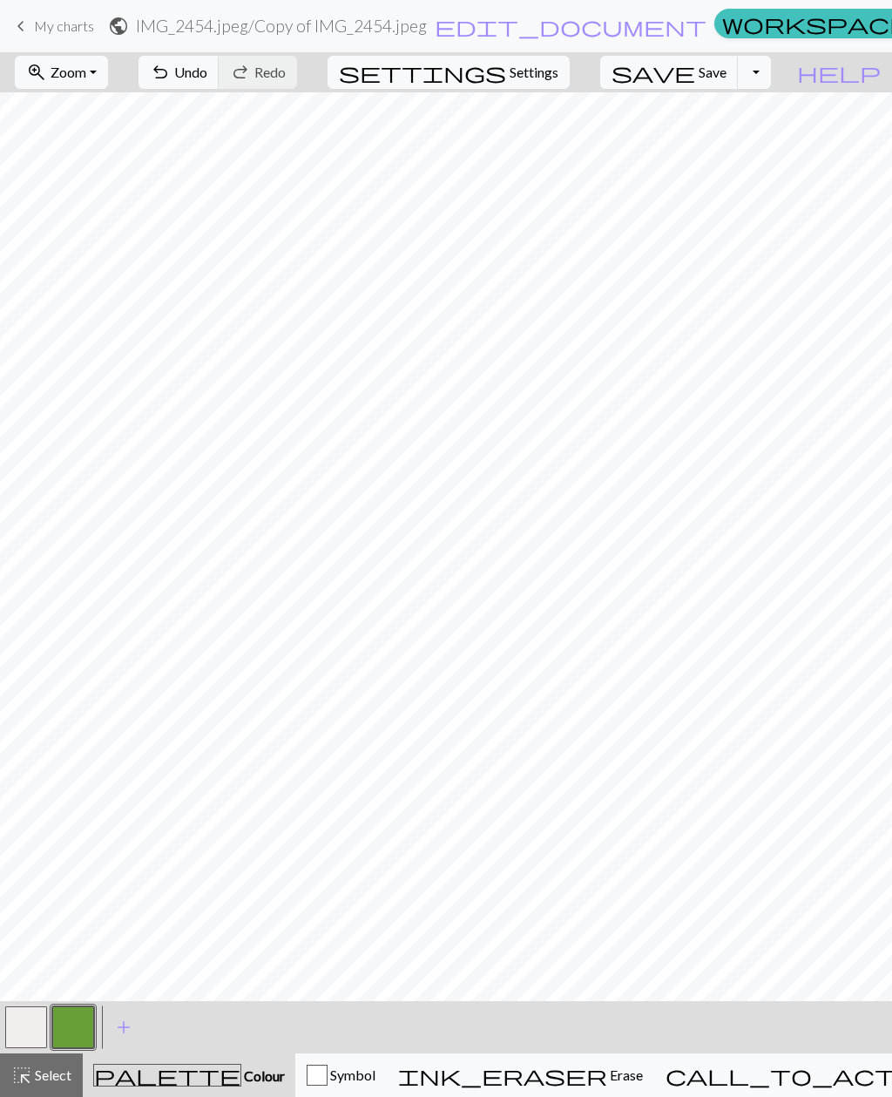
click at [771, 77] on button "Toggle Dropdown" at bounding box center [754, 72] width 33 height 33
click at [734, 146] on button "save_alt Download" at bounding box center [627, 139] width 288 height 28
click at [33, 1073] on span "Select" at bounding box center [51, 1075] width 39 height 17
click at [44, 1073] on span "Select" at bounding box center [51, 1075] width 39 height 17
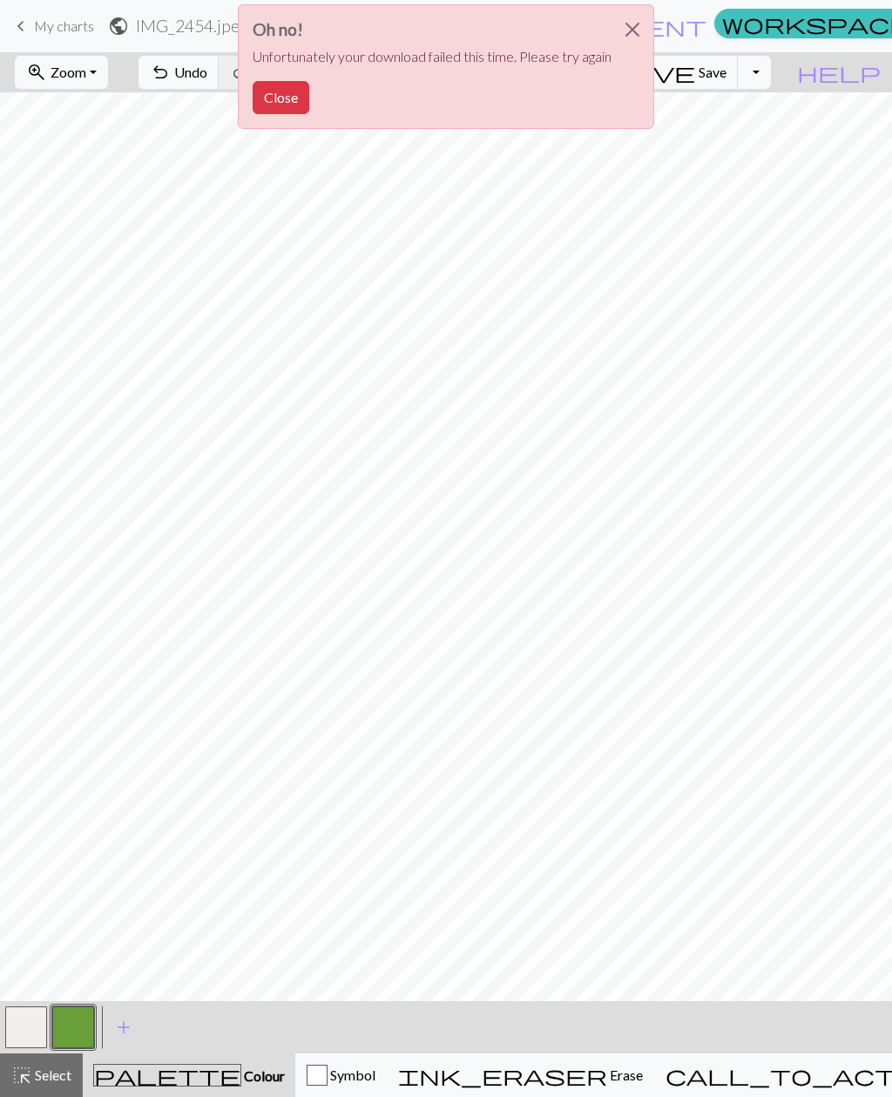
click at [643, 32] on button "Close" at bounding box center [633, 29] width 42 height 49
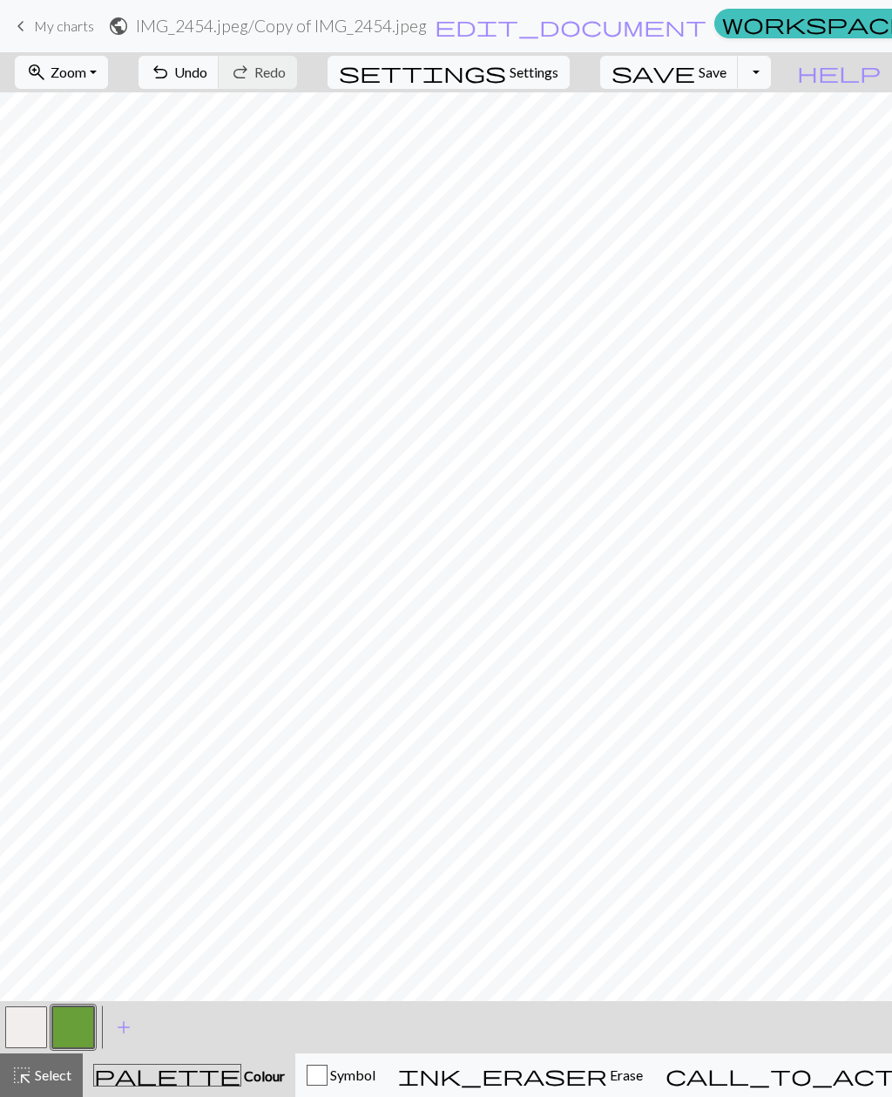
click at [171, 81] on span "undo" at bounding box center [160, 72] width 21 height 24
click at [171, 80] on span "undo" at bounding box center [160, 72] width 21 height 24
click at [273, 78] on div "undo Undo Undo redo Redo Redo" at bounding box center [218, 72] width 185 height 40
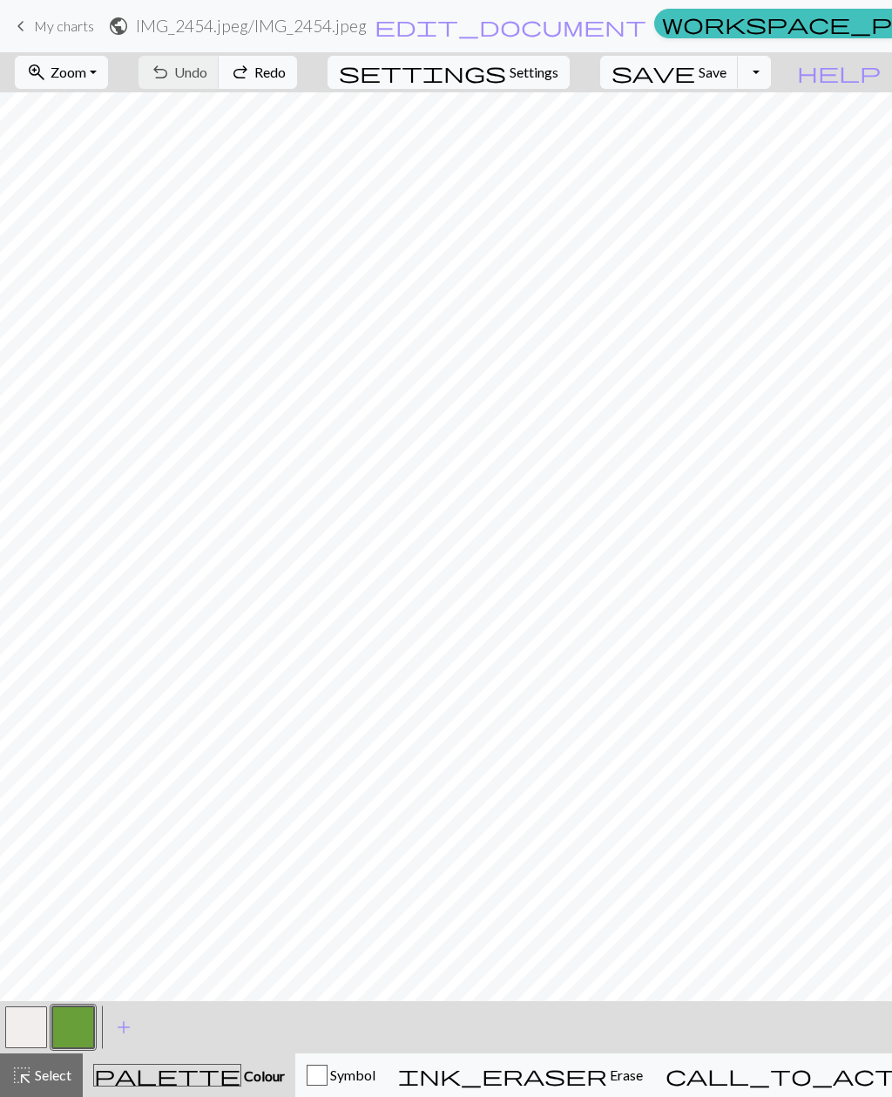
click at [272, 84] on div "undo Undo Undo redo Redo Redo" at bounding box center [218, 72] width 185 height 40
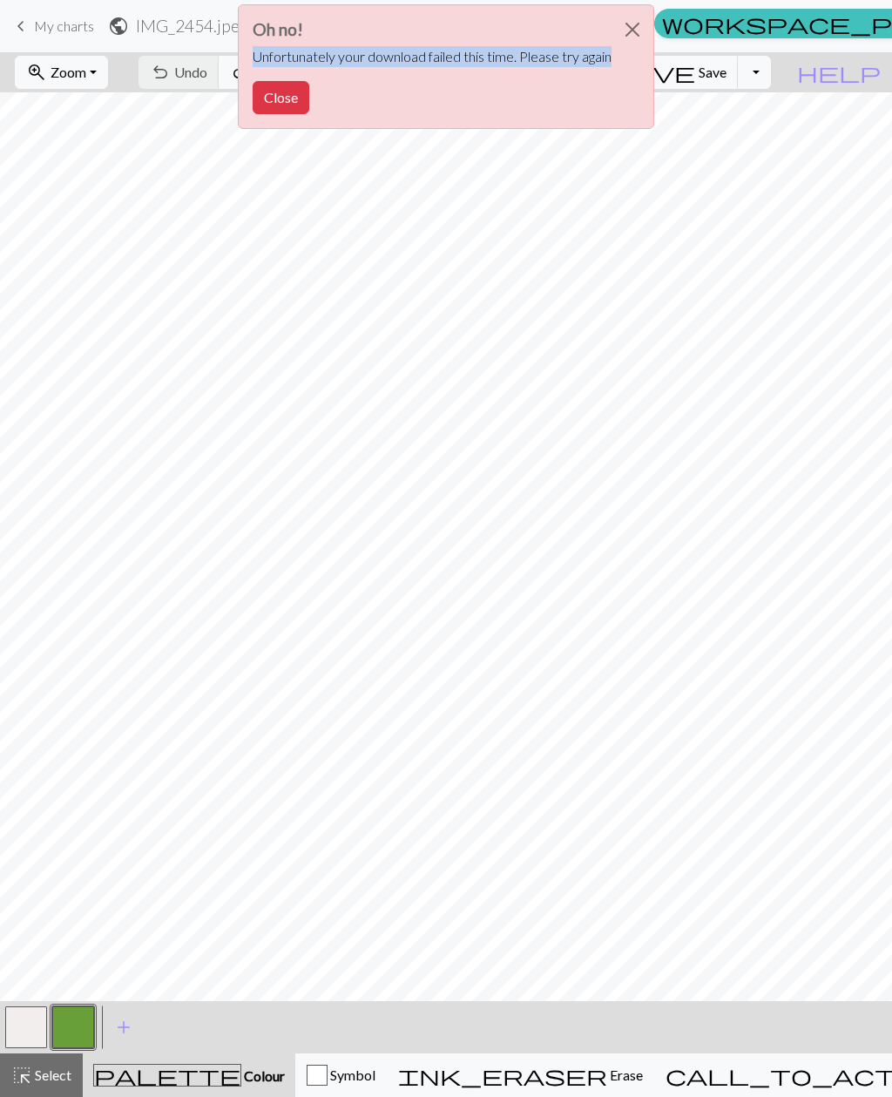
click at [781, 69] on div "Oh no! Unfortunately your download failed this time. Please try again Close" at bounding box center [446, 71] width 892 height 143
click at [779, 78] on div "Oh no! Unfortunately your download failed this time. Please try again Close" at bounding box center [446, 71] width 892 height 143
click at [738, 74] on div "Oh no! Unfortunately your download failed this time. Please try again Close" at bounding box center [446, 71] width 892 height 143
click at [784, 75] on div "Oh no! Unfortunately your download failed this time. Please try again Close" at bounding box center [446, 71] width 892 height 143
click at [793, 71] on div "Oh no! Unfortunately your download failed this time. Please try again Close" at bounding box center [446, 71] width 892 height 143
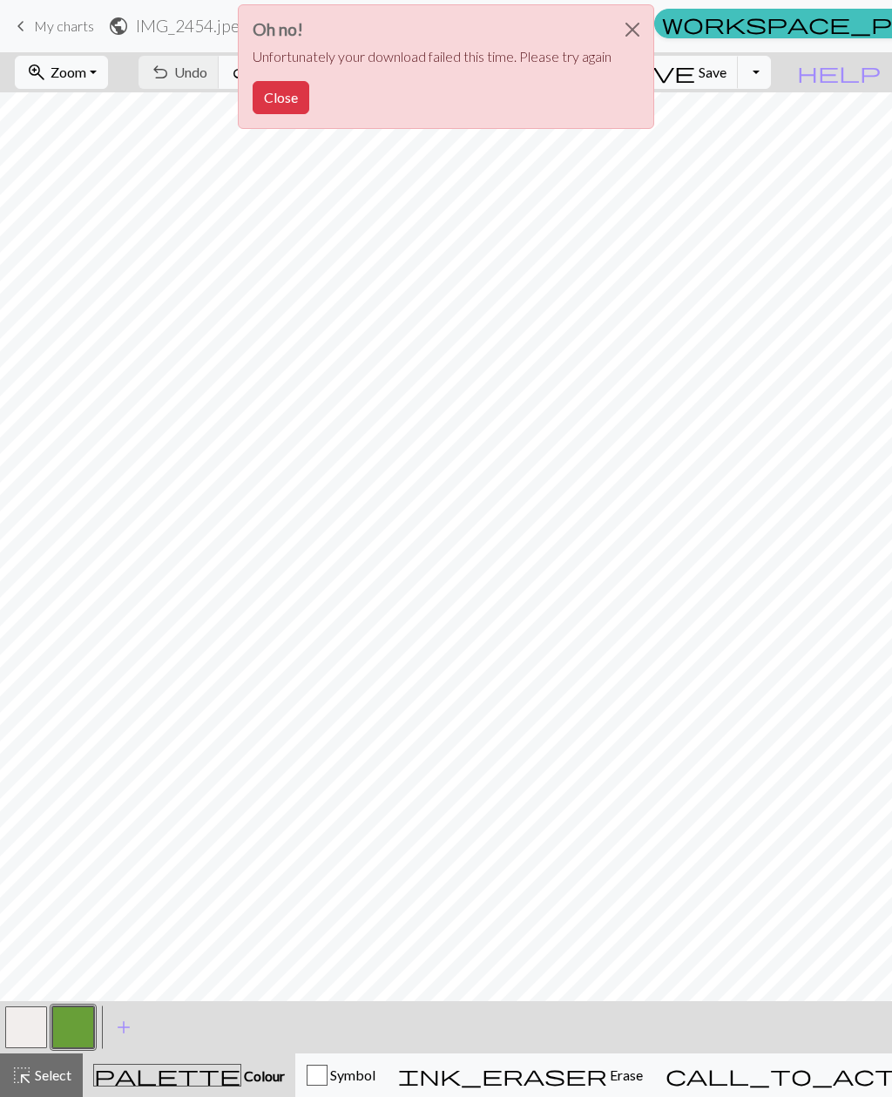
click at [636, 31] on button "Close" at bounding box center [633, 29] width 42 height 49
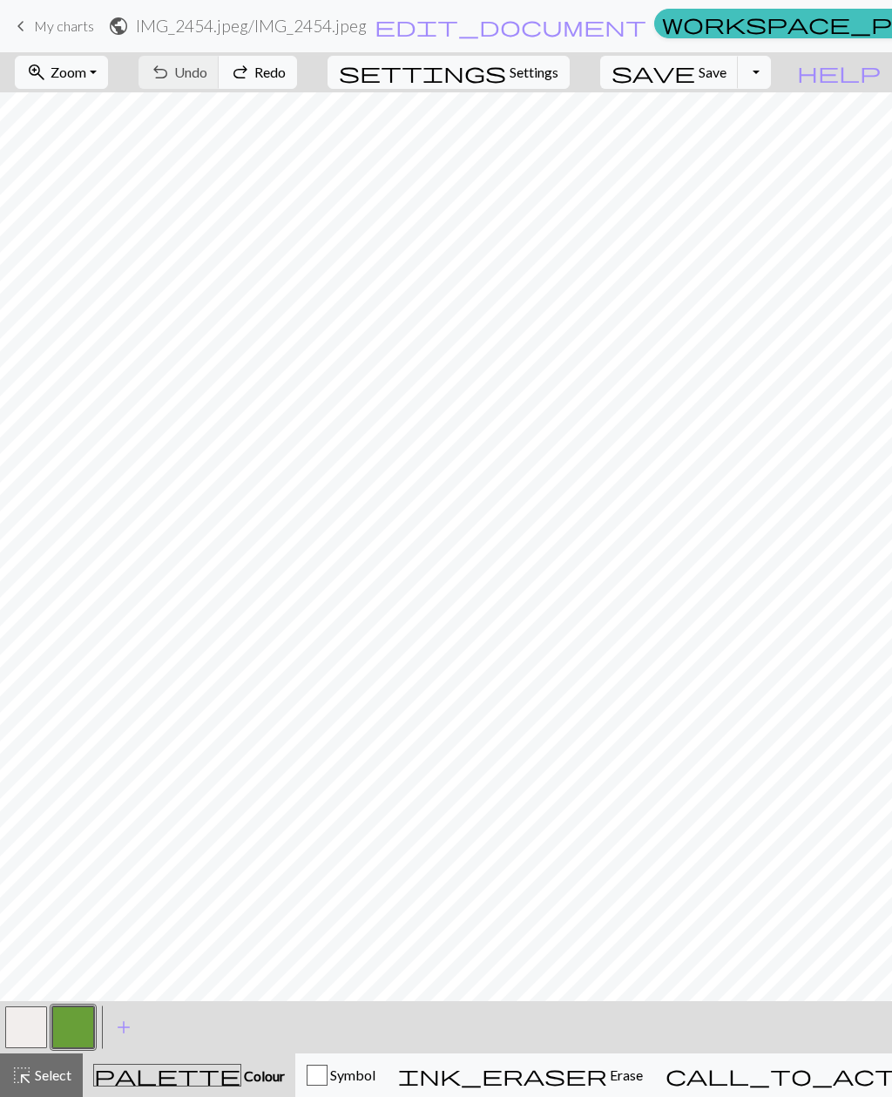
click at [771, 78] on button "Toggle Dropdown" at bounding box center [754, 72] width 33 height 33
click at [748, 146] on button "save_alt Download" at bounding box center [627, 139] width 288 height 28
click at [771, 68] on button "Toggle Dropdown" at bounding box center [754, 72] width 33 height 33
click at [736, 141] on button "save_alt Download" at bounding box center [627, 139] width 288 height 28
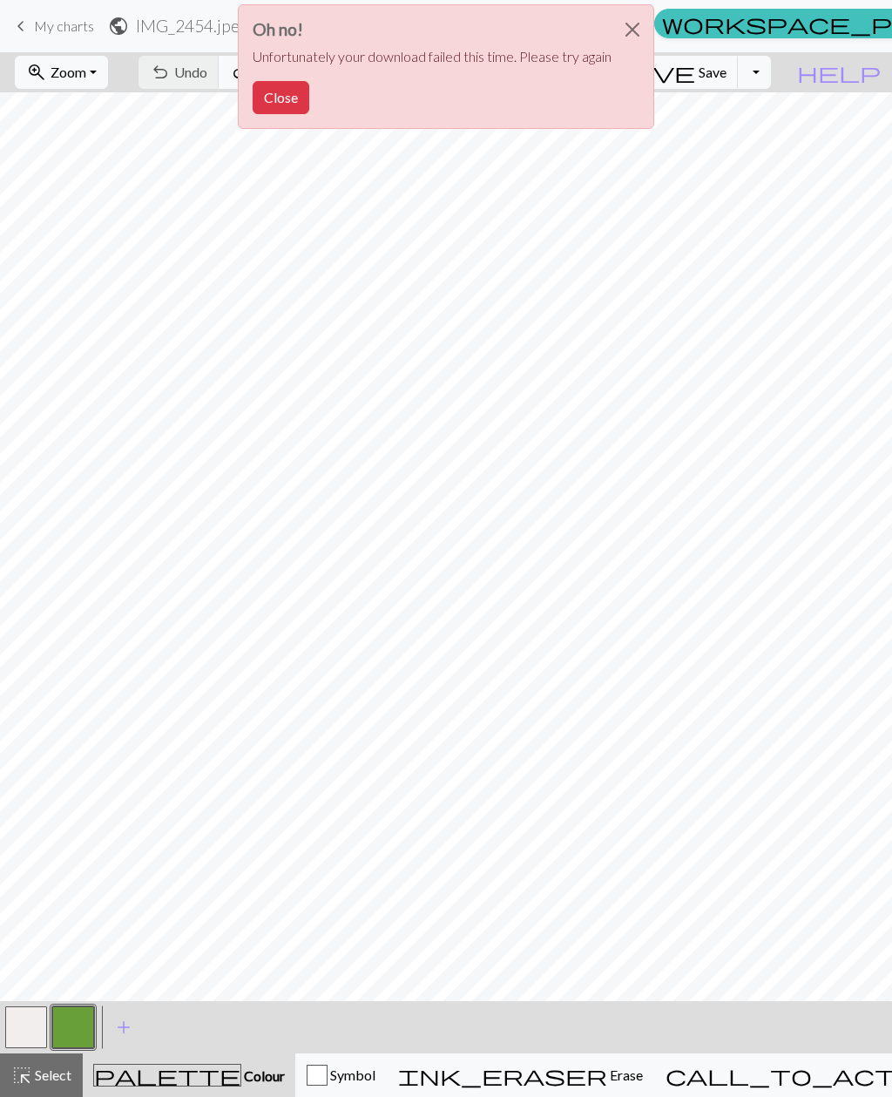
click at [639, 35] on button "Close" at bounding box center [633, 29] width 42 height 49
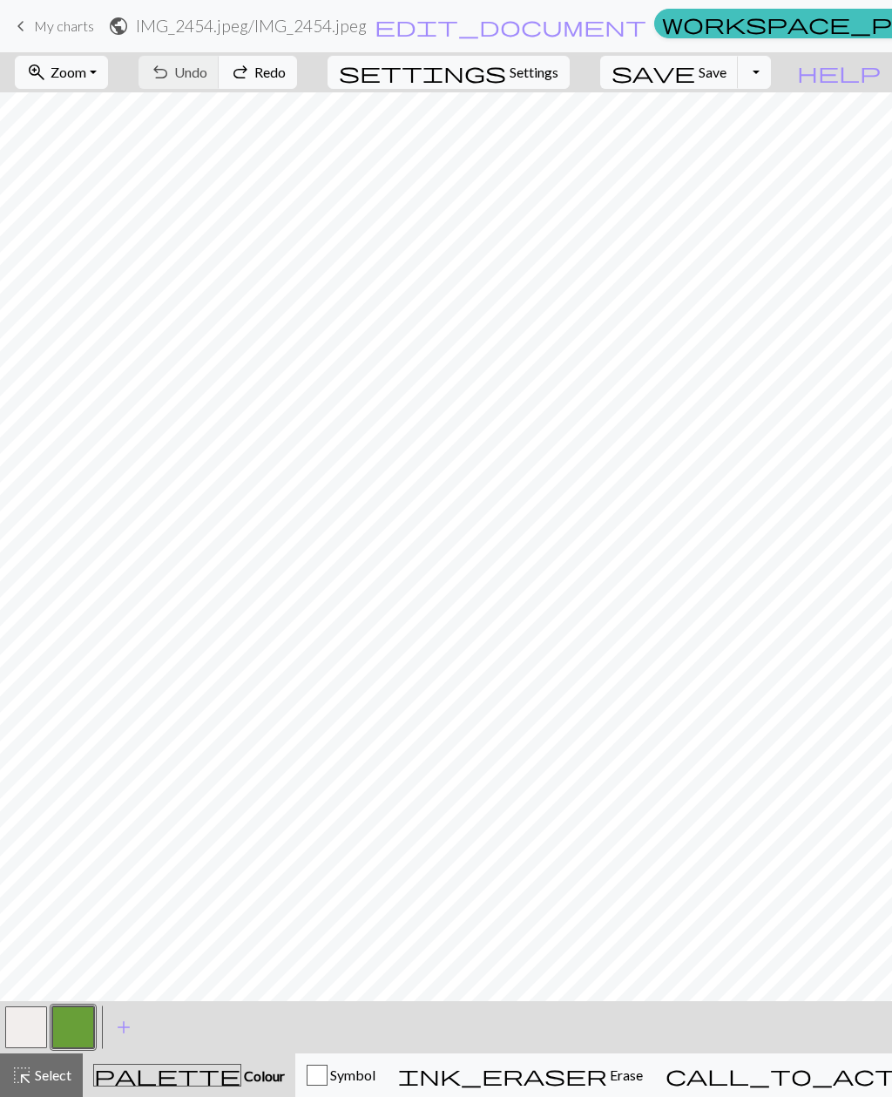
click at [771, 71] on button "Toggle Dropdown" at bounding box center [754, 72] width 33 height 33
click at [738, 137] on button "save_alt Download" at bounding box center [627, 139] width 288 height 28
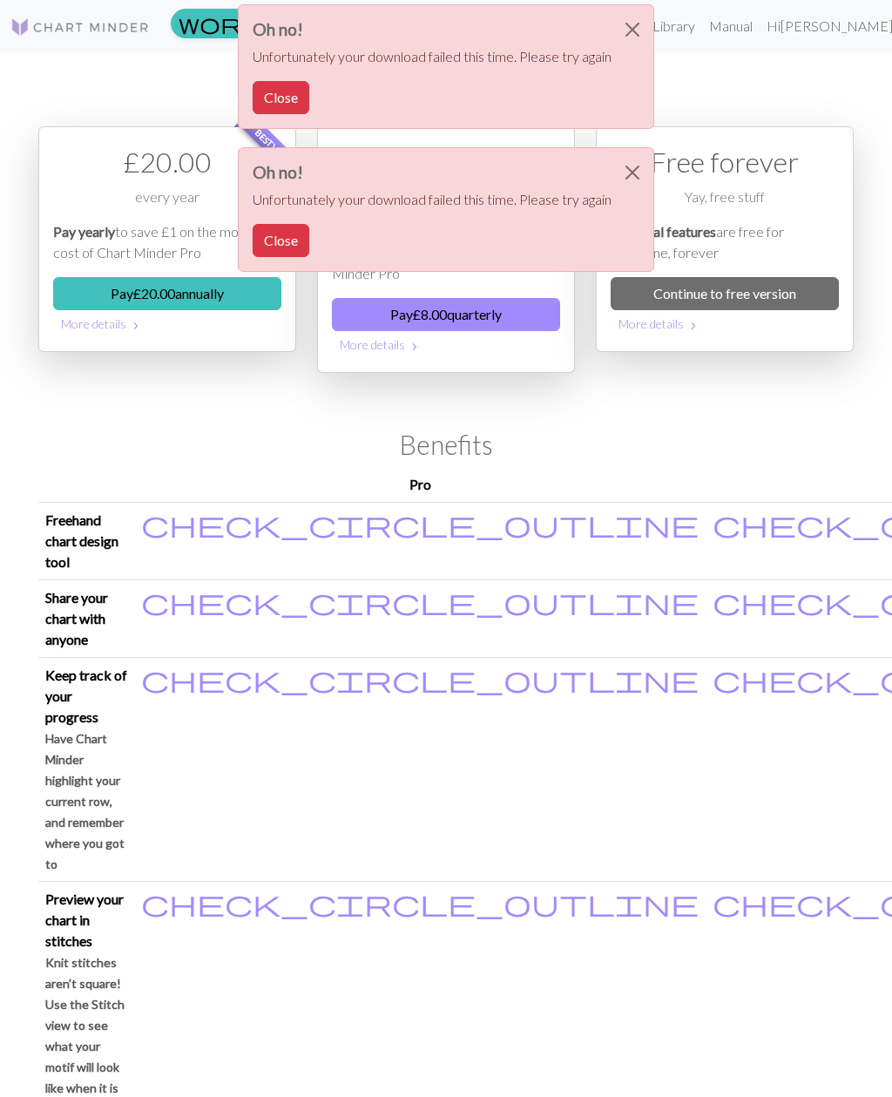
click at [633, 37] on button "Close" at bounding box center [633, 29] width 42 height 49
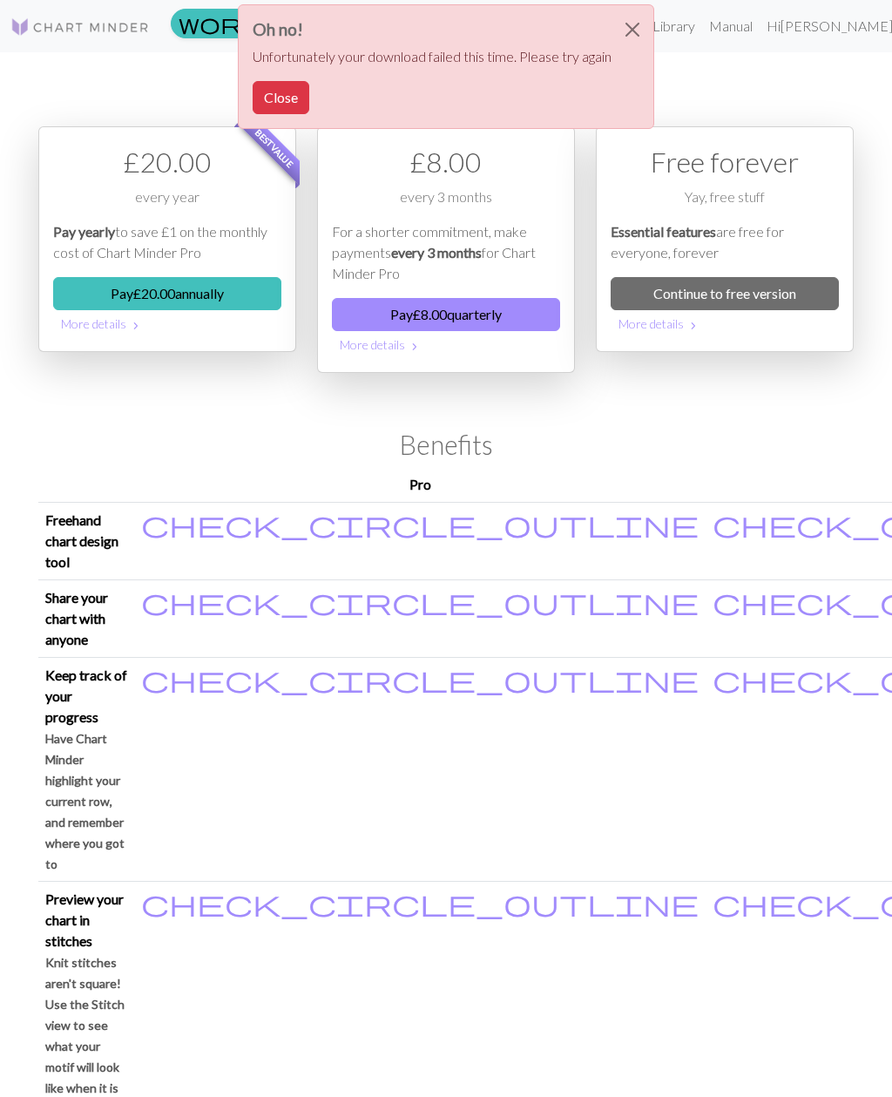
click at [641, 38] on button "Close" at bounding box center [633, 29] width 42 height 49
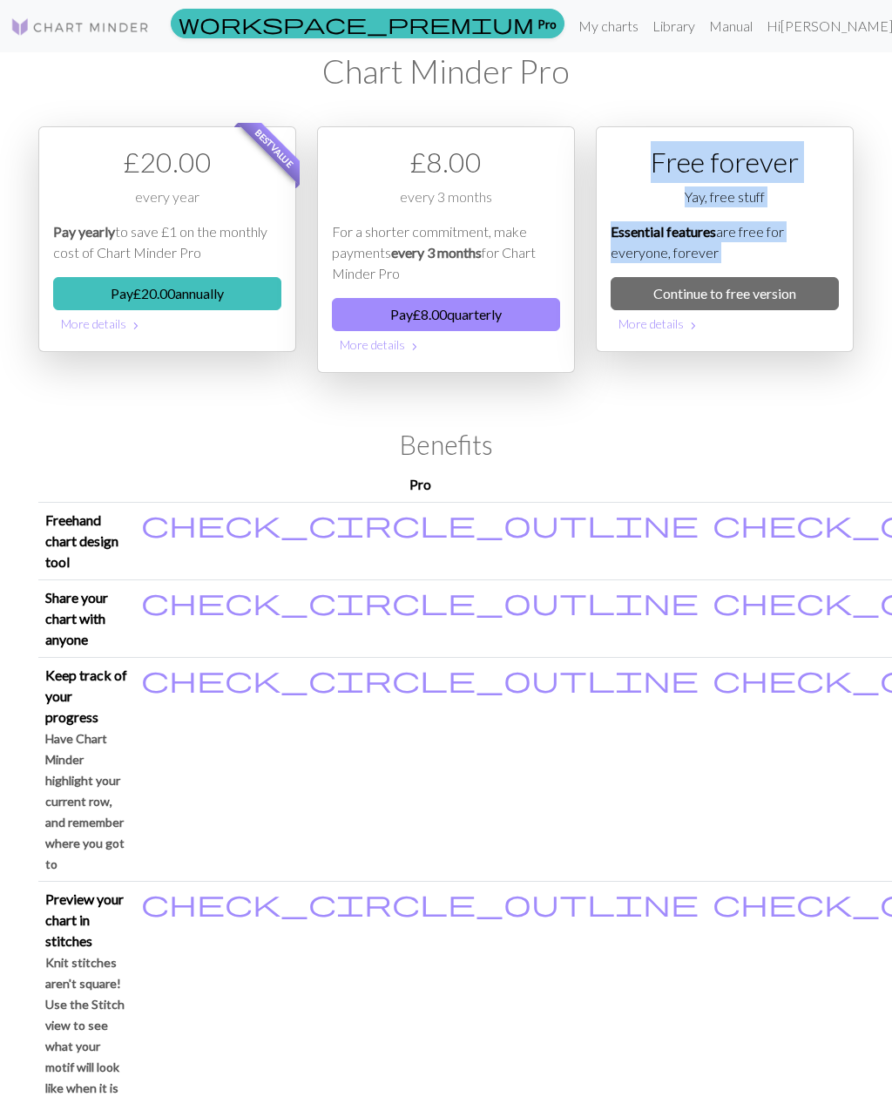
click at [804, 395] on div "Free forever Yay, free stuff Essential features are free for everyone, forever …" at bounding box center [725, 270] width 279 height 288
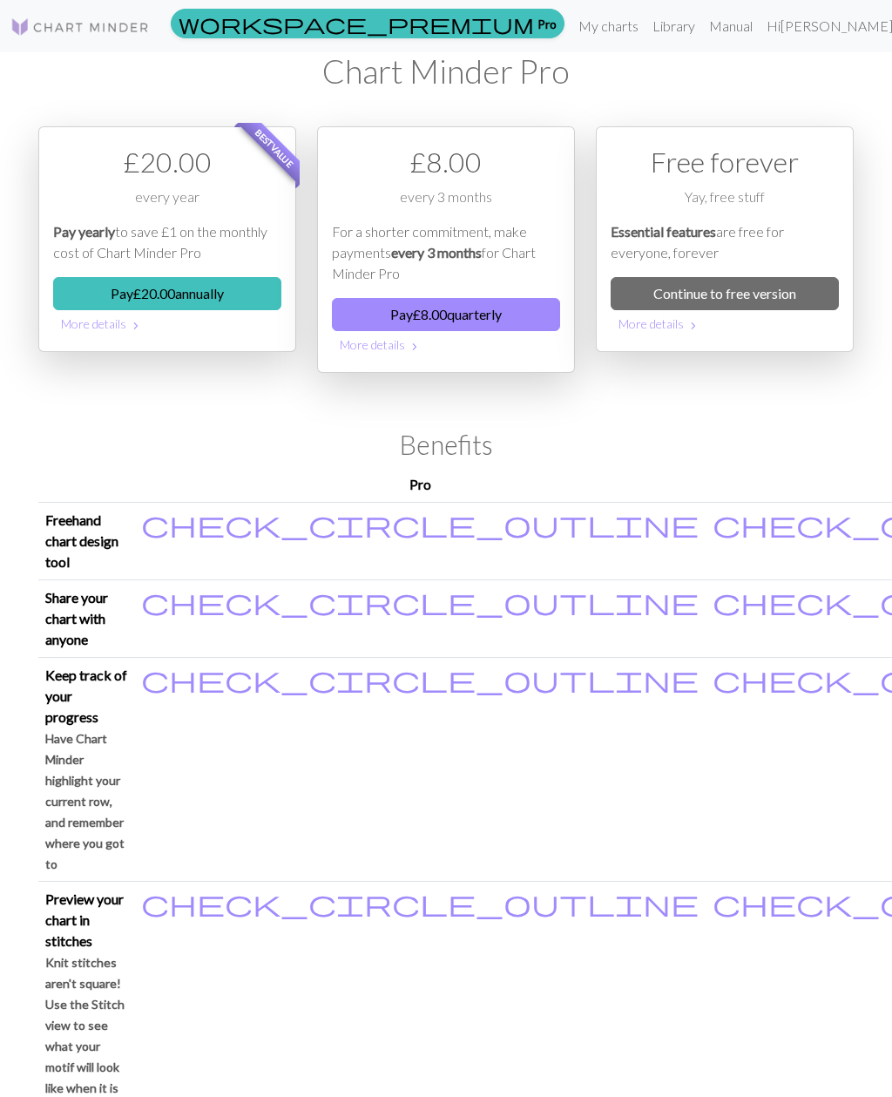
click at [689, 329] on span "chevron_right" at bounding box center [694, 325] width 14 height 17
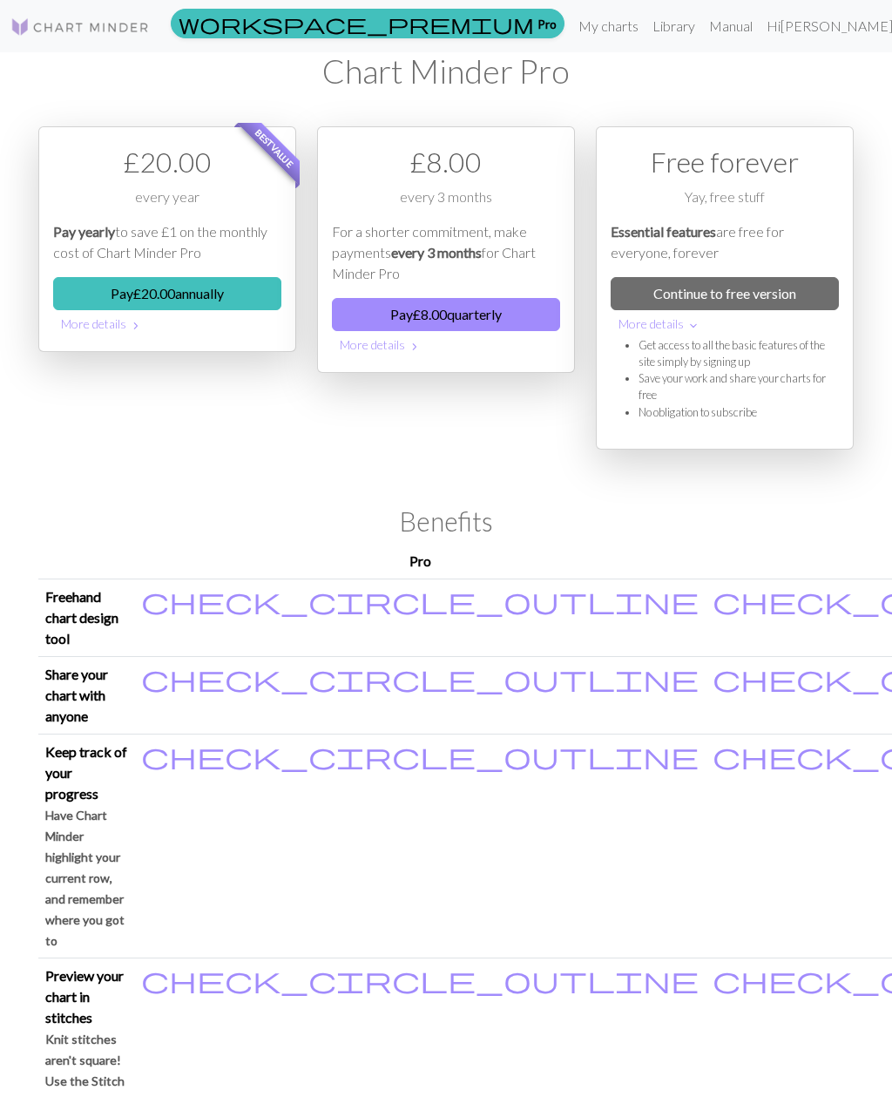
click at [702, 34] on link "Library" at bounding box center [674, 26] width 57 height 35
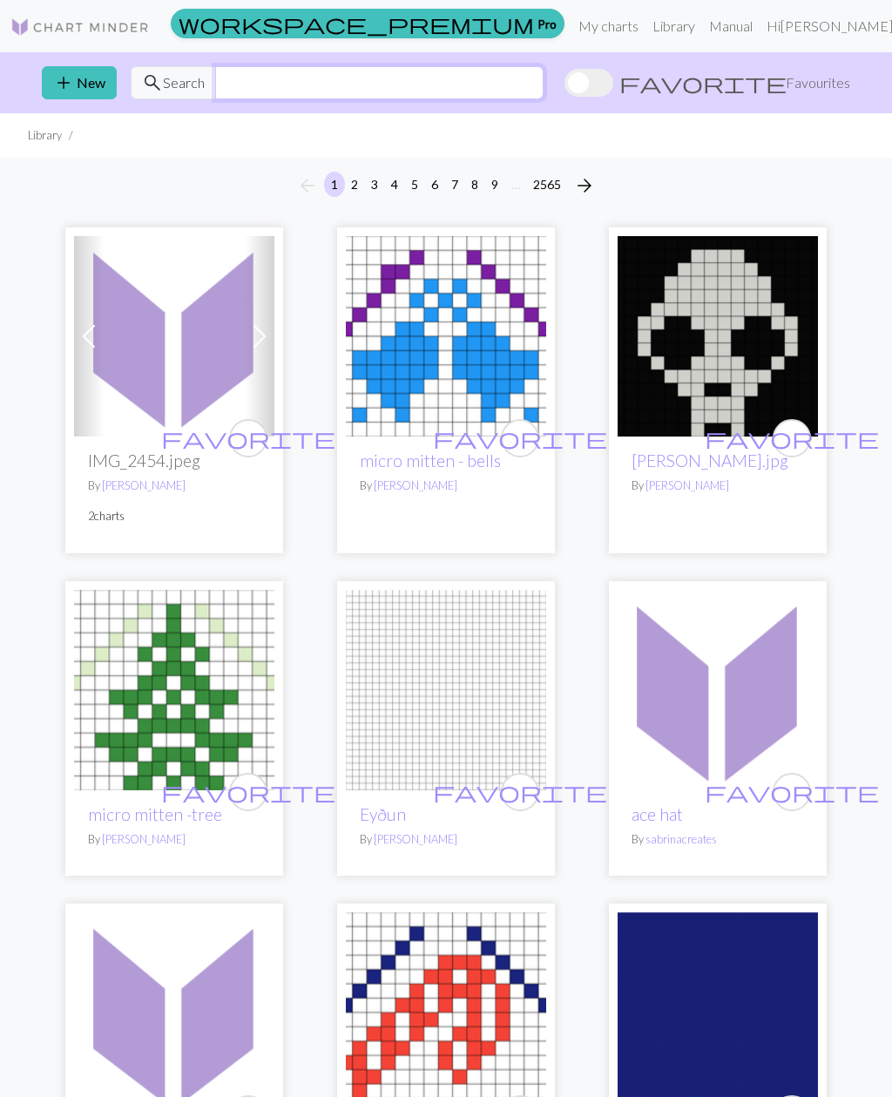
click at [320, 82] on input "text" at bounding box center [379, 82] width 329 height 33
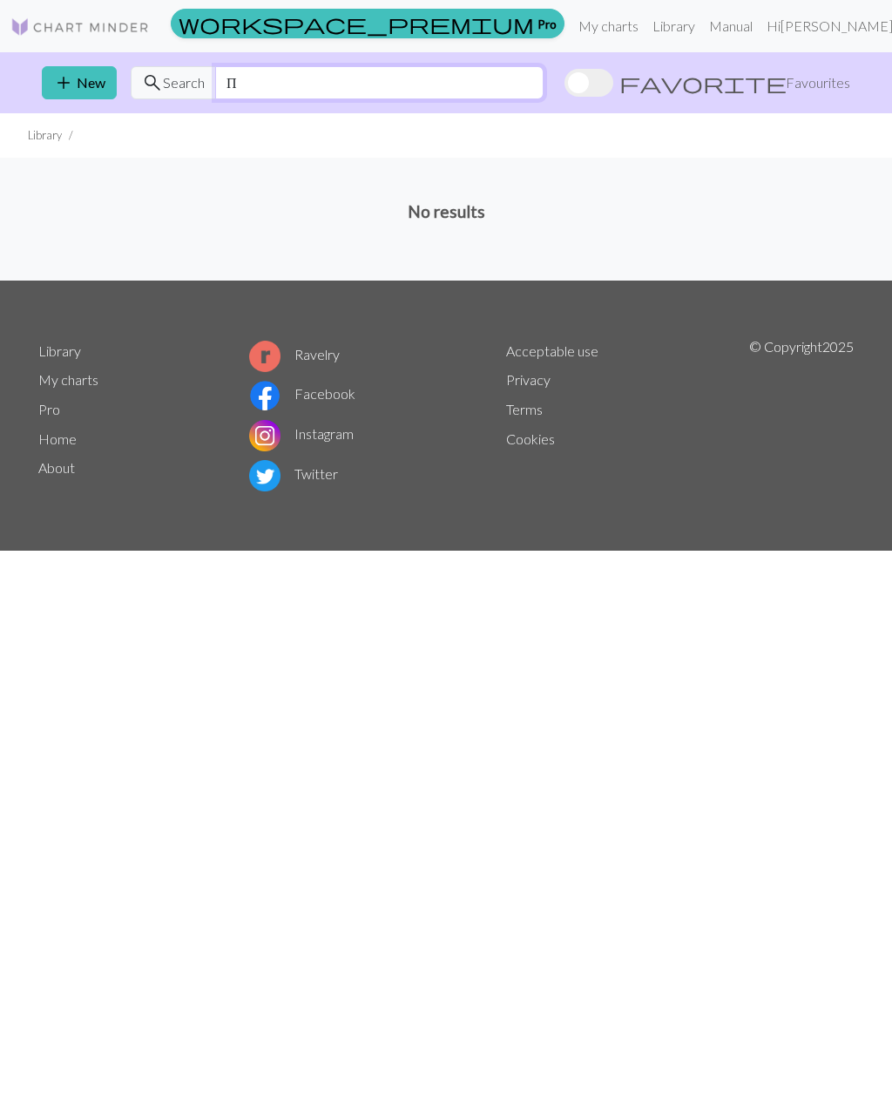
type input "А"
click at [322, 71] on input "А" at bounding box center [379, 82] width 329 height 33
click at [295, 97] on input "А" at bounding box center [379, 82] width 329 height 33
click at [290, 86] on input "Конь" at bounding box center [379, 82] width 329 height 33
click at [236, 89] on input "Конь" at bounding box center [379, 82] width 329 height 33
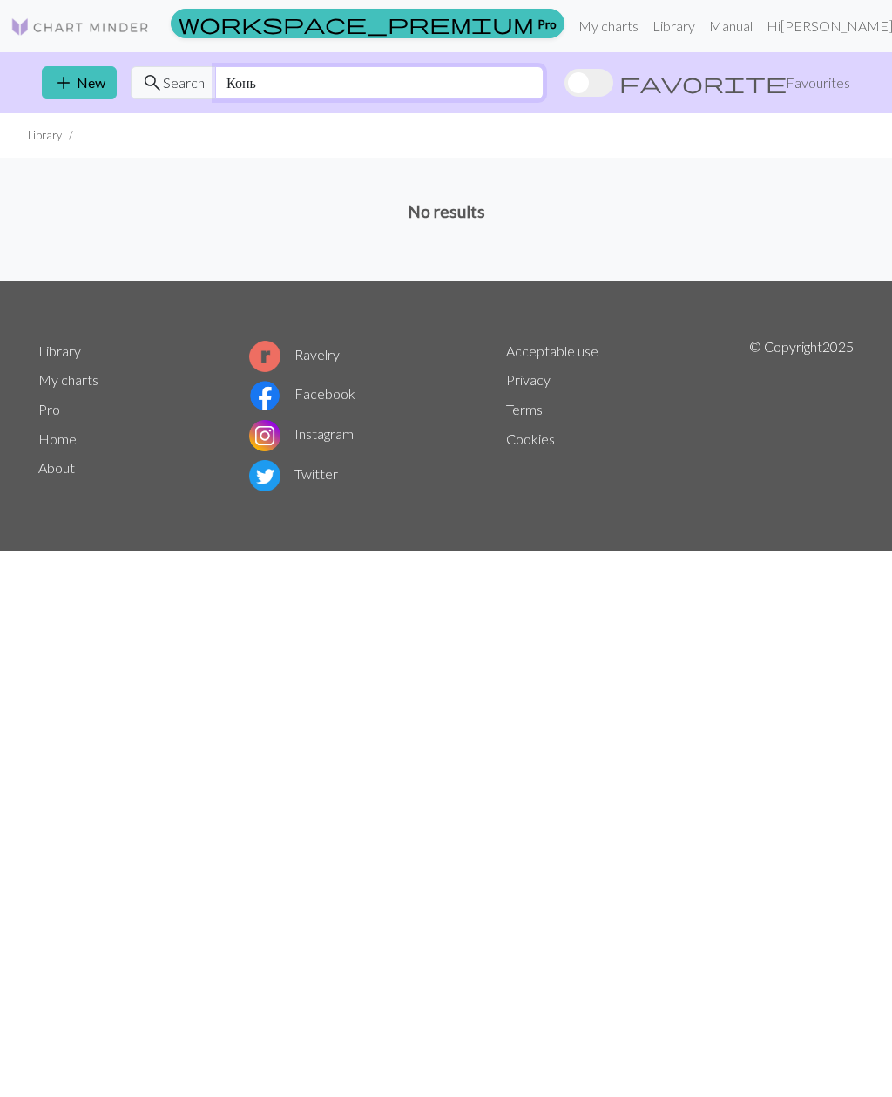
click at [236, 89] on input "Конь" at bounding box center [379, 82] width 329 height 33
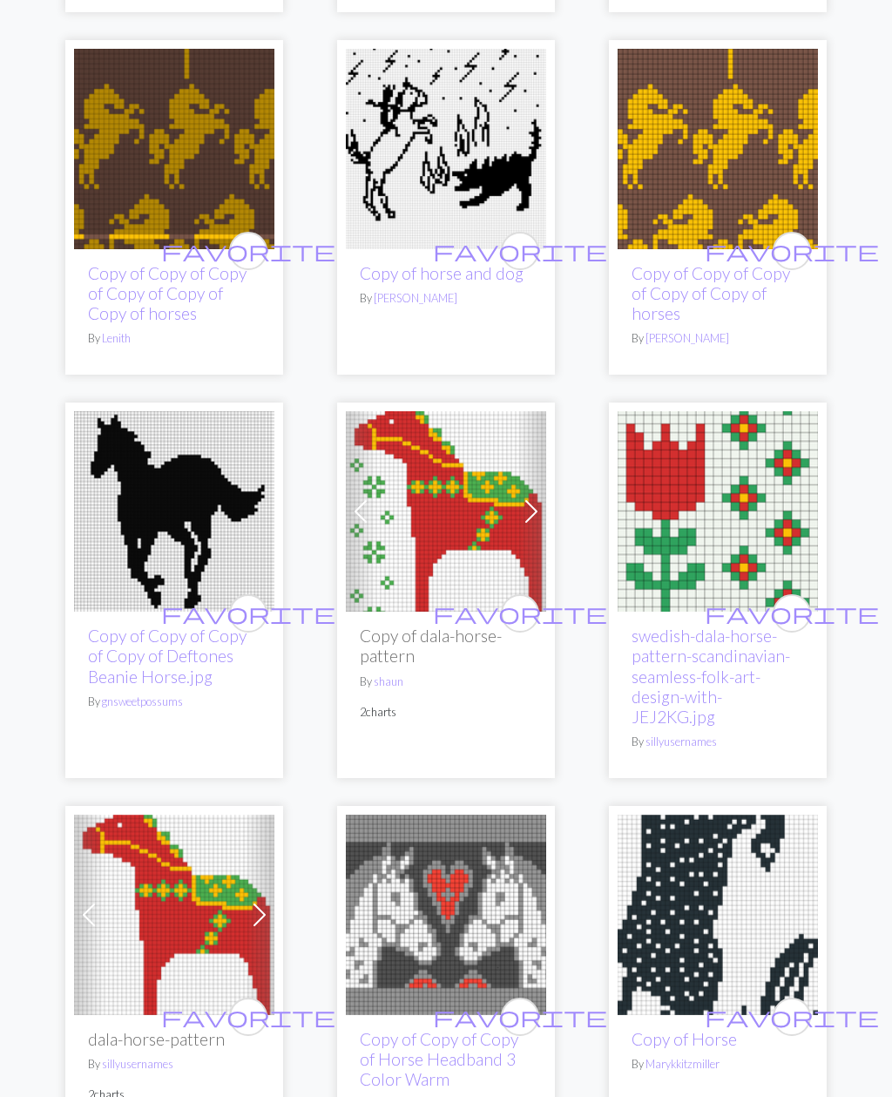
scroll to position [4549, 0]
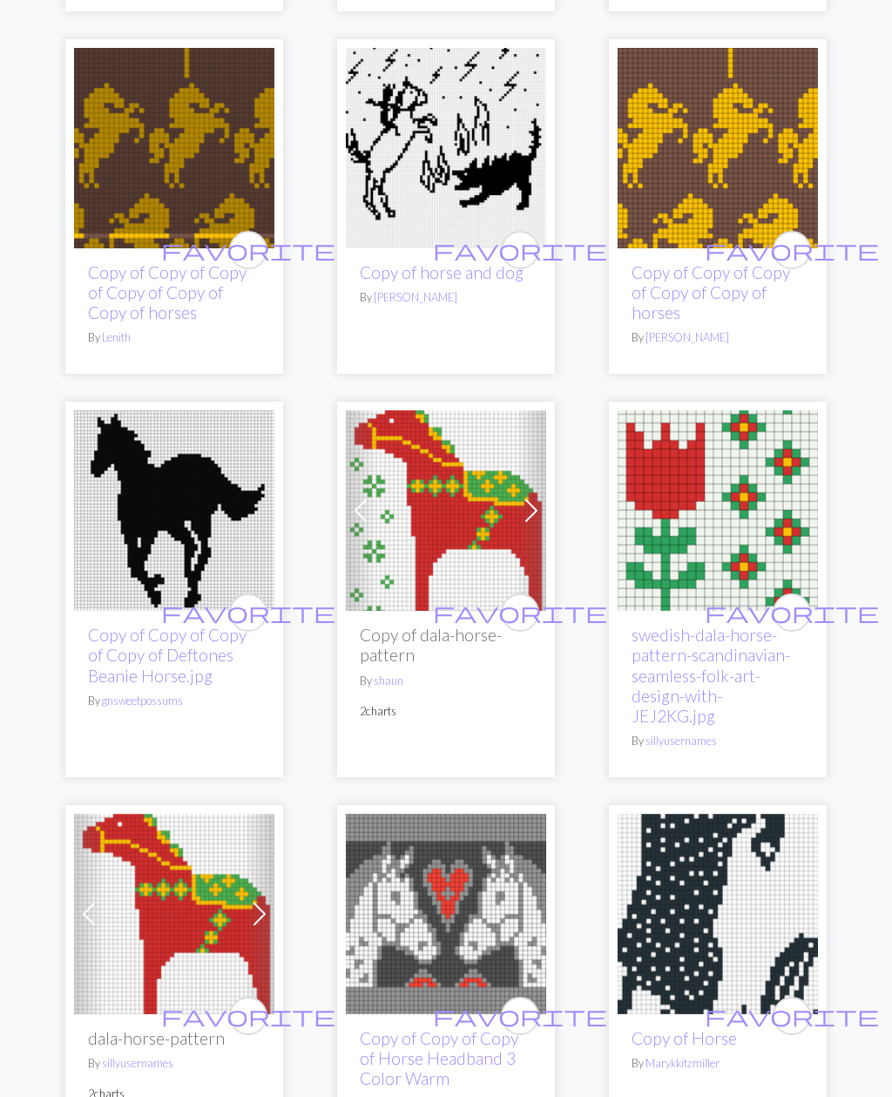
type input "Horse"
click at [535, 498] on span at bounding box center [532, 512] width 28 height 28
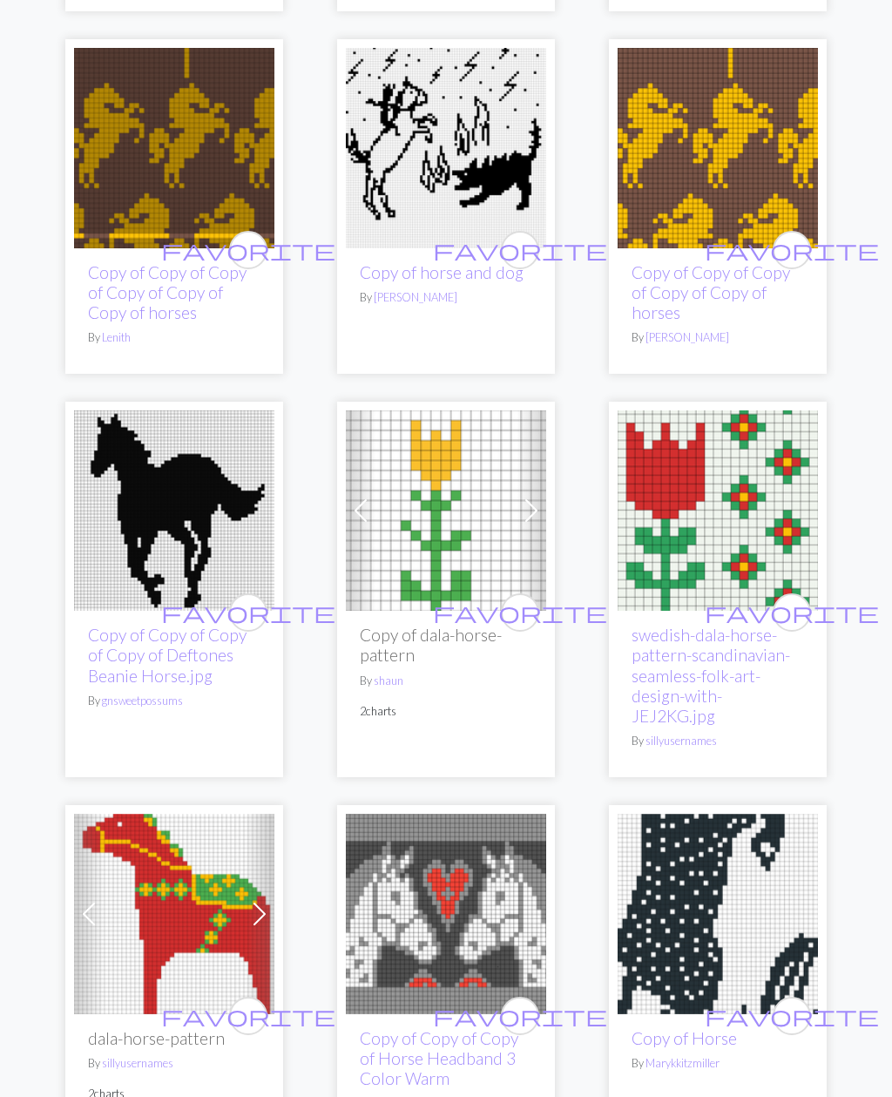
click at [532, 497] on span at bounding box center [532, 511] width 28 height 28
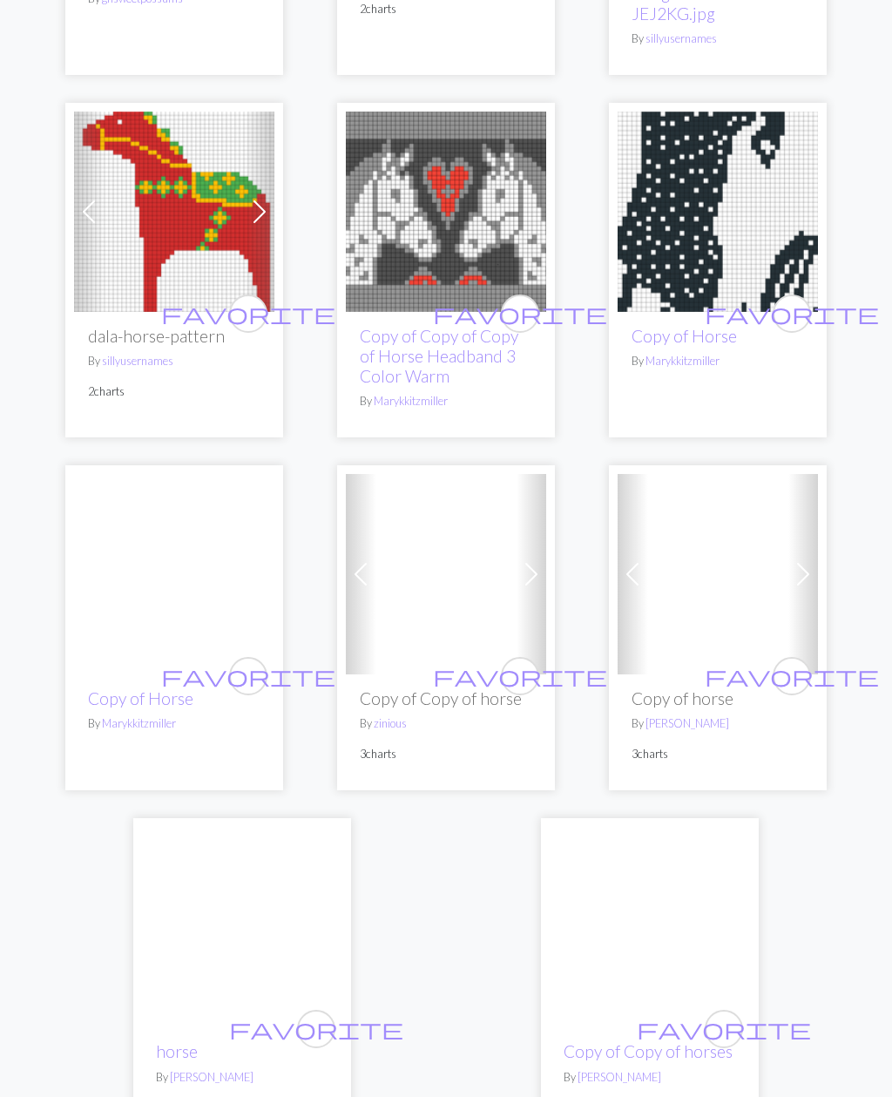
scroll to position [5252, 0]
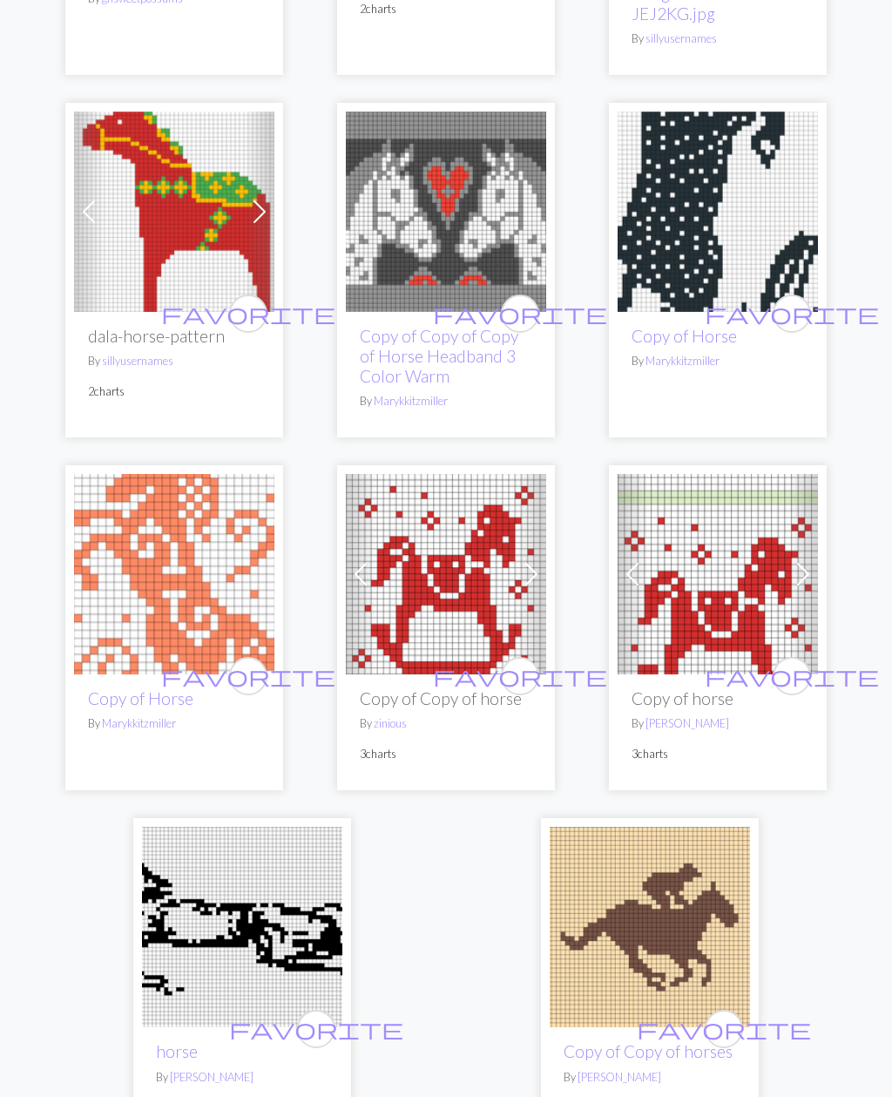
click at [255, 516] on img at bounding box center [174, 575] width 200 height 200
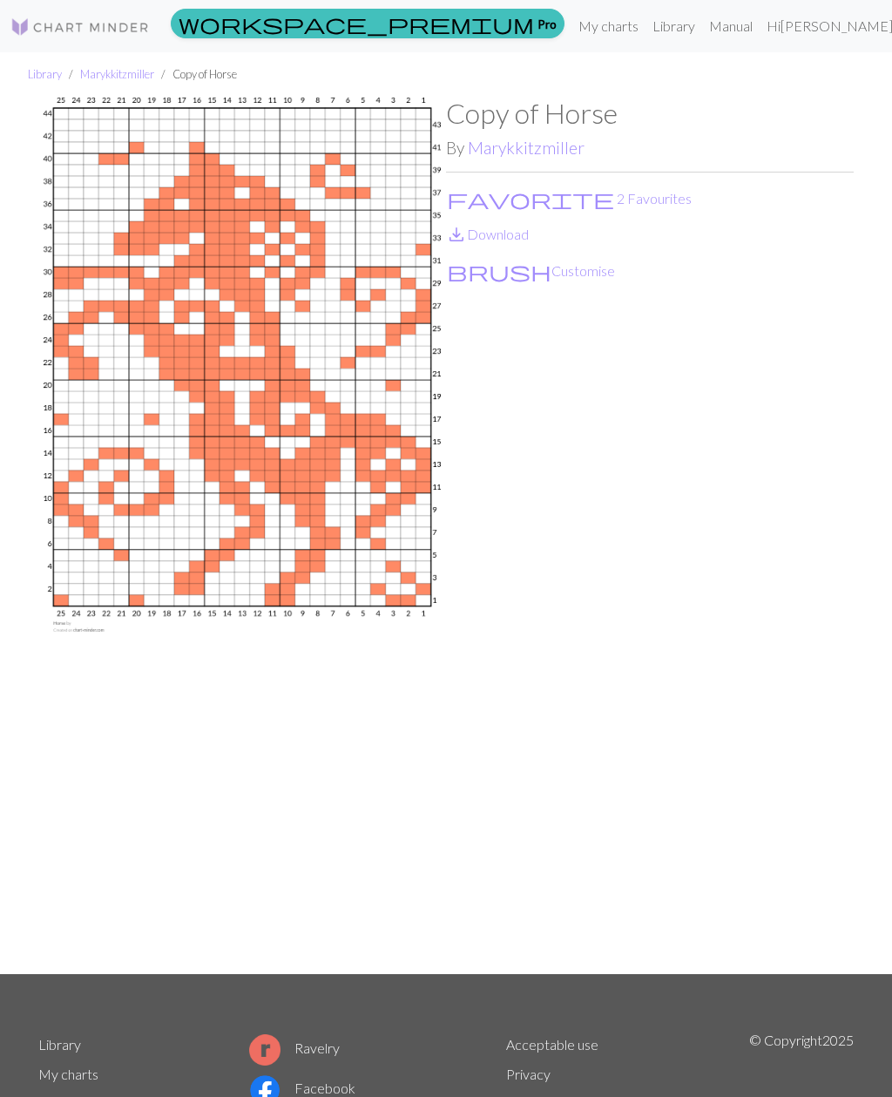
click at [609, 413] on div "Copy of Horse By Marykkitzmiller favorite 2 Favourites save_alt Download brush …" at bounding box center [650, 536] width 408 height 878
click at [646, 29] on link "My charts" at bounding box center [609, 26] width 74 height 35
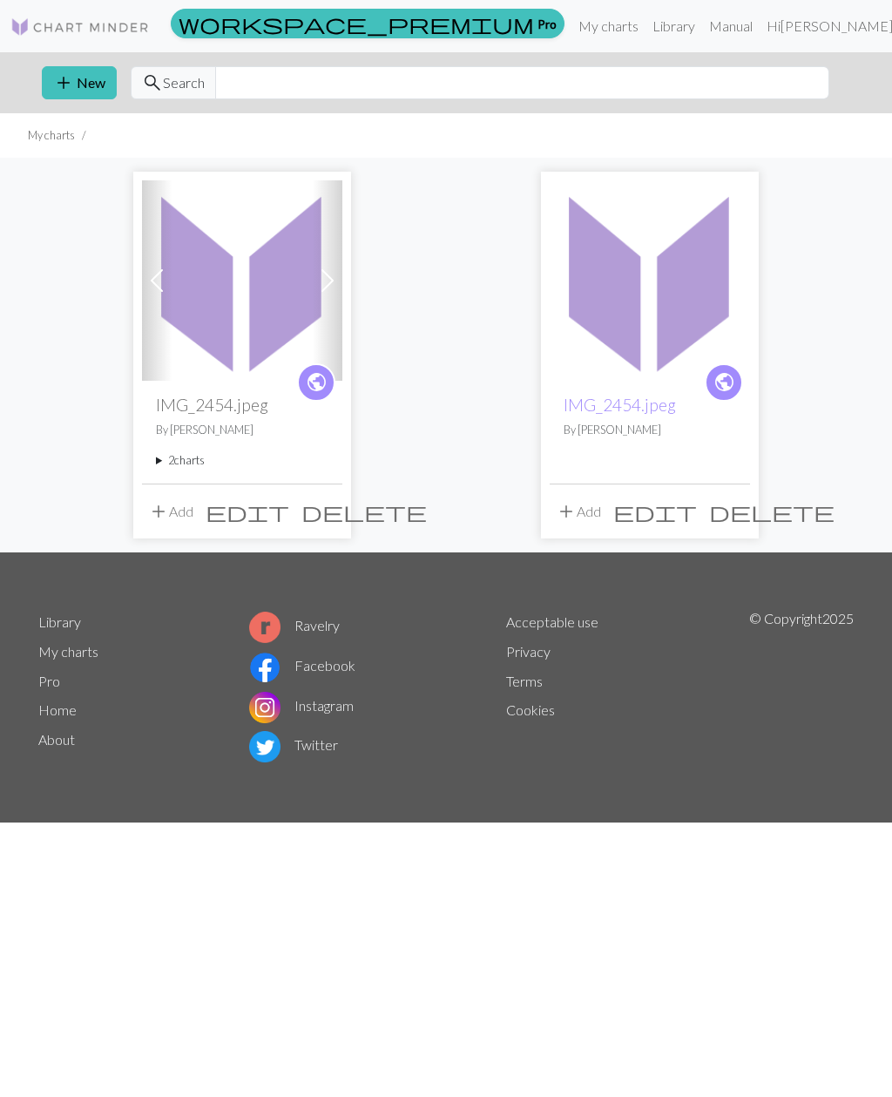
click at [266, 307] on img at bounding box center [242, 280] width 200 height 200
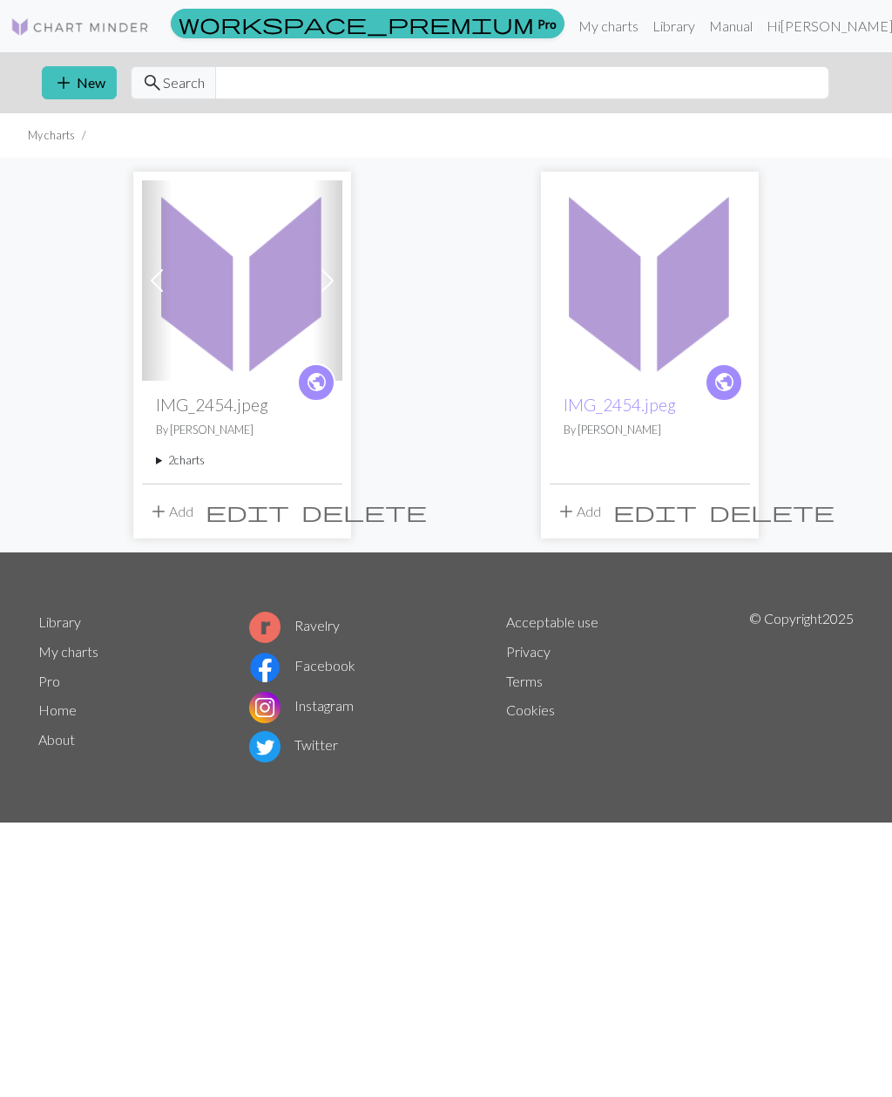
click at [632, 447] on div "public IMG_2454.jpeg By Галина" at bounding box center [650, 432] width 200 height 102
click at [639, 377] on img at bounding box center [650, 280] width 200 height 200
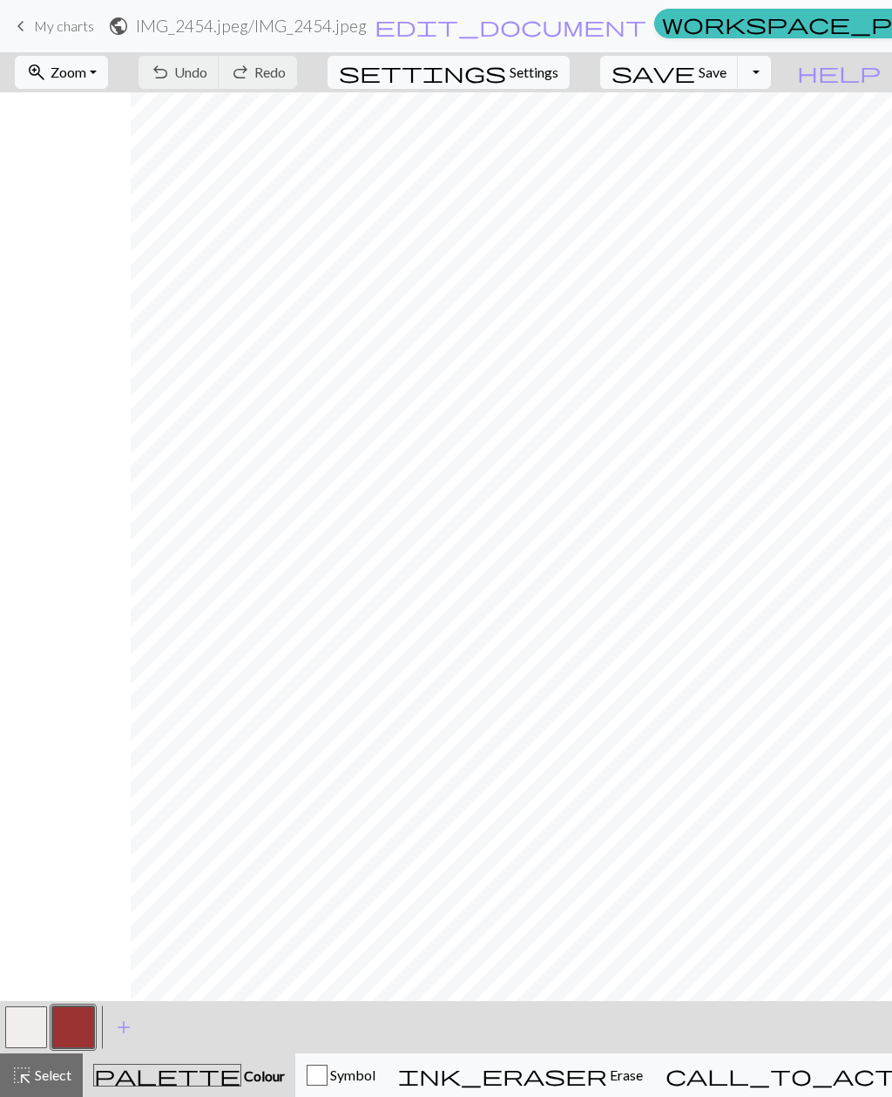
scroll to position [10, 206]
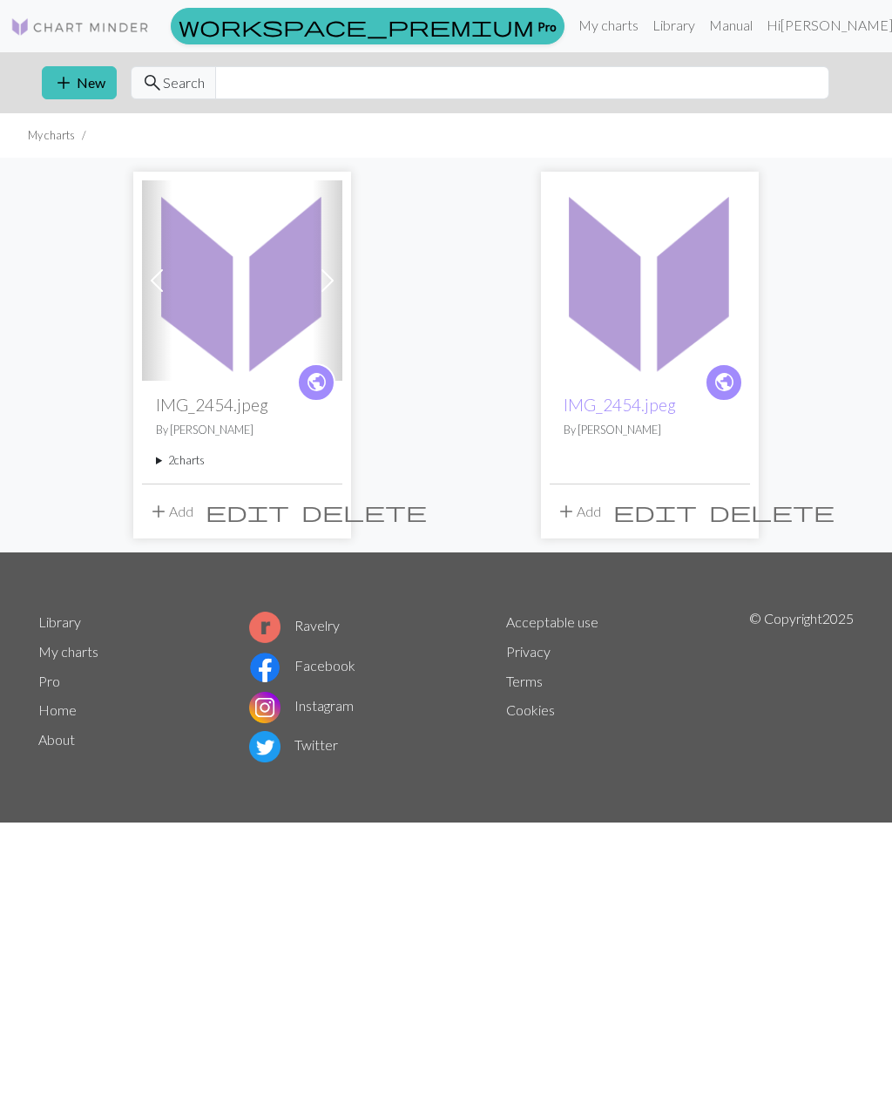
click at [692, 513] on span "edit" at bounding box center [656, 511] width 84 height 24
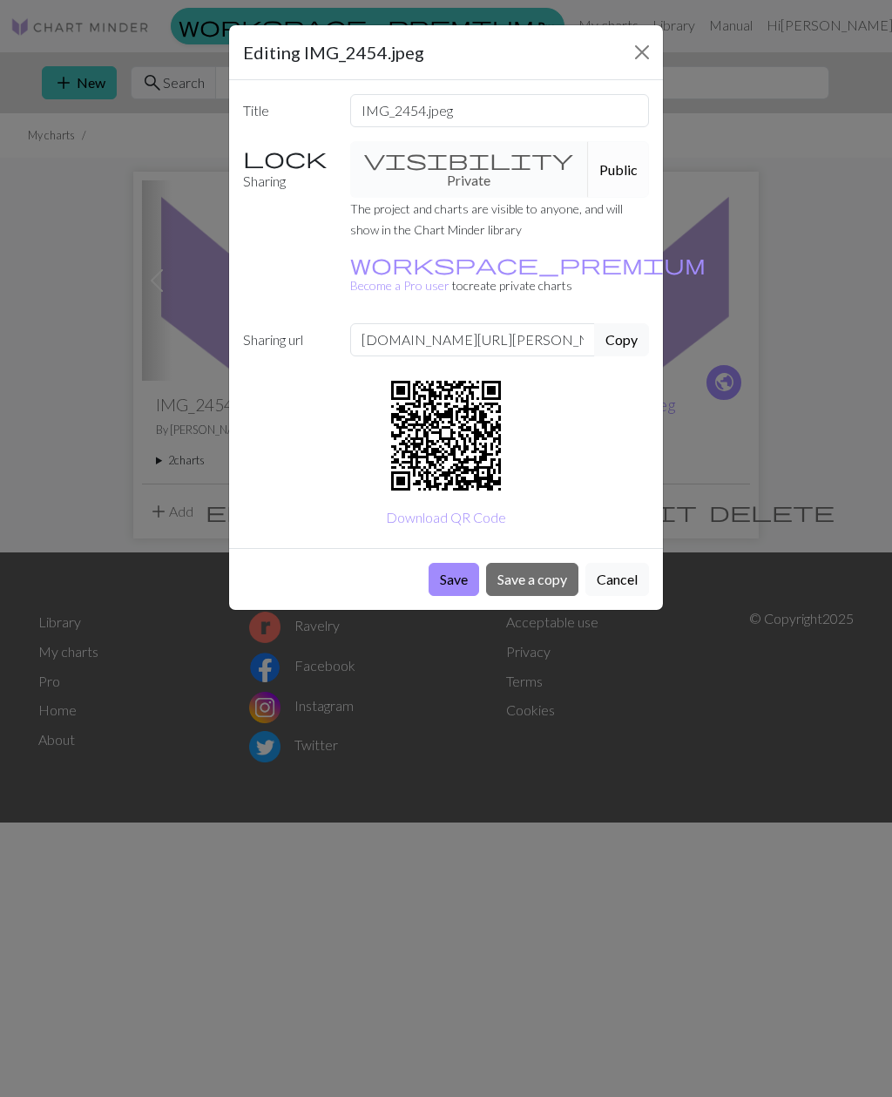
click at [470, 156] on div "visibility Private Public" at bounding box center [500, 169] width 321 height 57
click at [539, 563] on button "Save a copy" at bounding box center [532, 579] width 92 height 33
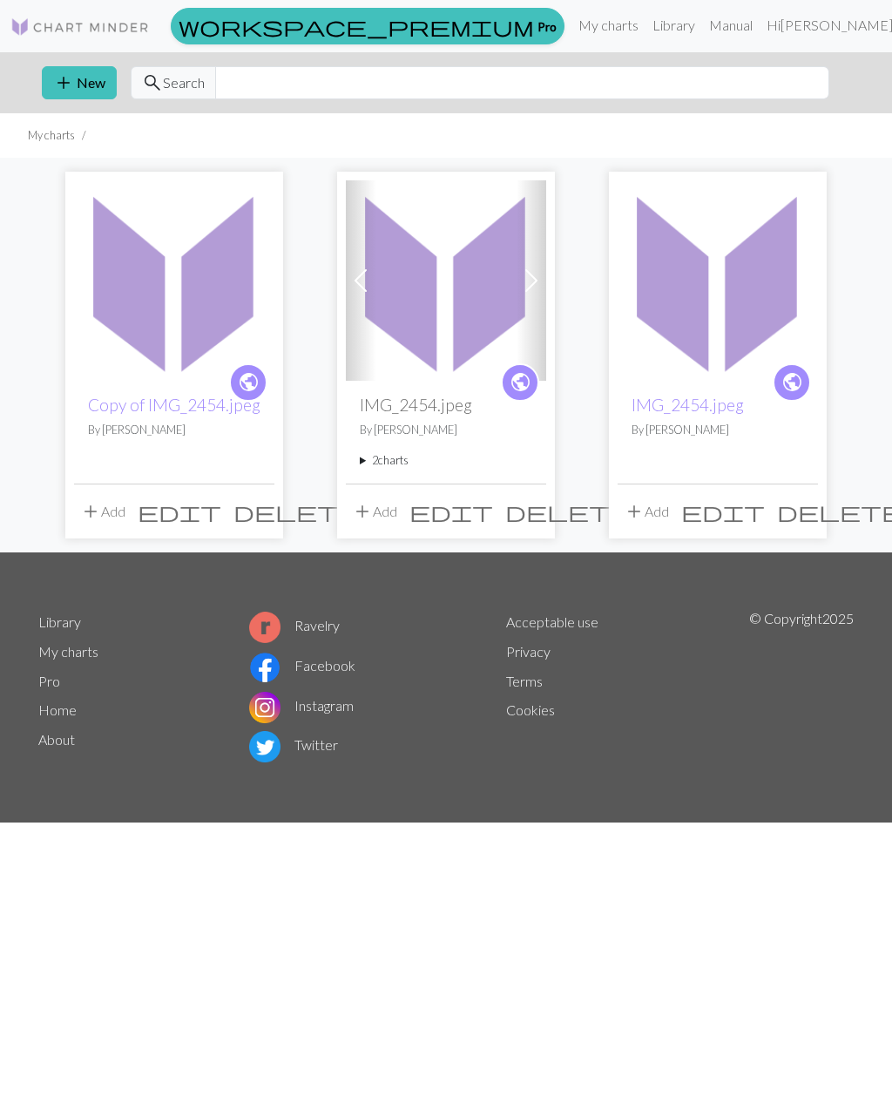
click at [811, 514] on span "delete" at bounding box center [840, 511] width 126 height 24
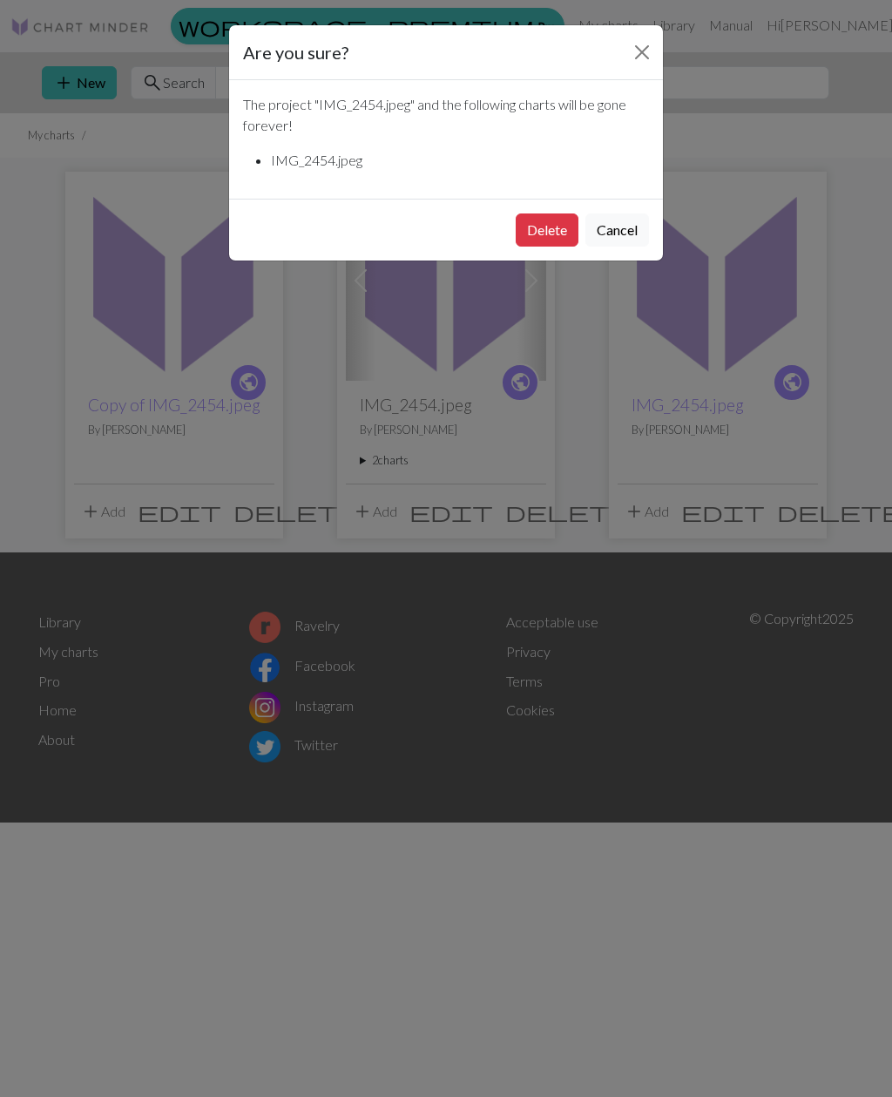
click at [542, 236] on button "Delete" at bounding box center [547, 230] width 63 height 33
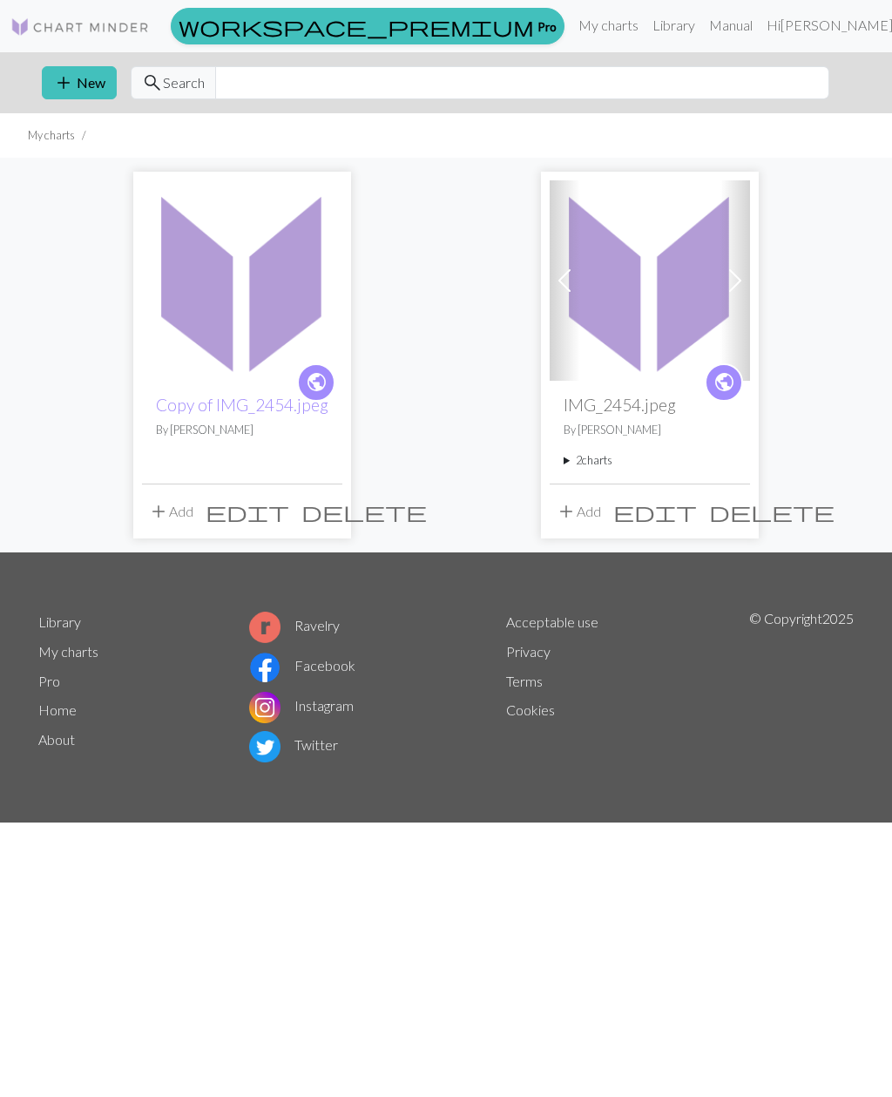
click at [810, 18] on link "Hi Галина" at bounding box center [836, 25] width 153 height 35
click at [628, 417] on div "public IMG_2454.jpeg By Галина 2 charts IMG_2454.jpeg delete Copy of IMG_2454.j…" at bounding box center [650, 432] width 200 height 102
click at [594, 462] on summary "2 charts" at bounding box center [650, 460] width 173 height 17
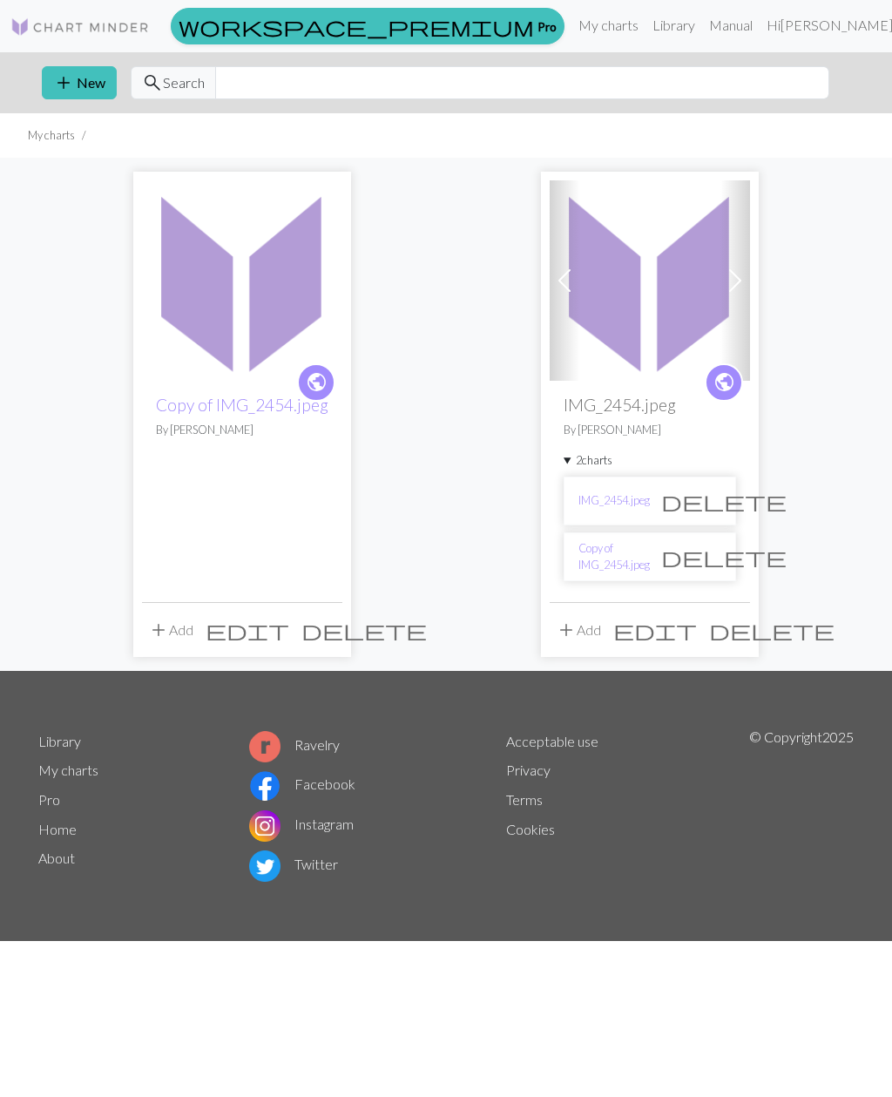
click at [710, 560] on span "delete" at bounding box center [725, 557] width 126 height 24
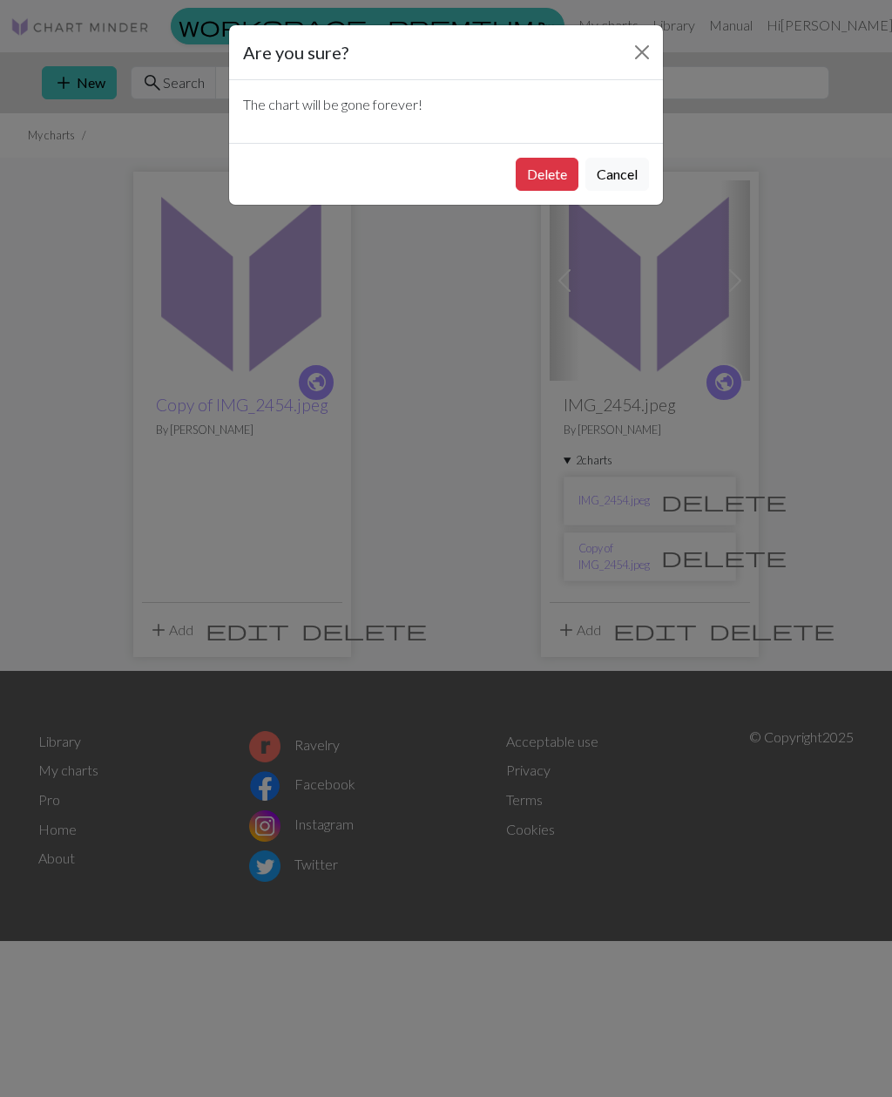
click at [560, 173] on button "Delete" at bounding box center [547, 174] width 63 height 33
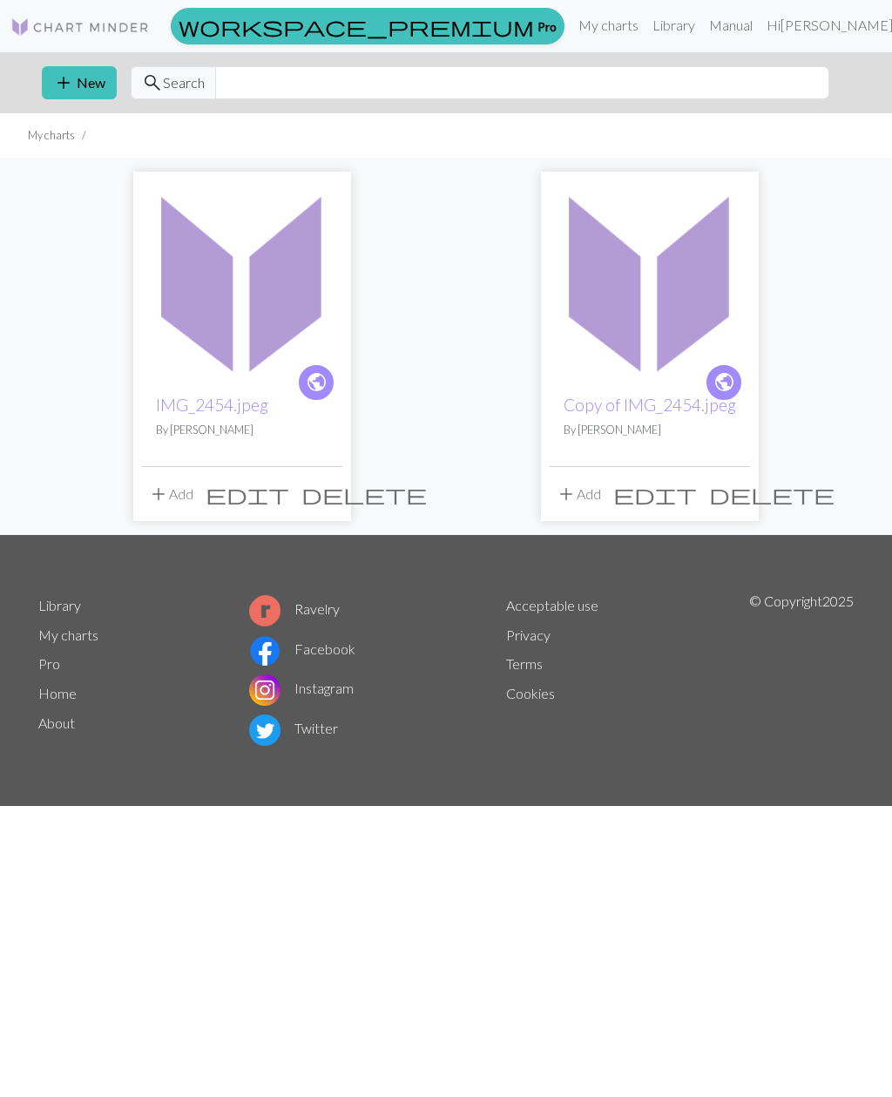
click at [586, 494] on button "add Add" at bounding box center [579, 494] width 58 height 33
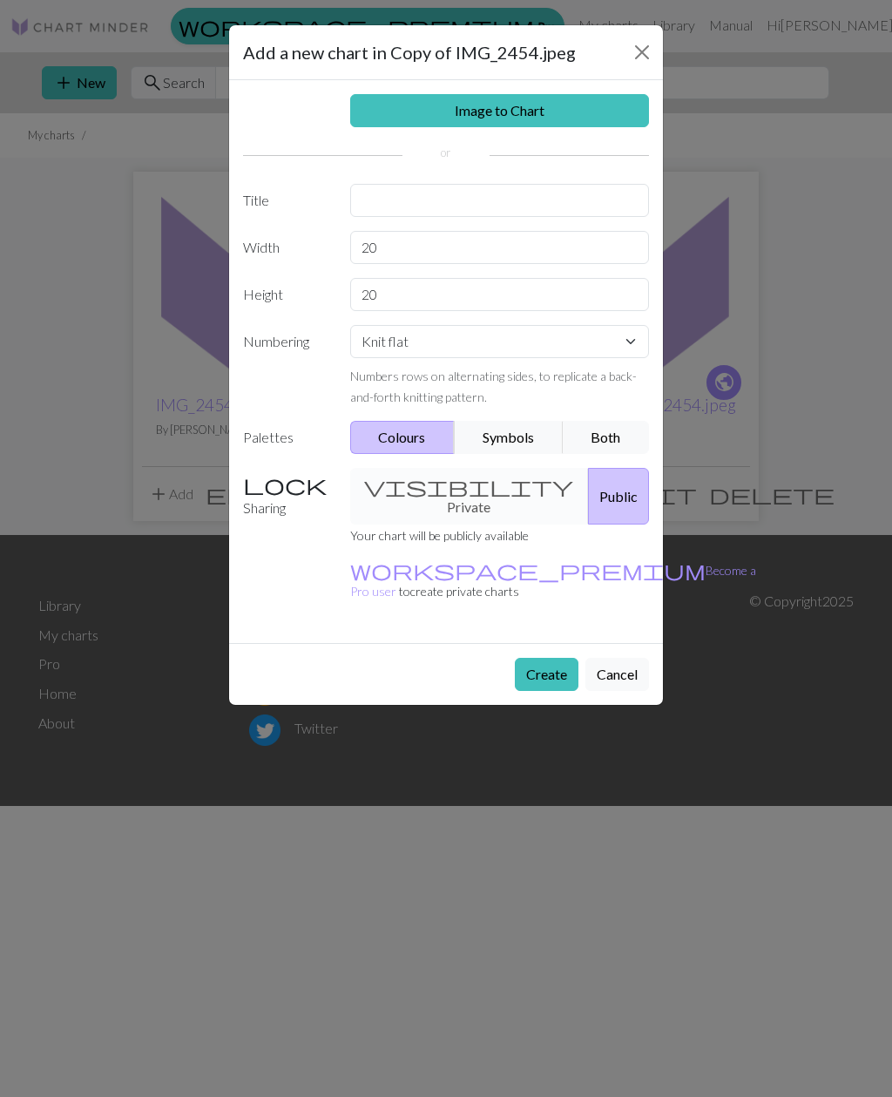
click at [572, 111] on link "Image to Chart" at bounding box center [500, 110] width 300 height 33
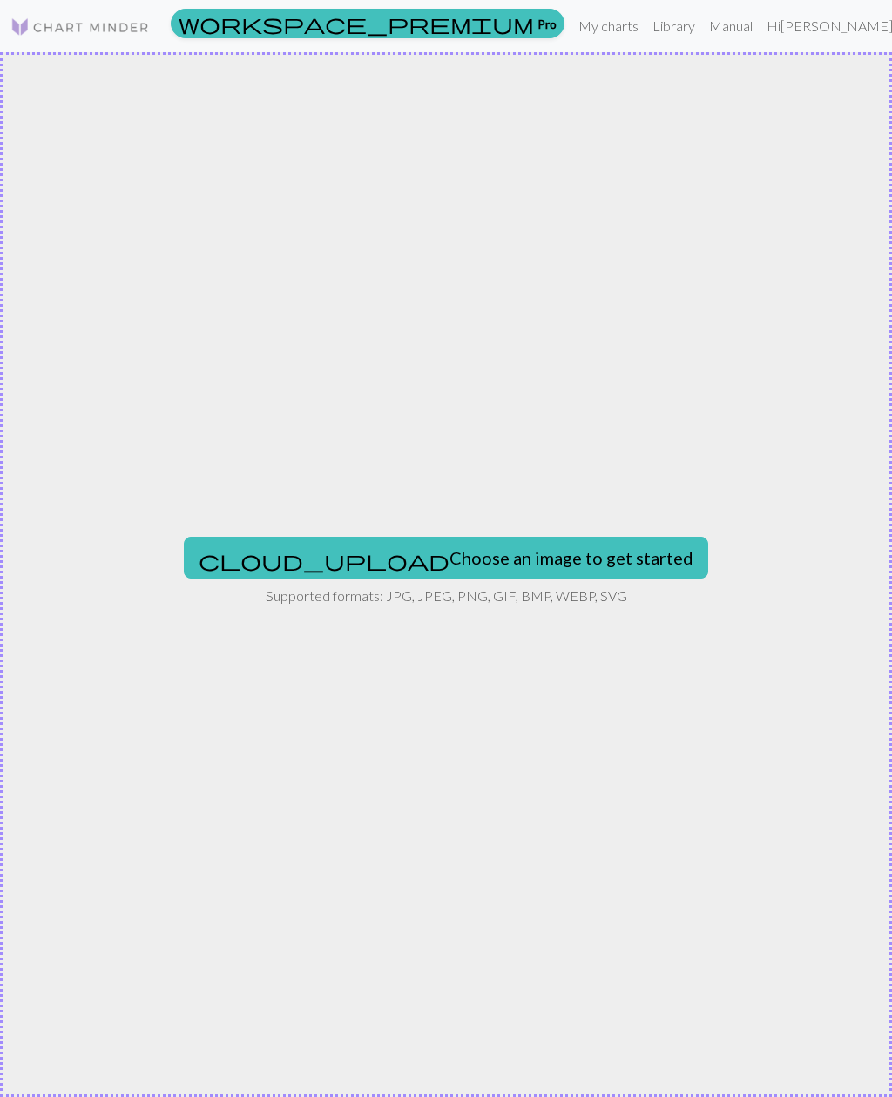
click at [638, 33] on link "My charts" at bounding box center [609, 26] width 74 height 35
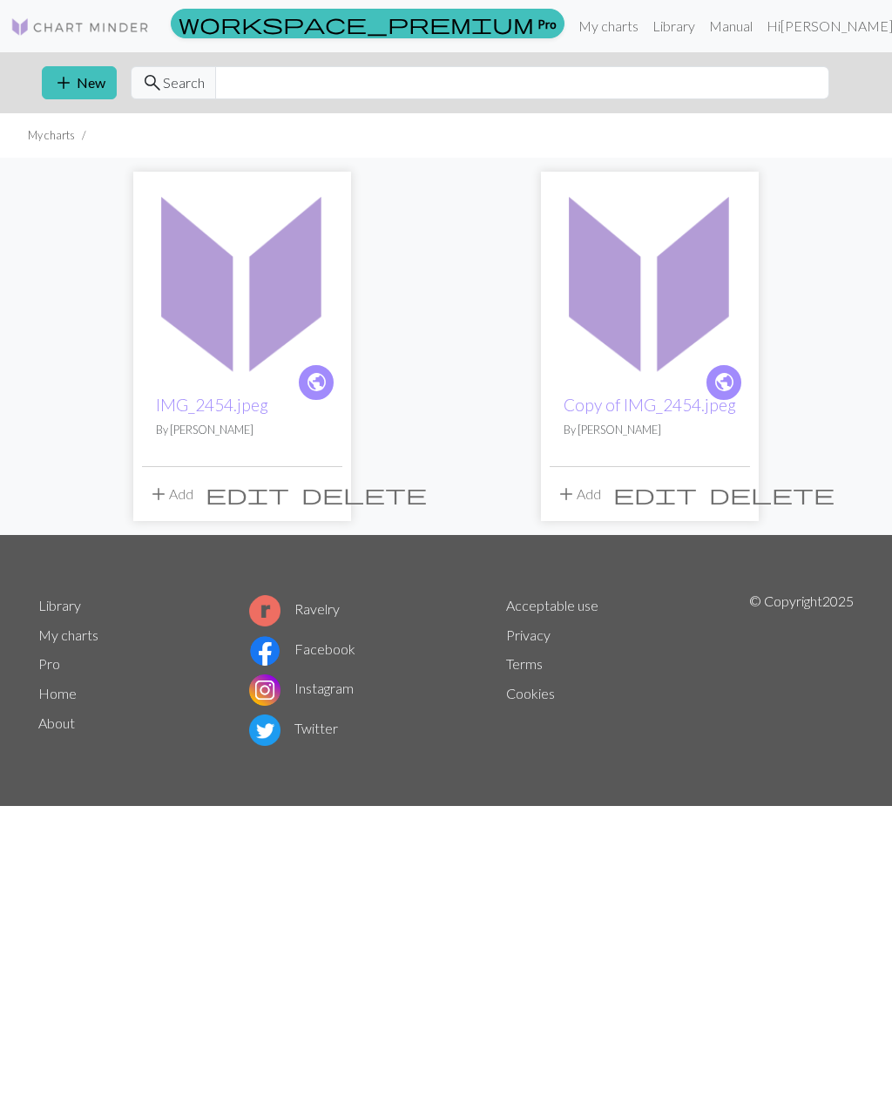
click at [671, 430] on p "By [PERSON_NAME]" at bounding box center [650, 430] width 173 height 17
click at [659, 309] on img at bounding box center [650, 280] width 200 height 200
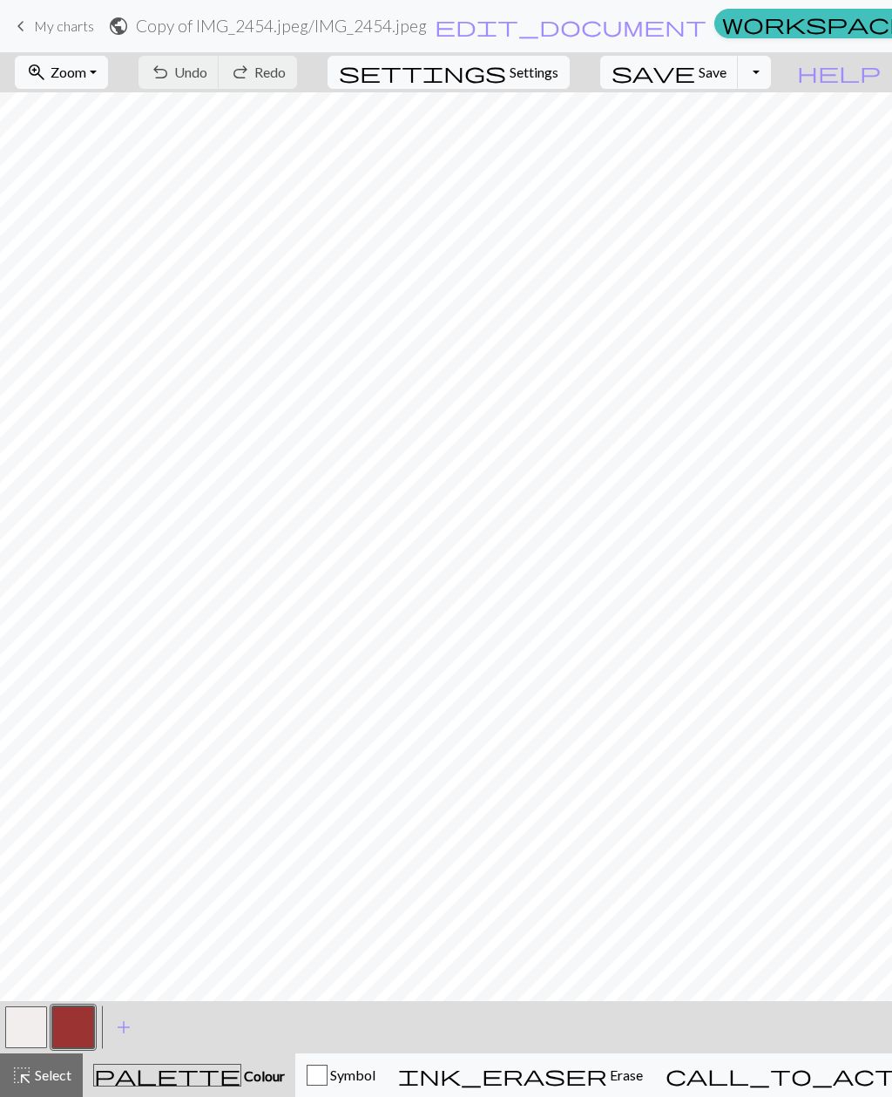
click at [559, 68] on span "Settings" at bounding box center [534, 72] width 49 height 21
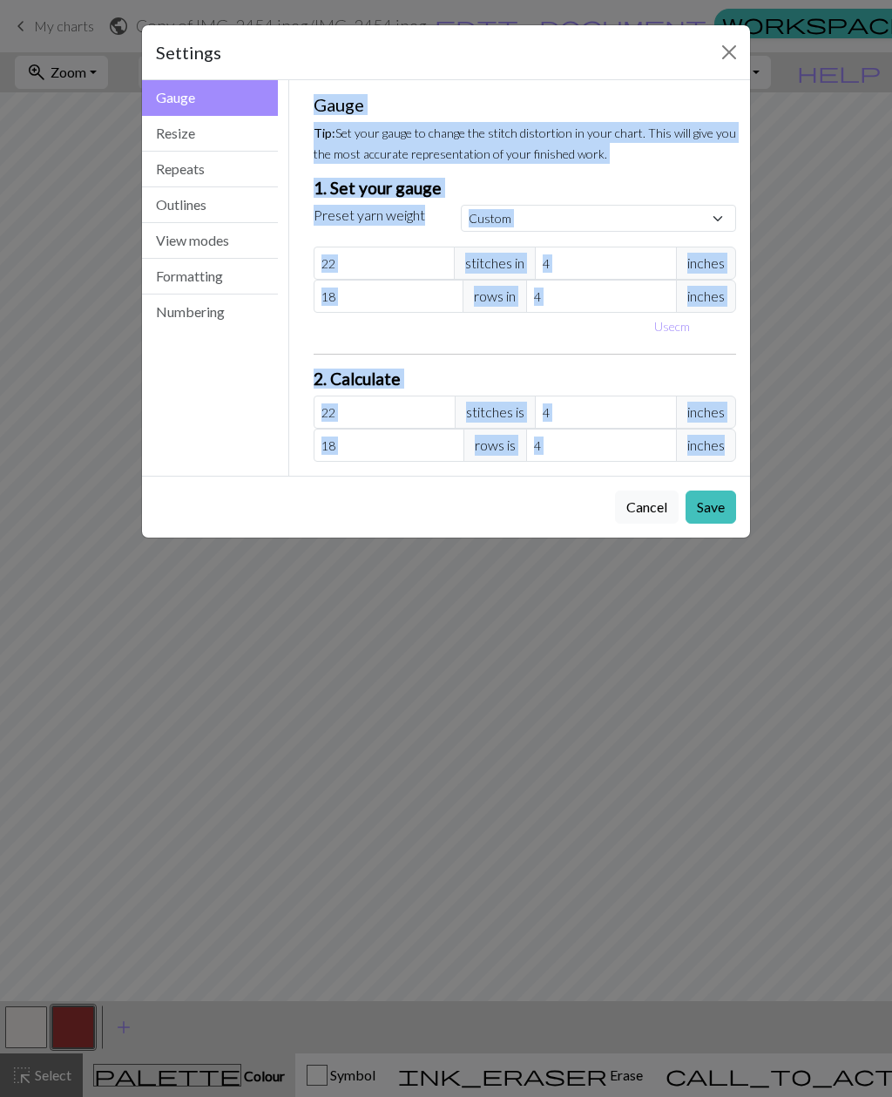
click at [731, 53] on button "Close" at bounding box center [730, 52] width 28 height 28
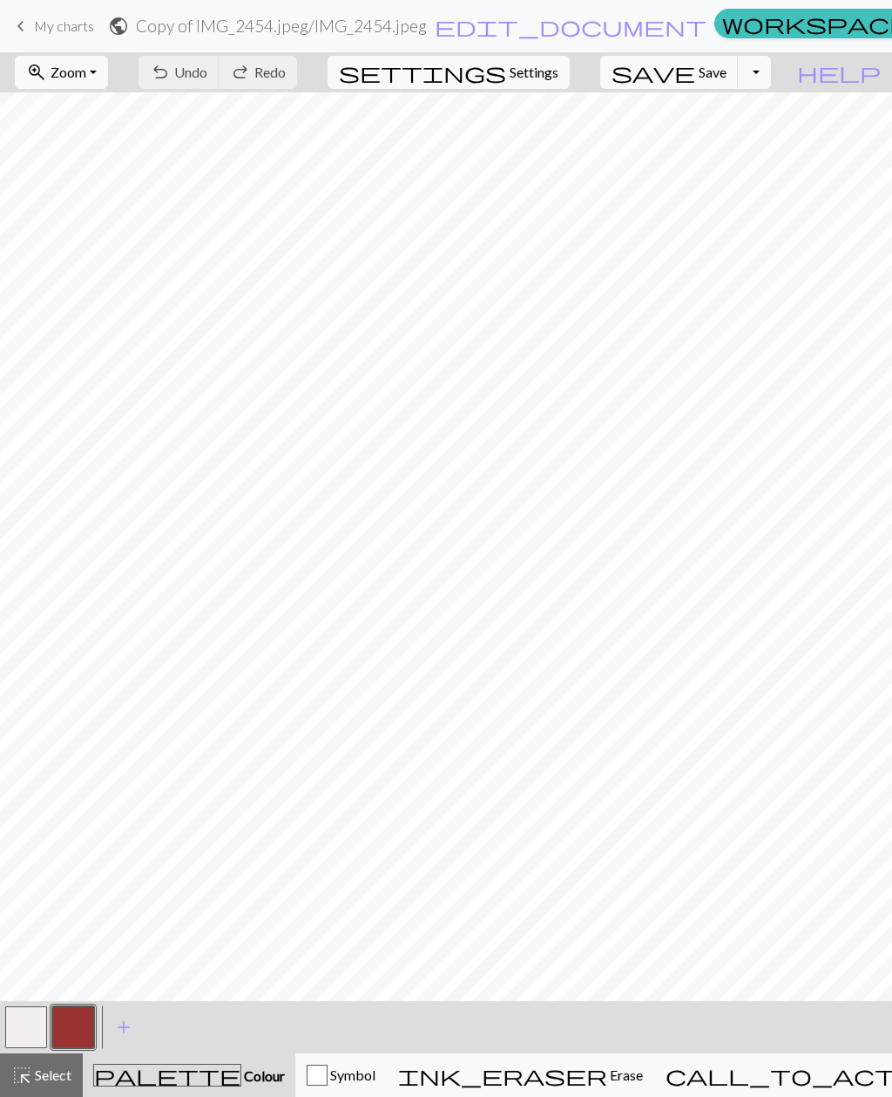
click at [108, 71] on button "zoom_in Zoom Zoom" at bounding box center [61, 72] width 93 height 33
click at [97, 210] on button "50%" at bounding box center [85, 209] width 138 height 28
click at [771, 77] on button "Toggle Dropdown" at bounding box center [754, 72] width 33 height 33
click at [745, 139] on button "save_alt Download" at bounding box center [627, 139] width 288 height 28
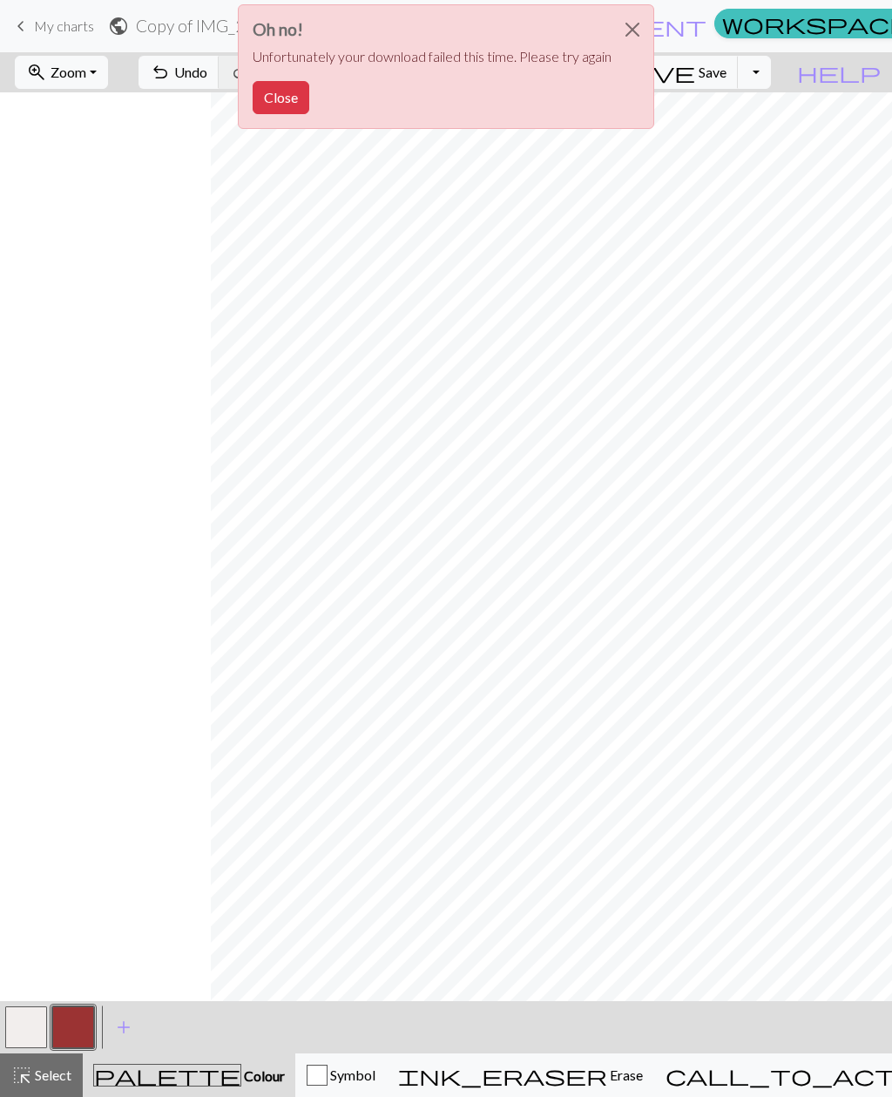
scroll to position [1819, 253]
click at [637, 28] on button "Close" at bounding box center [633, 29] width 42 height 49
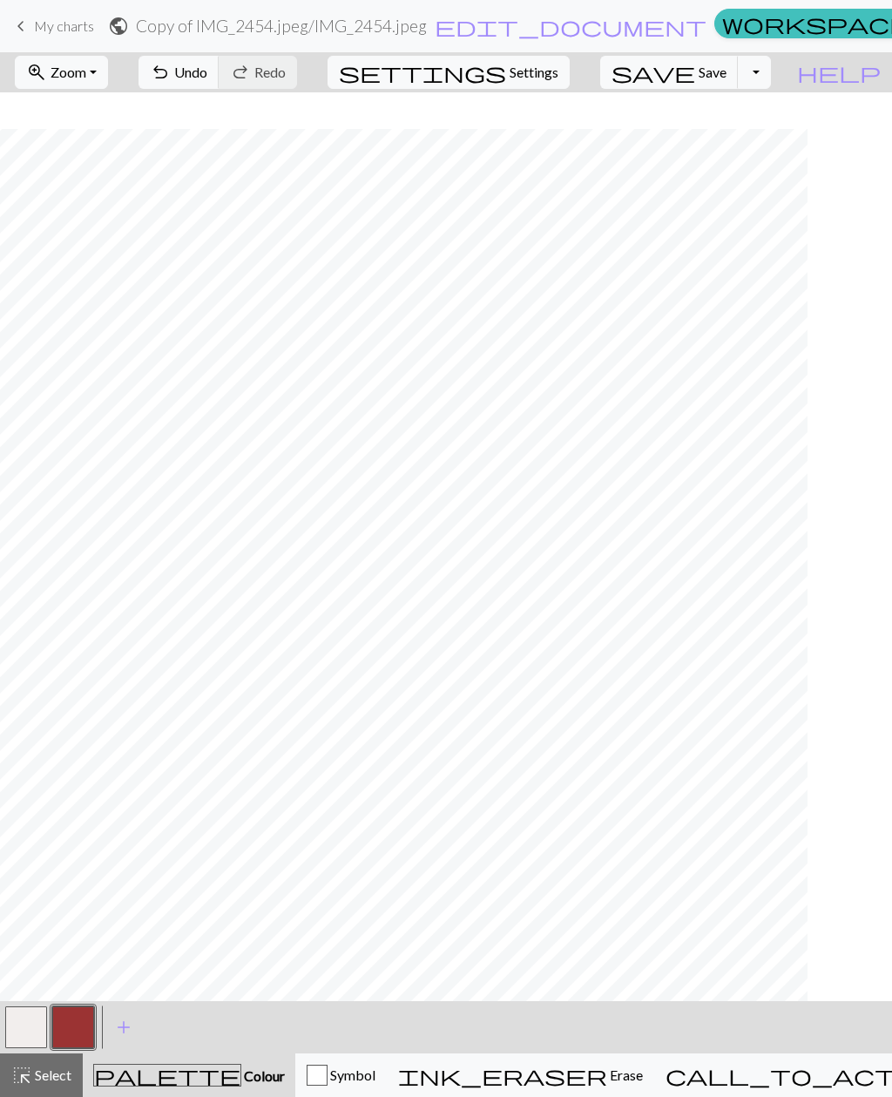
scroll to position [1819, 343]
